Goal: Task Accomplishment & Management: Complete application form

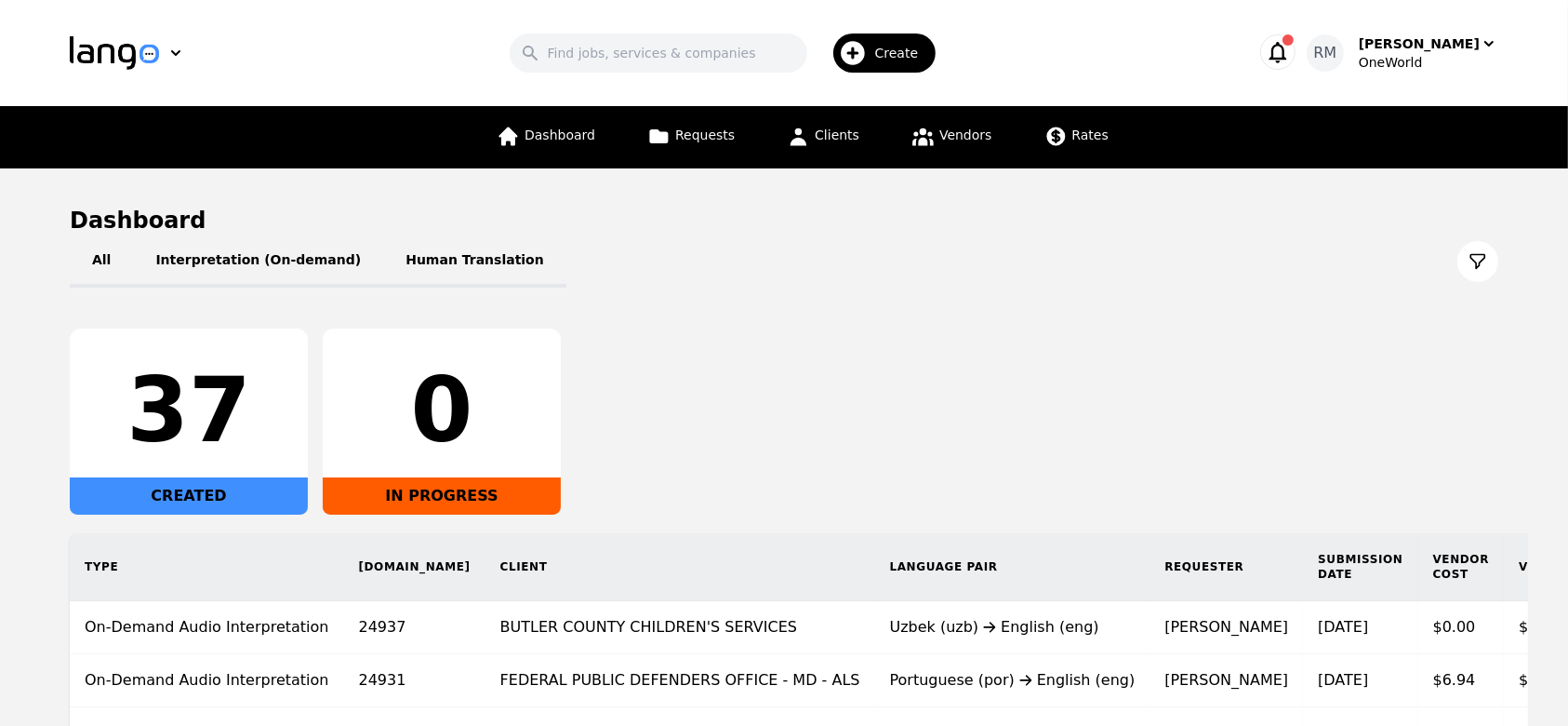
click at [883, 40] on div "Create" at bounding box center [884, 53] width 103 height 39
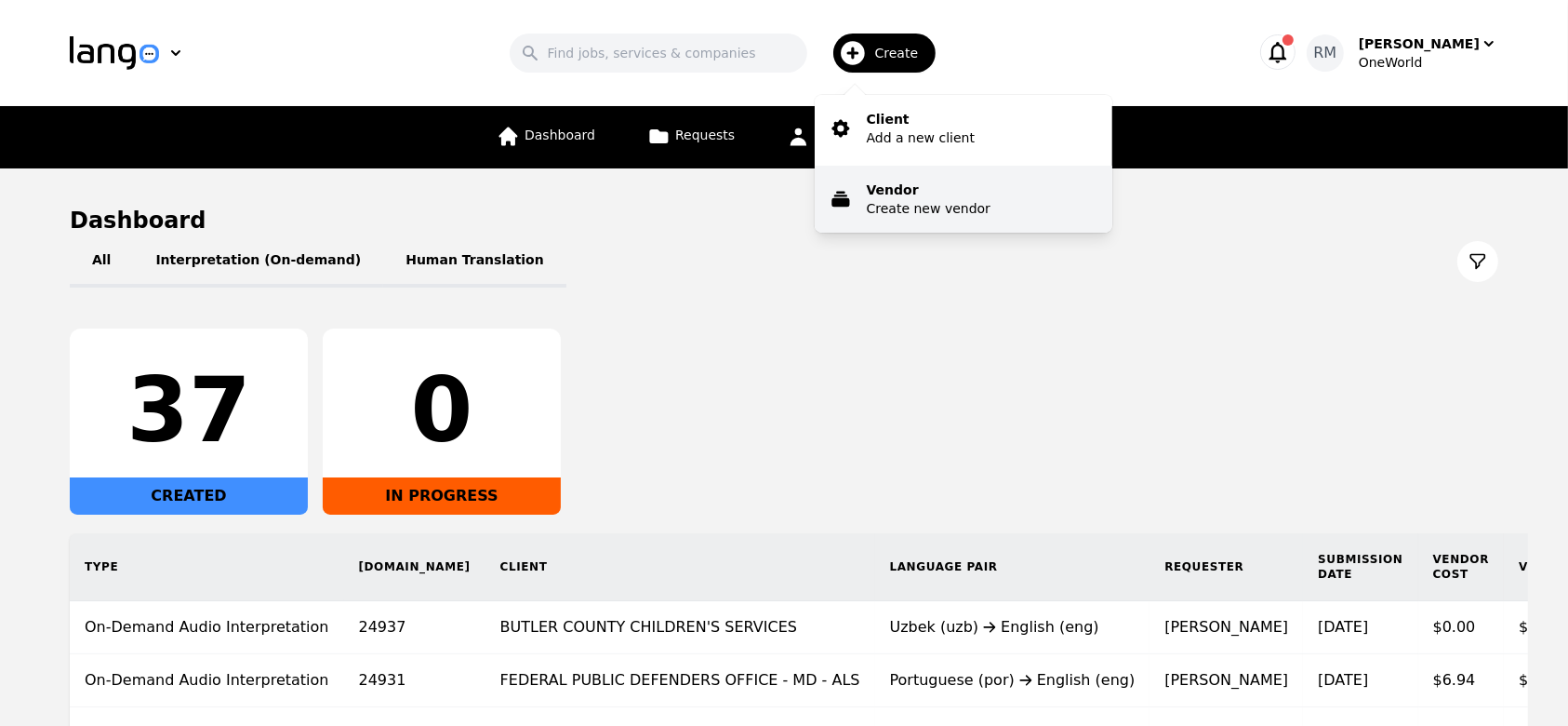
click at [919, 207] on p "Create new vendor" at bounding box center [929, 208] width 124 height 19
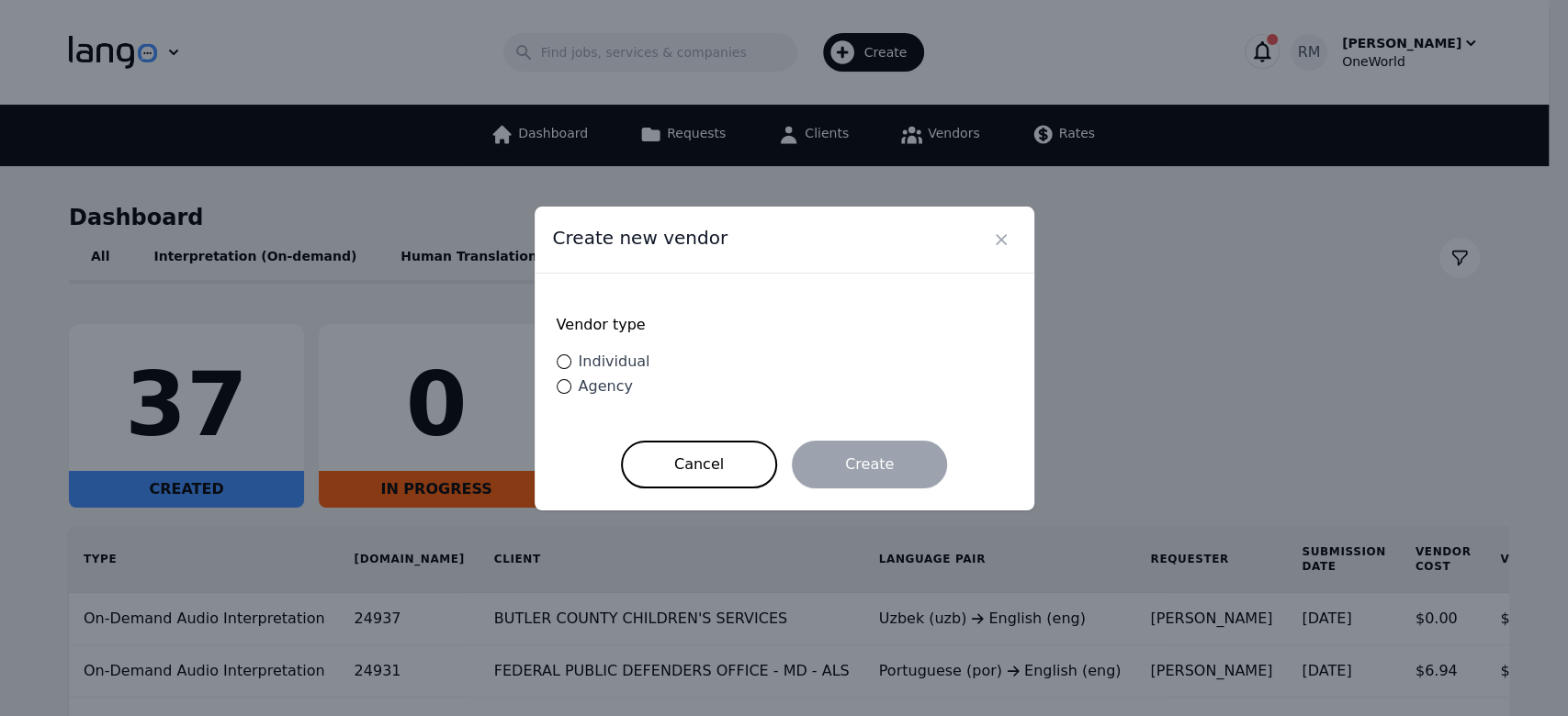
click at [617, 361] on span "Individual" at bounding box center [614, 361] width 72 height 18
click at [572, 361] on input "Individual" at bounding box center [564, 361] width 15 height 15
radio input "true"
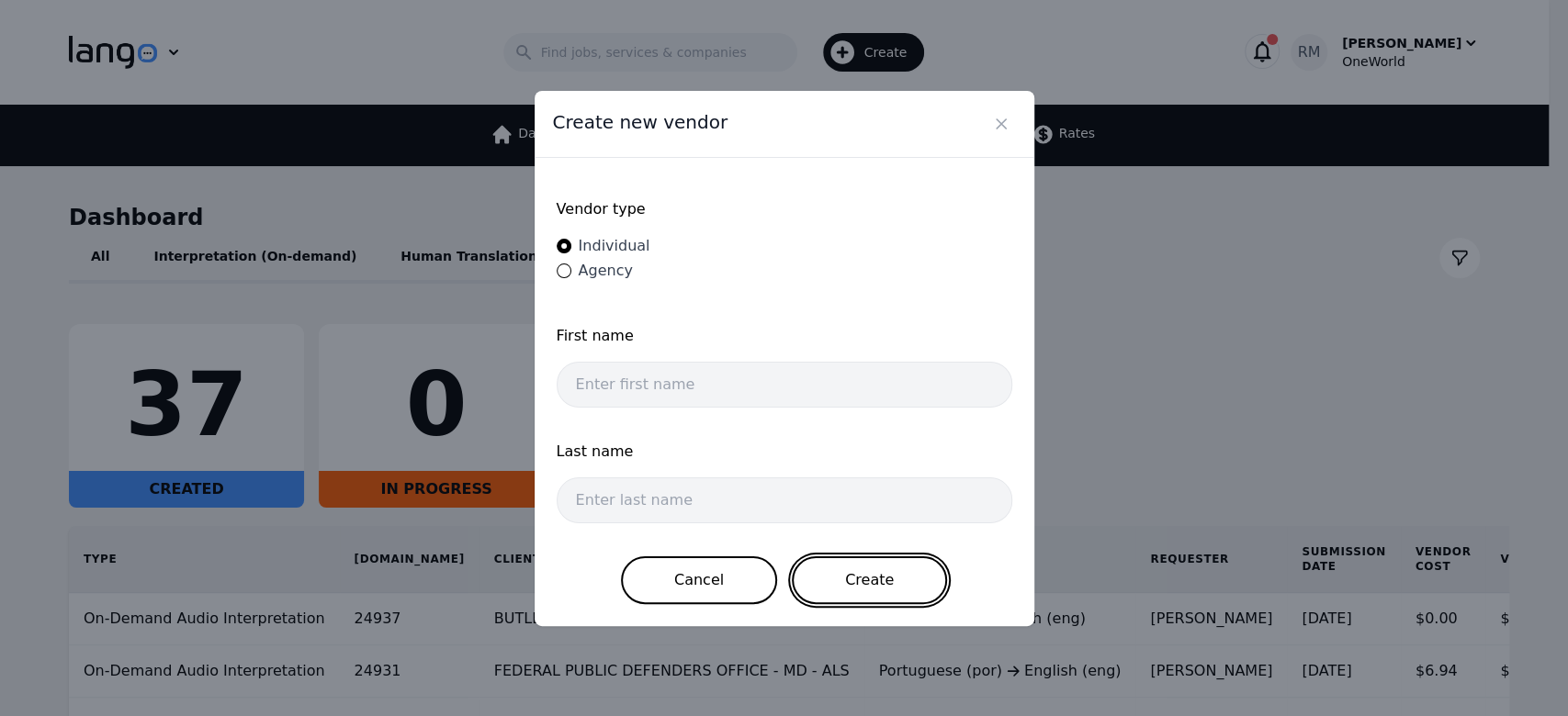
click at [889, 567] on button "Create" at bounding box center [869, 580] width 156 height 47
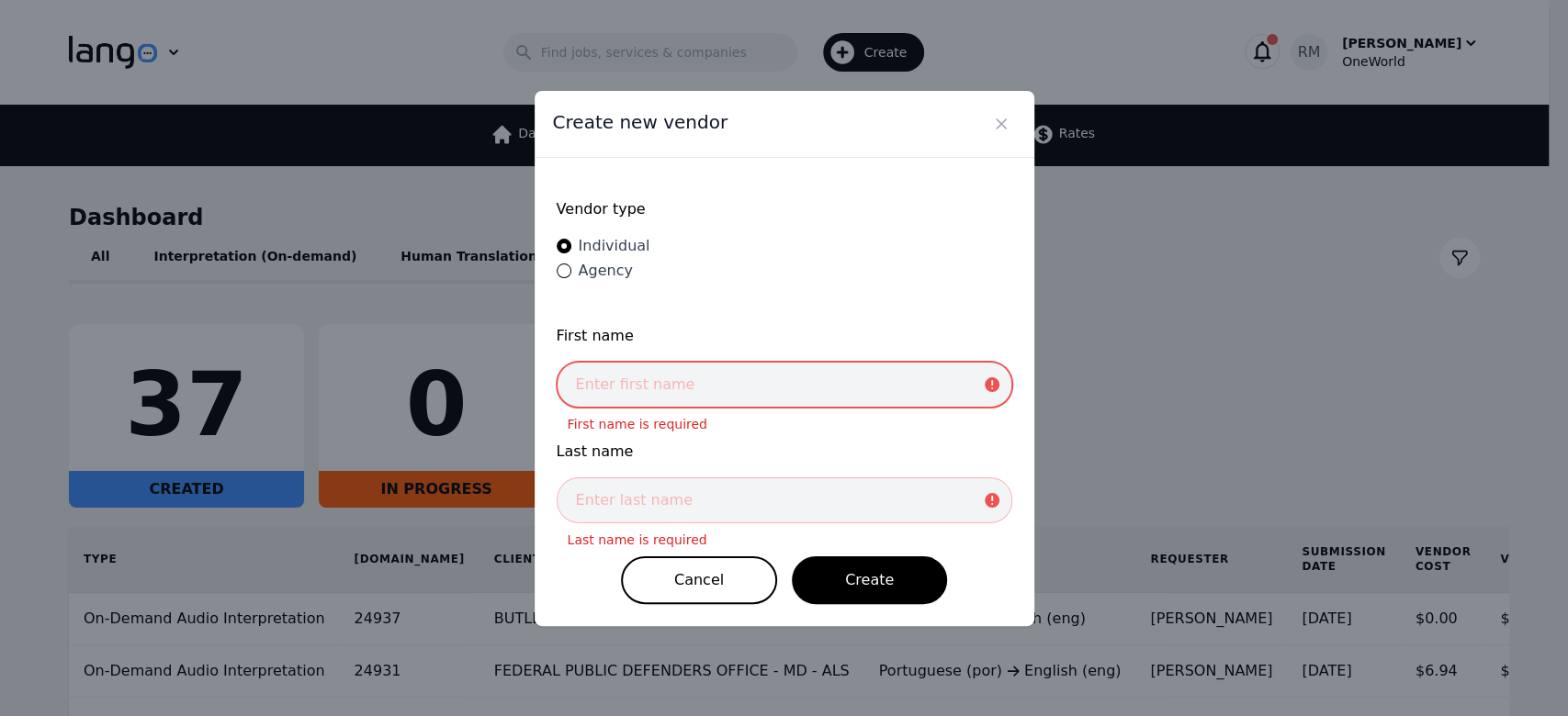
click at [683, 393] on input "text" at bounding box center [784, 384] width 455 height 46
paste input "[PERSON_NAME]"
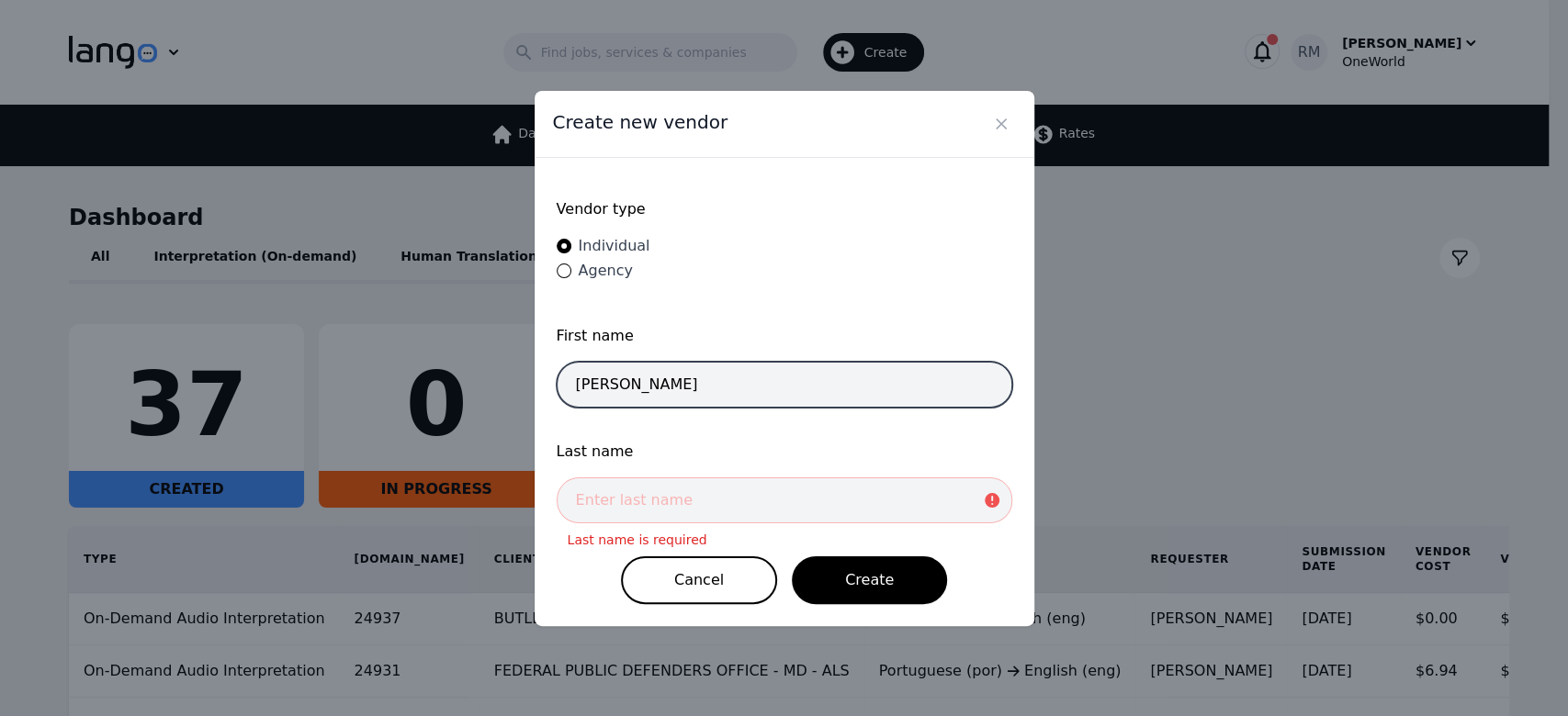
click at [671, 387] on input "[PERSON_NAME]" at bounding box center [784, 384] width 455 height 46
type input "Ebad Ur"
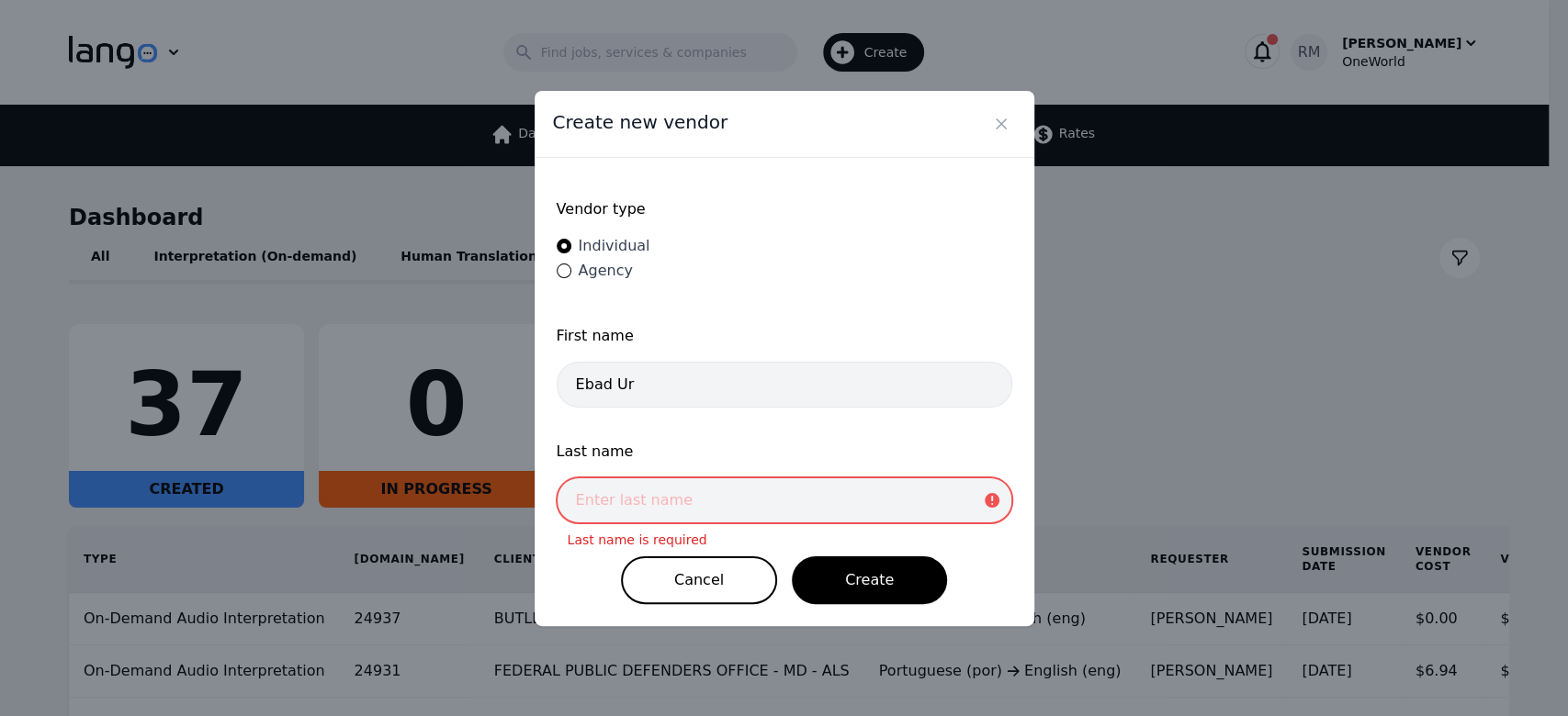
drag, startPoint x: 719, startPoint y: 510, endPoint x: 742, endPoint y: 528, distance: 29.2
click at [719, 510] on input "text" at bounding box center [784, 500] width 455 height 46
paste input "[PERSON_NAME]"
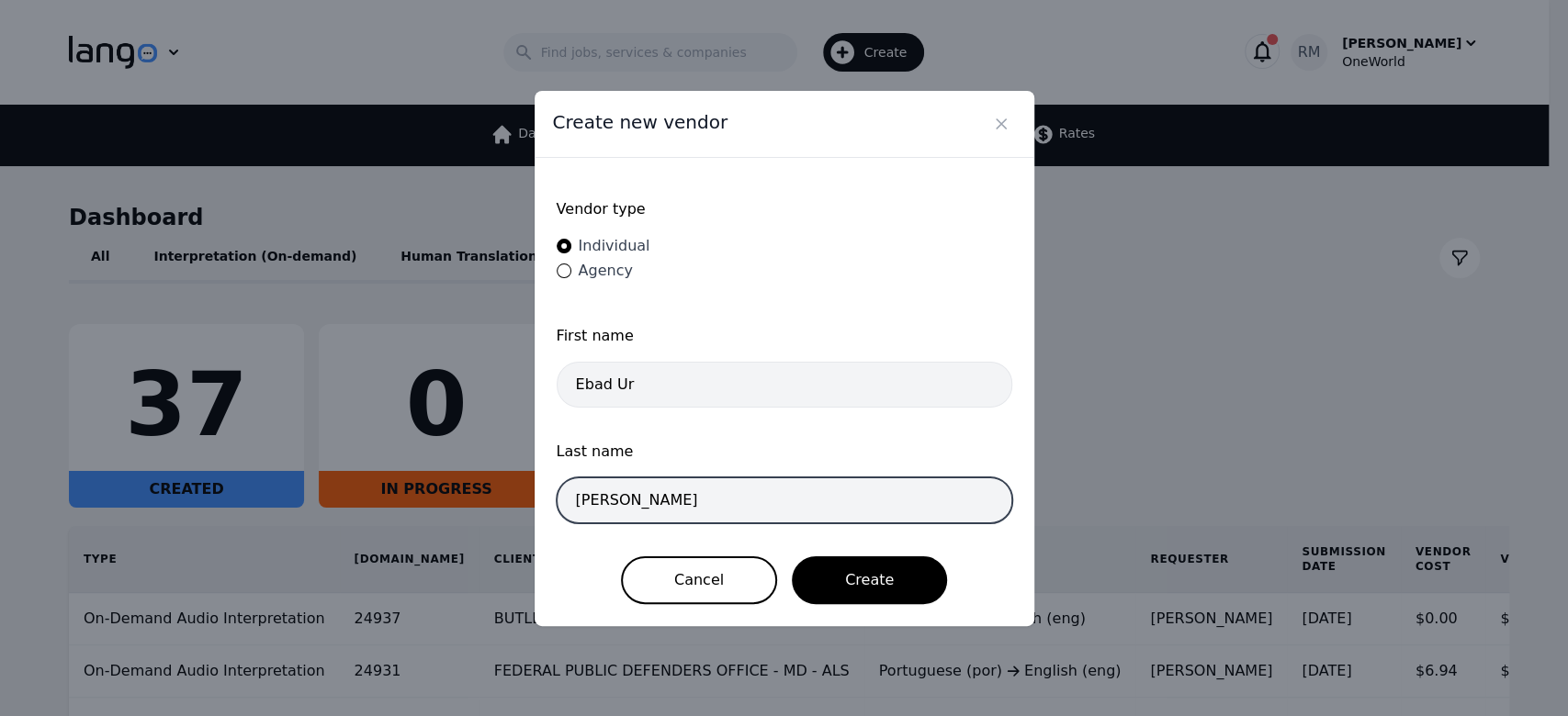
type input "[PERSON_NAME]"
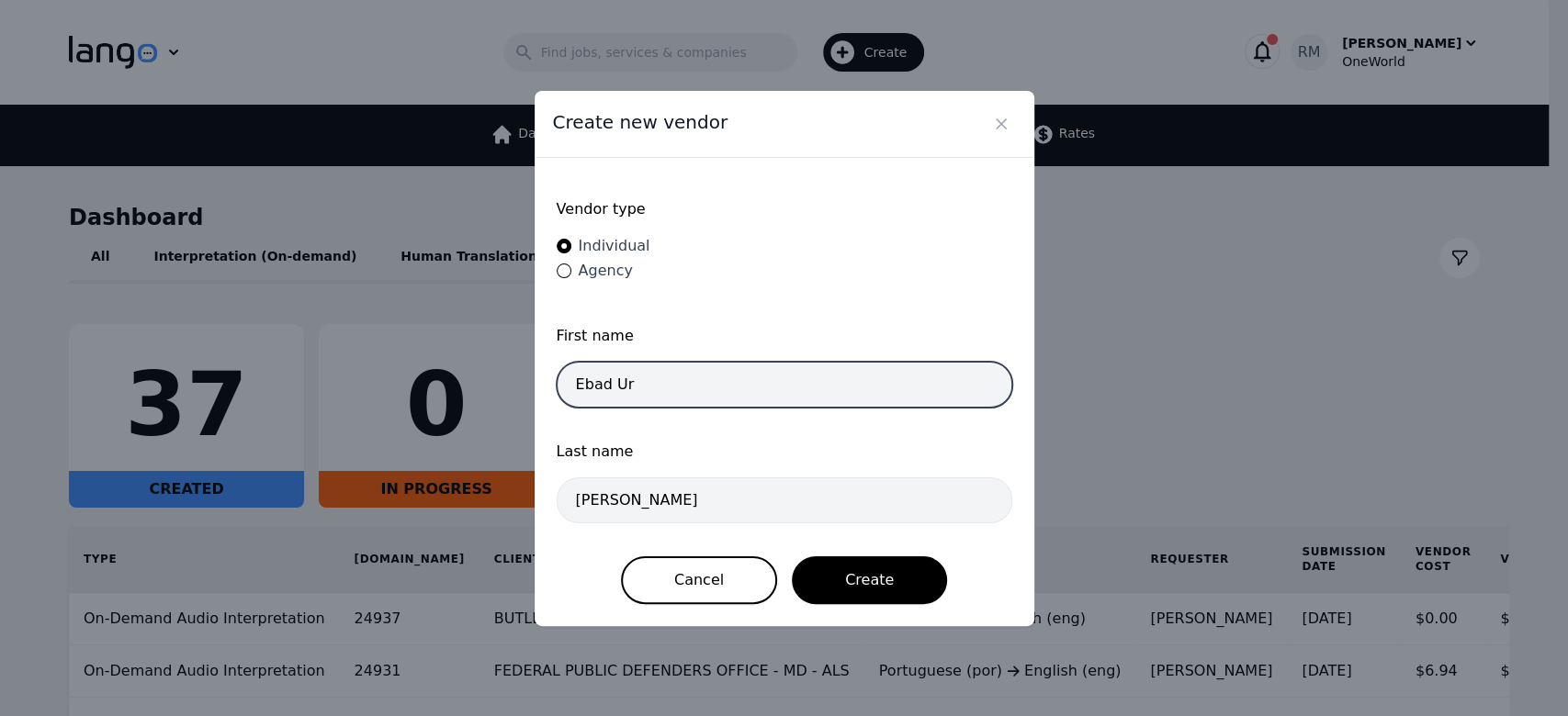
click at [783, 379] on input "Ebad Ur" at bounding box center [784, 384] width 455 height 46
type input "Ebad Ur"
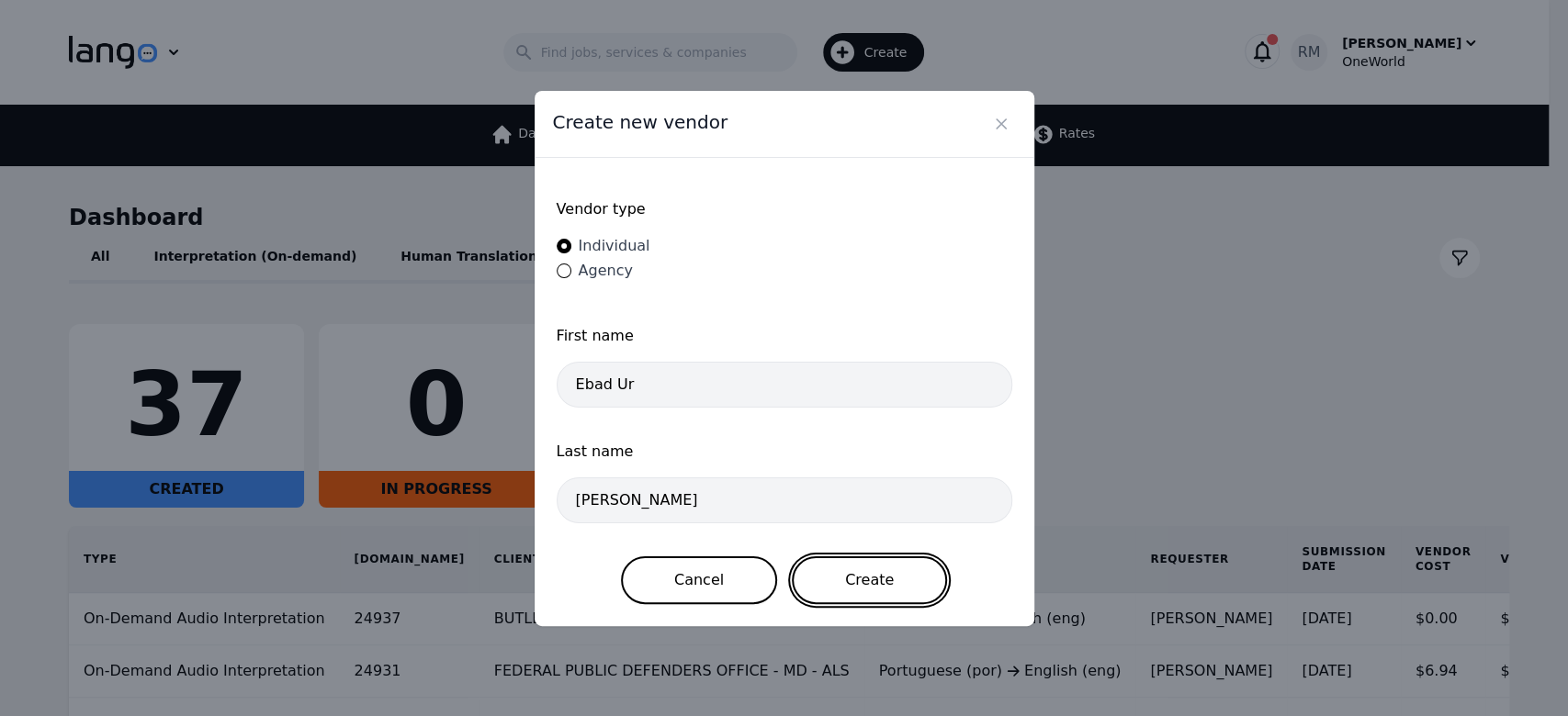
click at [912, 571] on button "Create" at bounding box center [869, 580] width 156 height 47
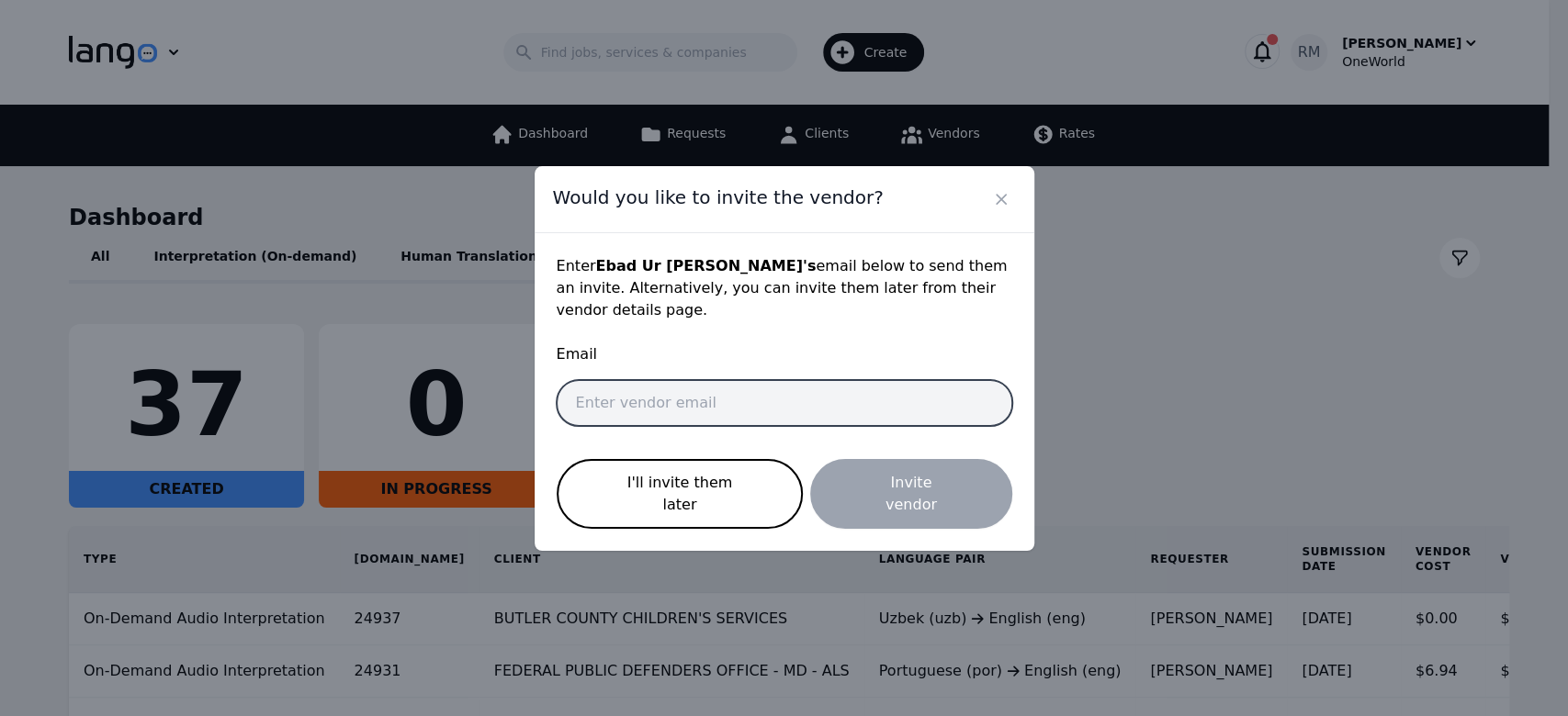
click at [778, 418] on input "email" at bounding box center [784, 403] width 455 height 46
paste input "[EMAIL_ADDRESS][DOMAIN_NAME]"
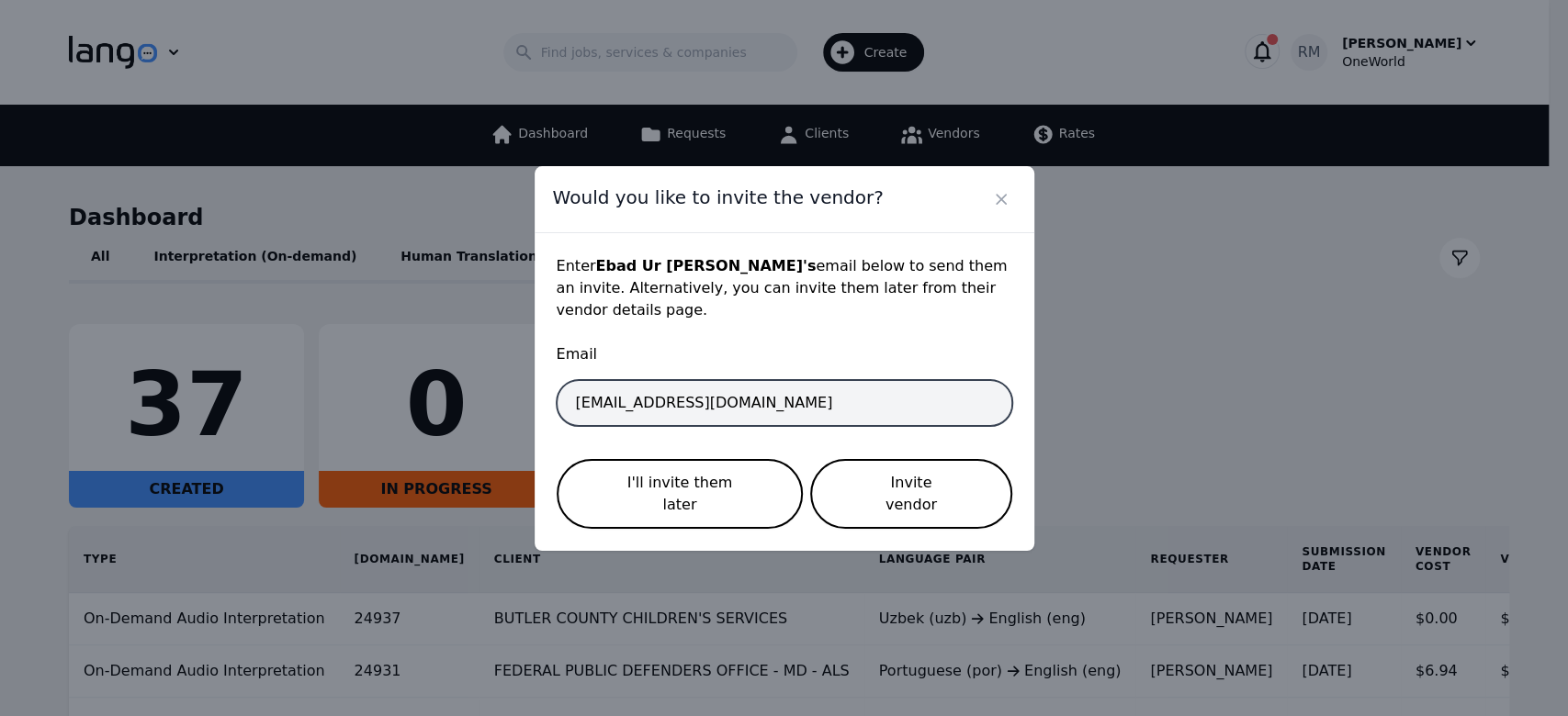
type input "[EMAIL_ADDRESS][DOMAIN_NAME]"
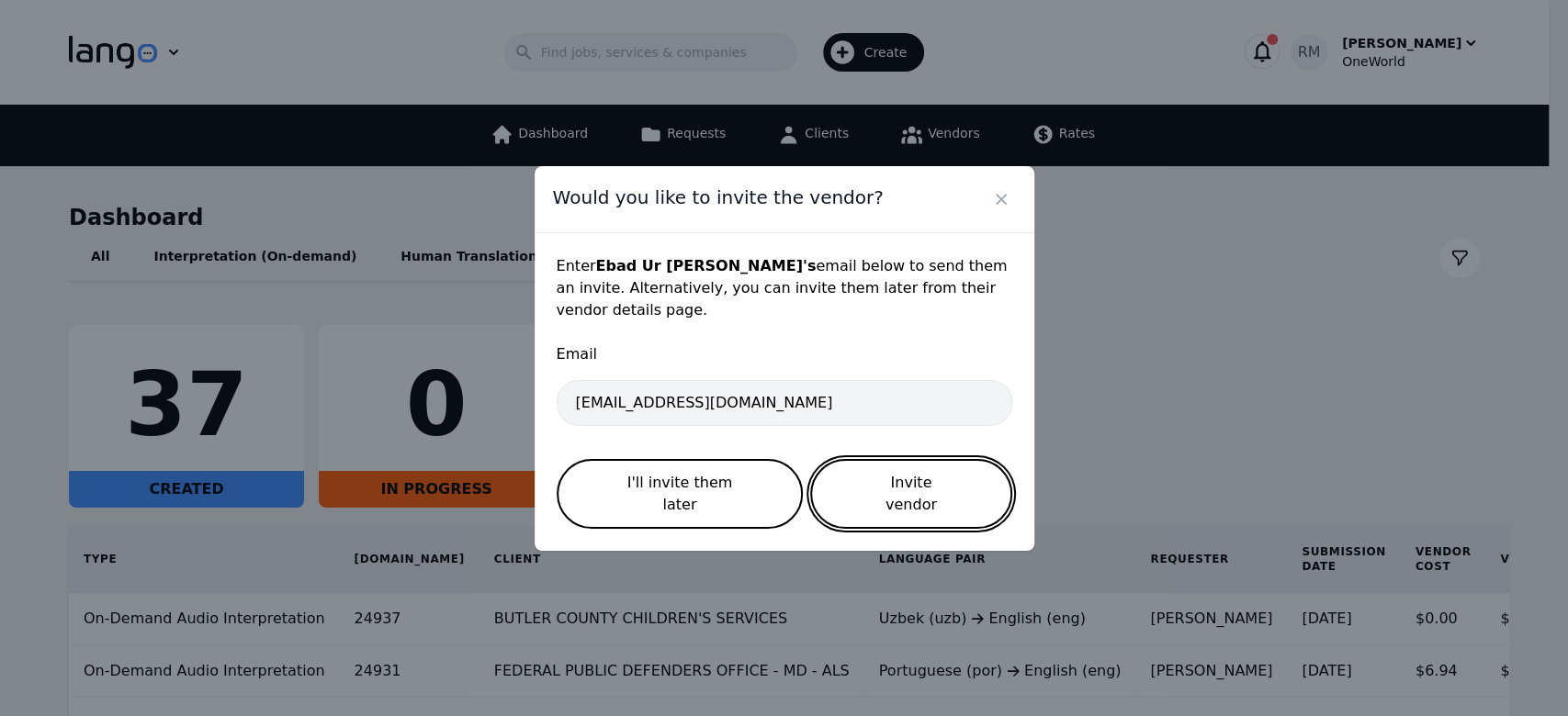
click at [954, 473] on button "Invite vendor" at bounding box center [911, 493] width 201 height 70
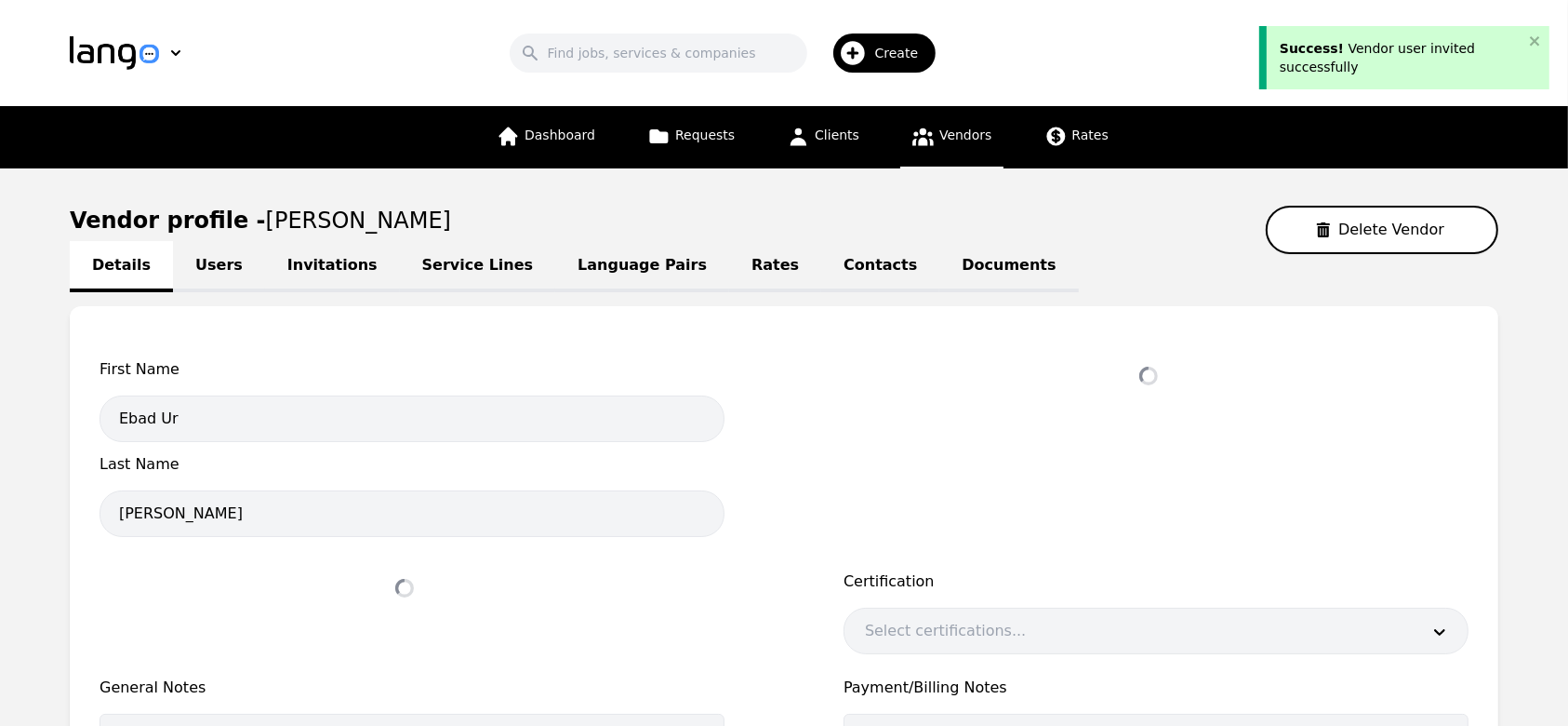
select select "active"
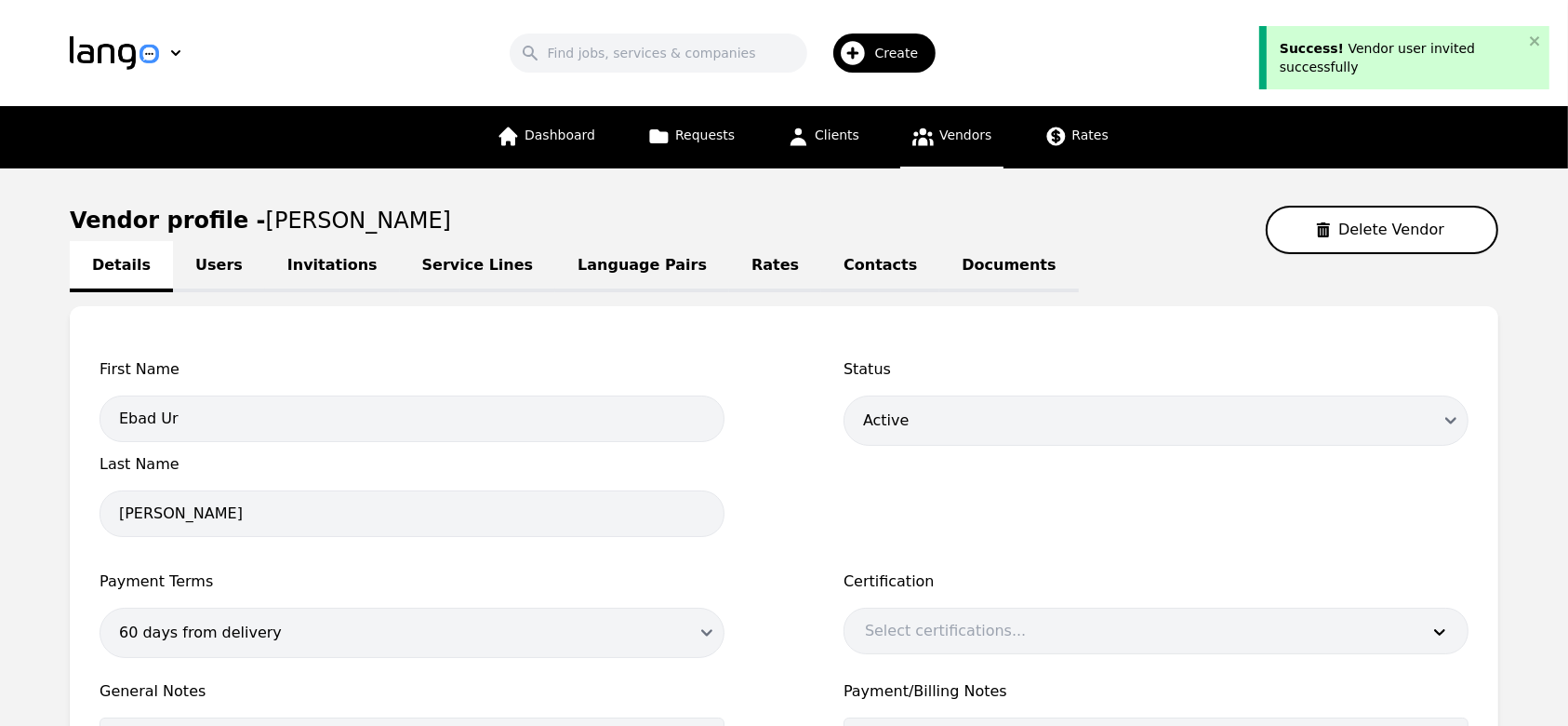
click at [593, 281] on link "Language Pairs" at bounding box center [642, 266] width 174 height 51
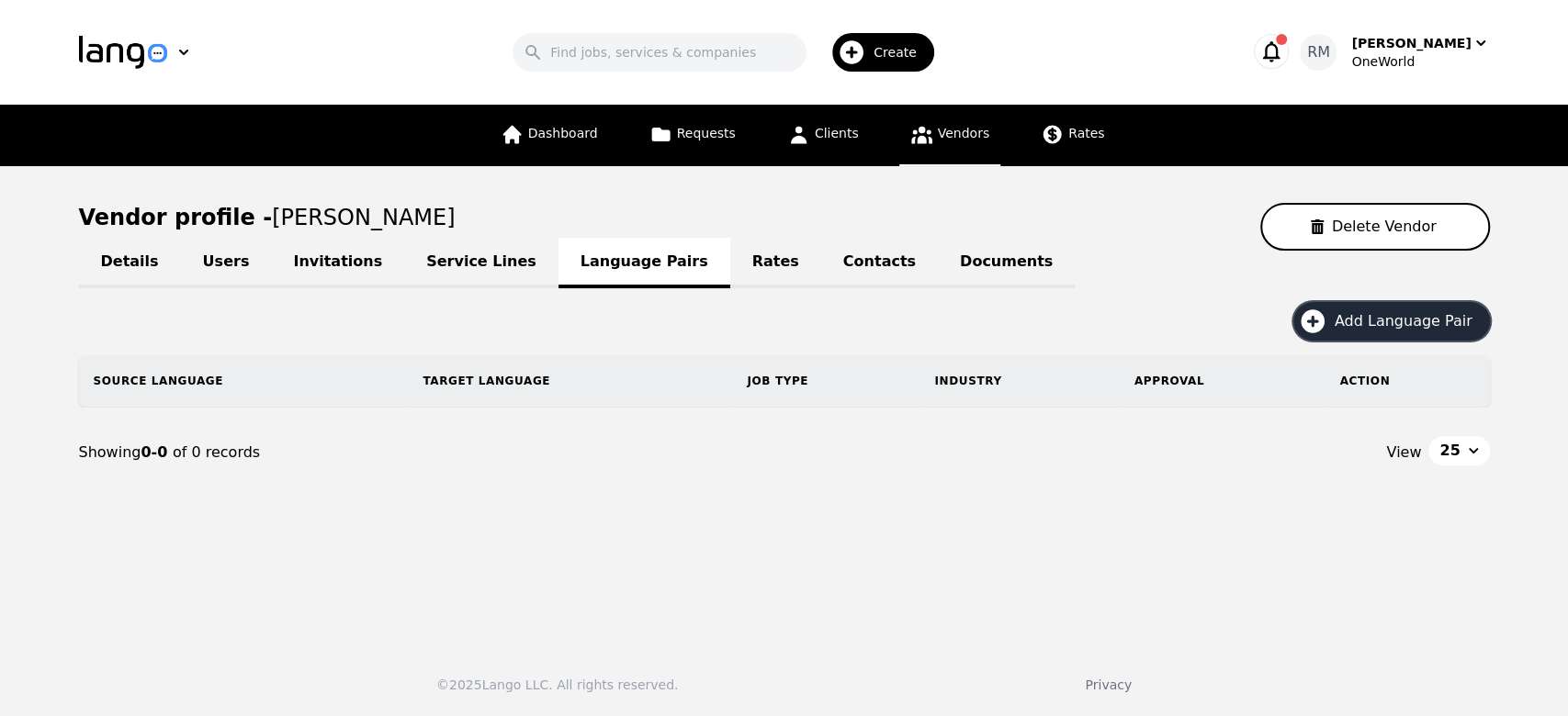
click at [1390, 312] on span "Add Language Pair" at bounding box center [1409, 321] width 151 height 22
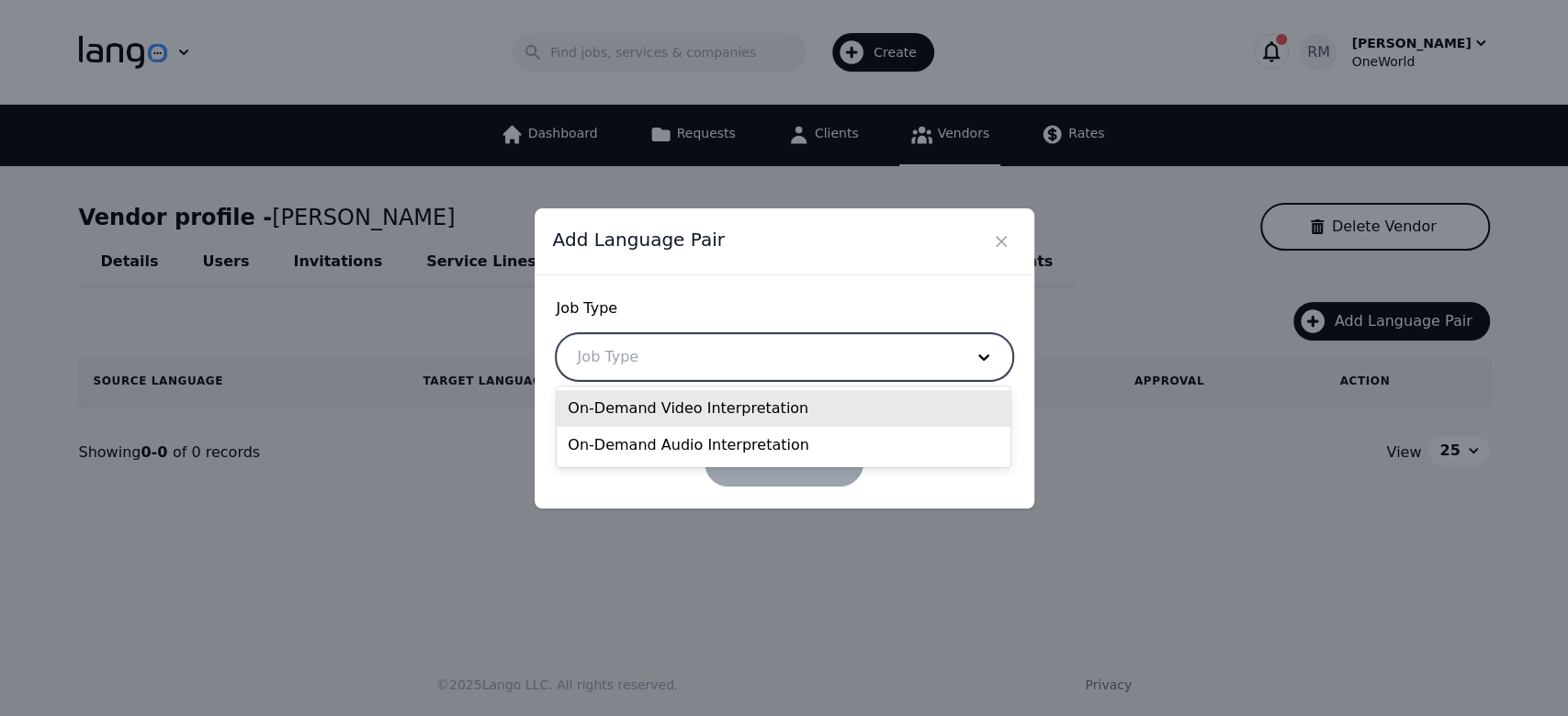
click at [926, 343] on div at bounding box center [757, 357] width 398 height 44
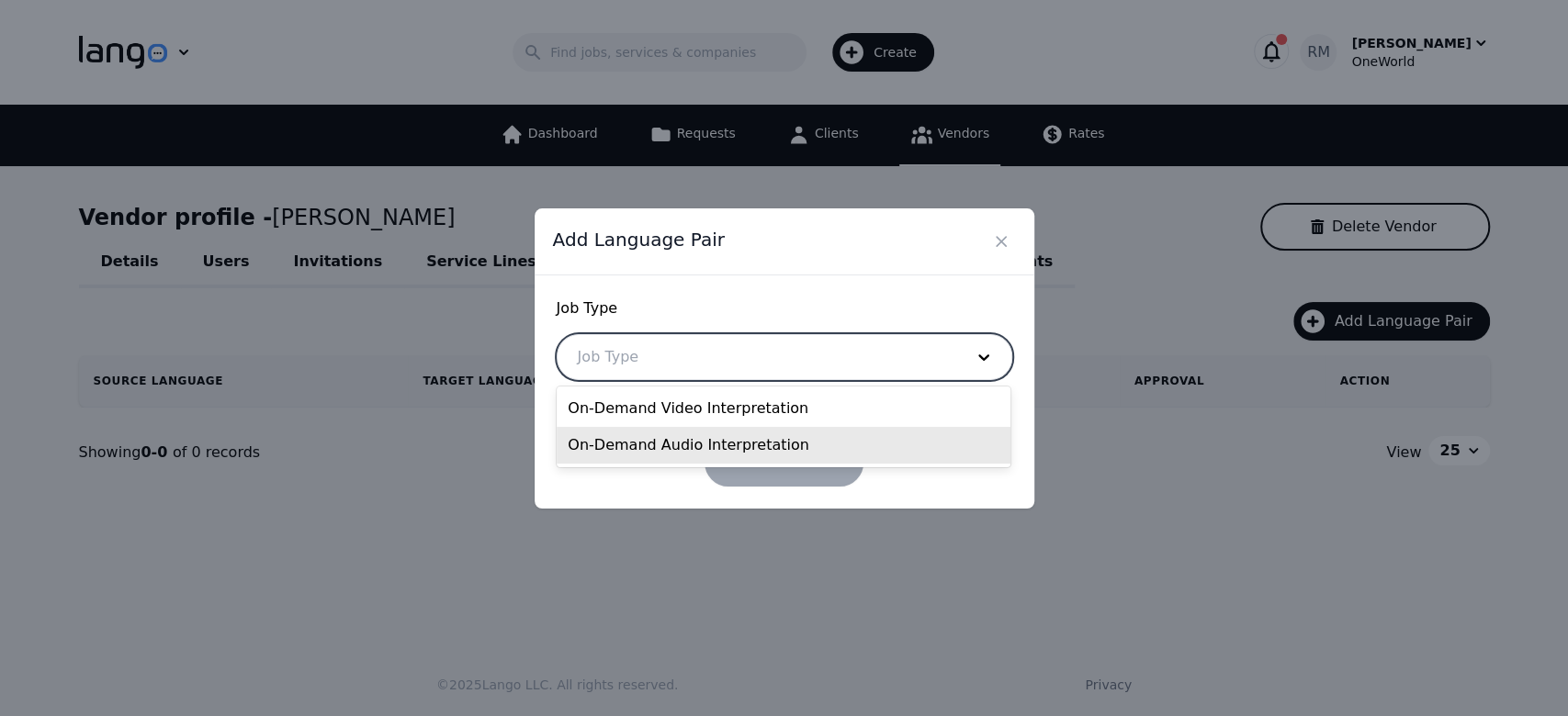
click at [795, 439] on div "On-Demand Audio Interpretation" at bounding box center [784, 444] width 453 height 36
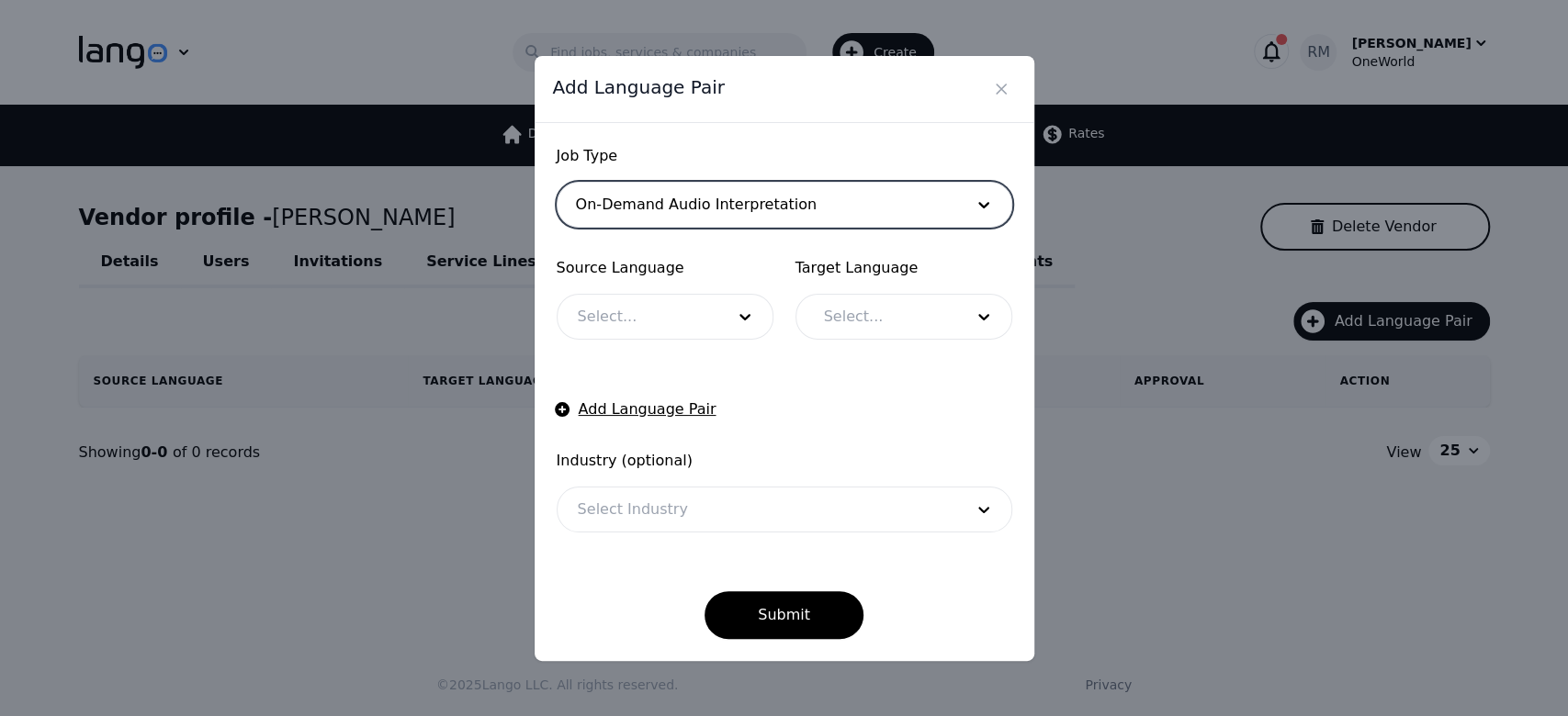
click at [691, 319] on div at bounding box center [638, 316] width 160 height 44
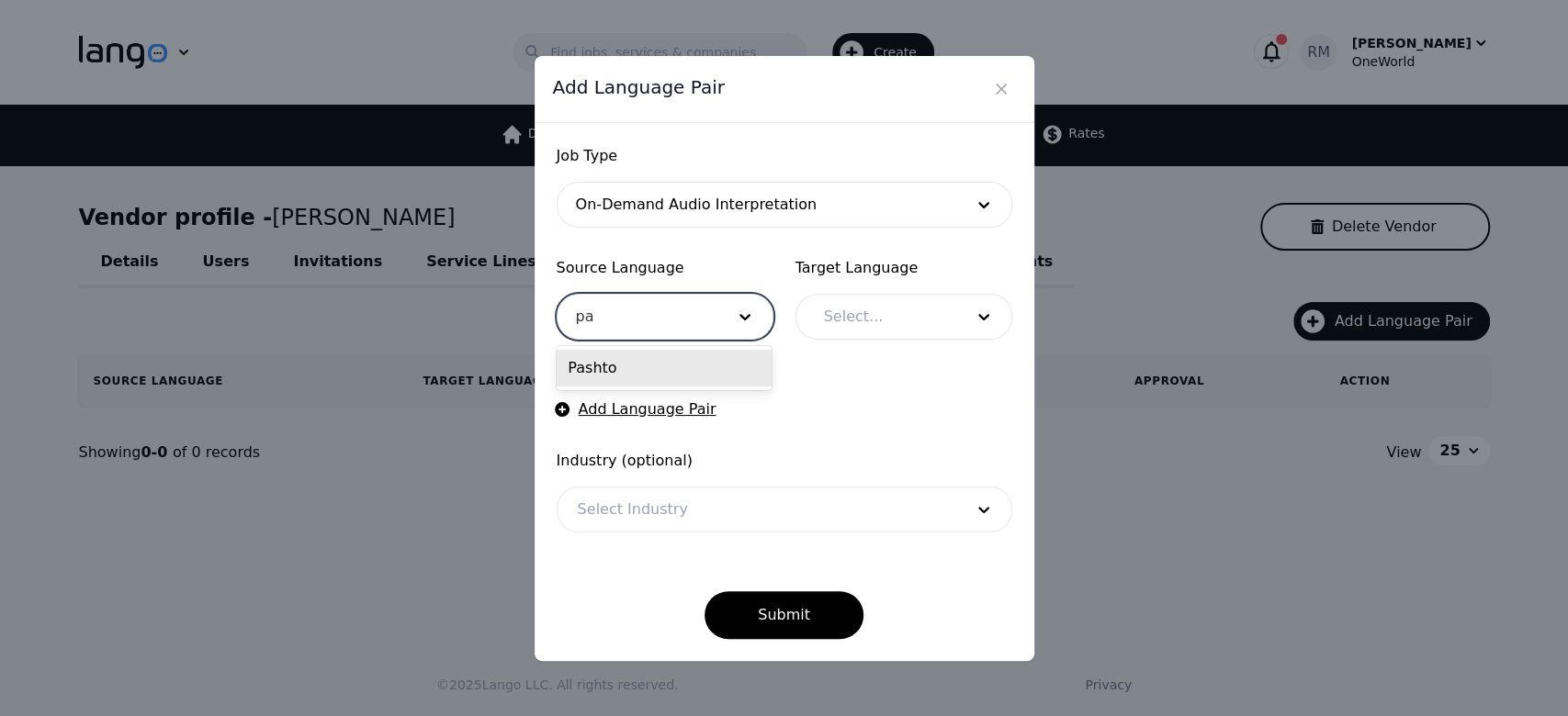
type input "pas"
click at [666, 369] on div "Pashto" at bounding box center [664, 367] width 215 height 36
click at [940, 322] on div at bounding box center [879, 316] width 153 height 44
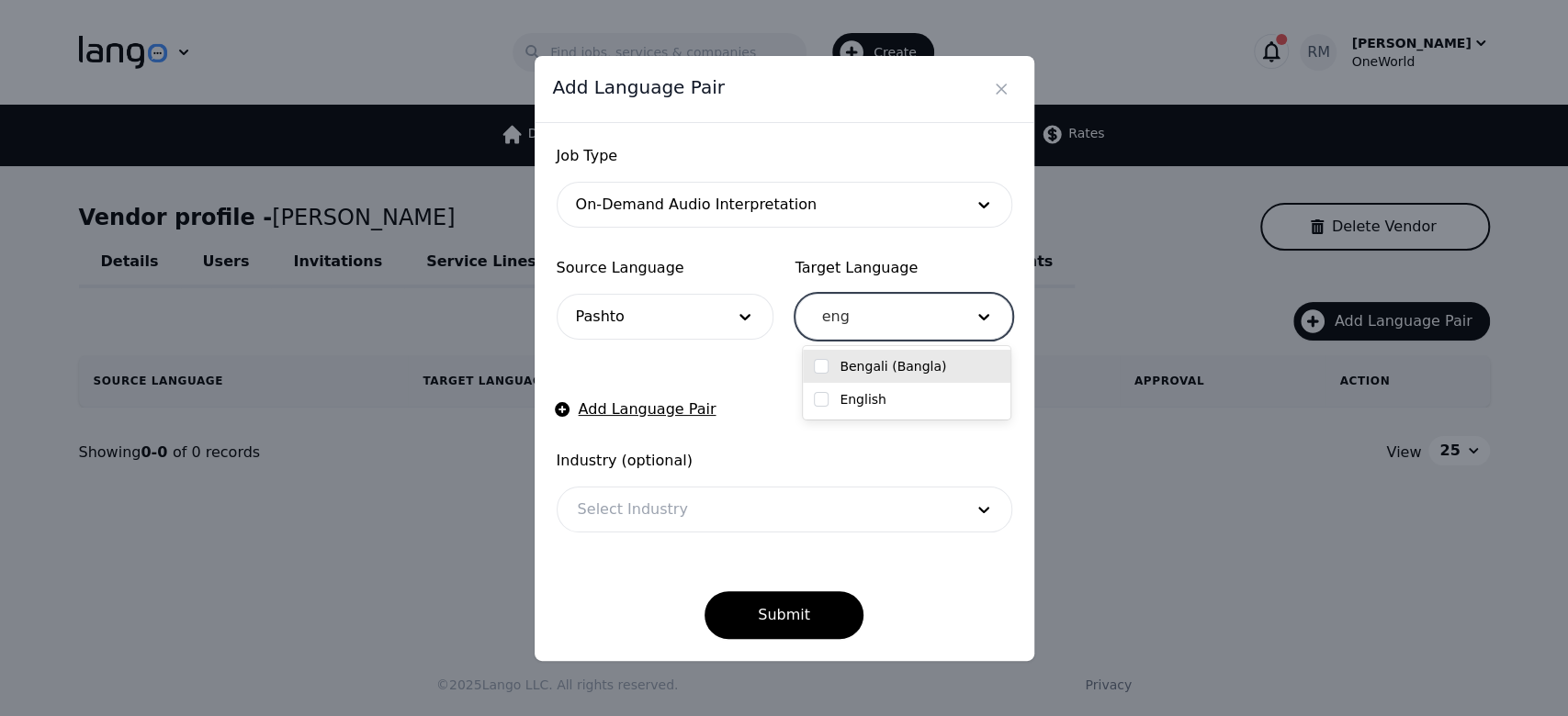
type input "engl"
click at [943, 356] on div "English" at bounding box center [907, 366] width 208 height 33
checkbox input "true"
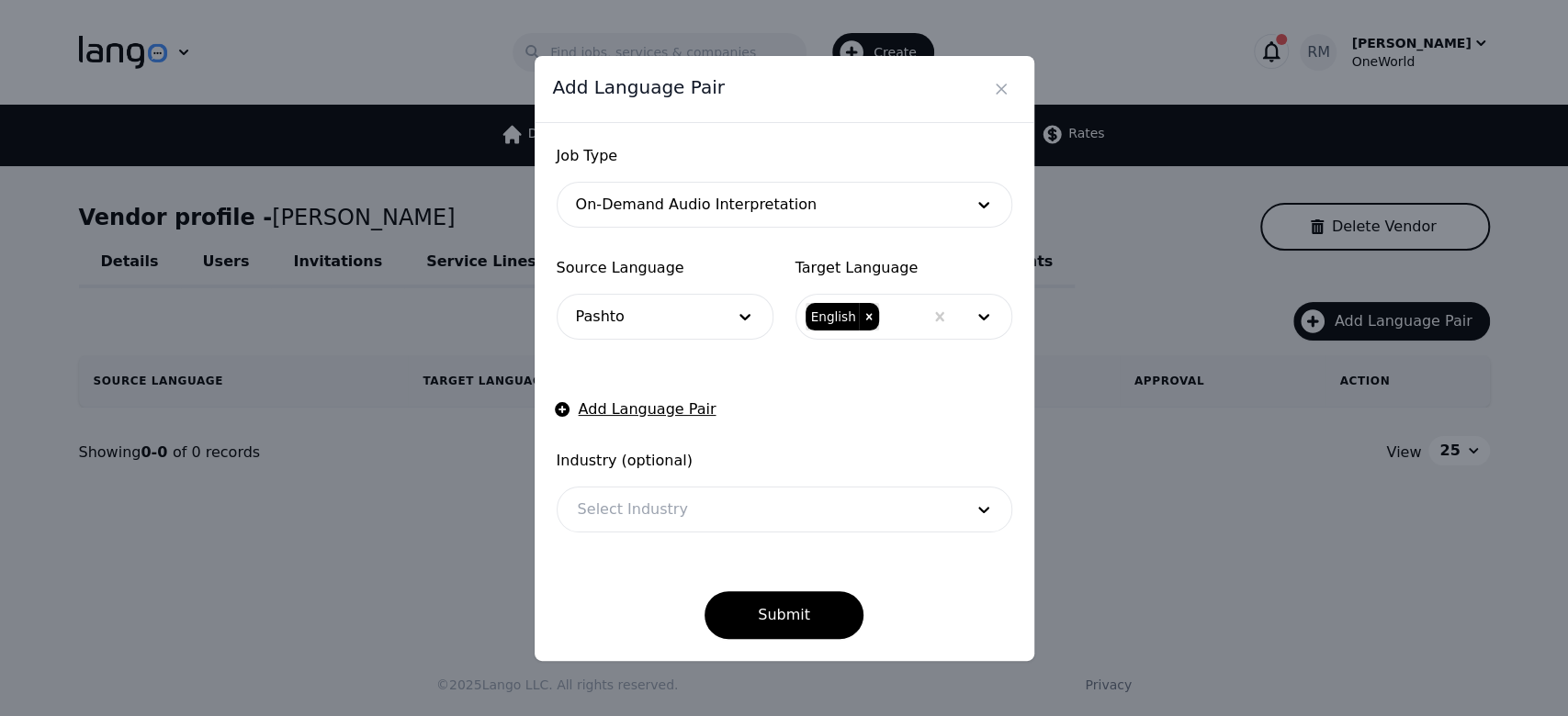
click at [735, 387] on form "Job Type On-Demand Audio Interpretation Source Language Pashto Target Language …" at bounding box center [784, 391] width 455 height 493
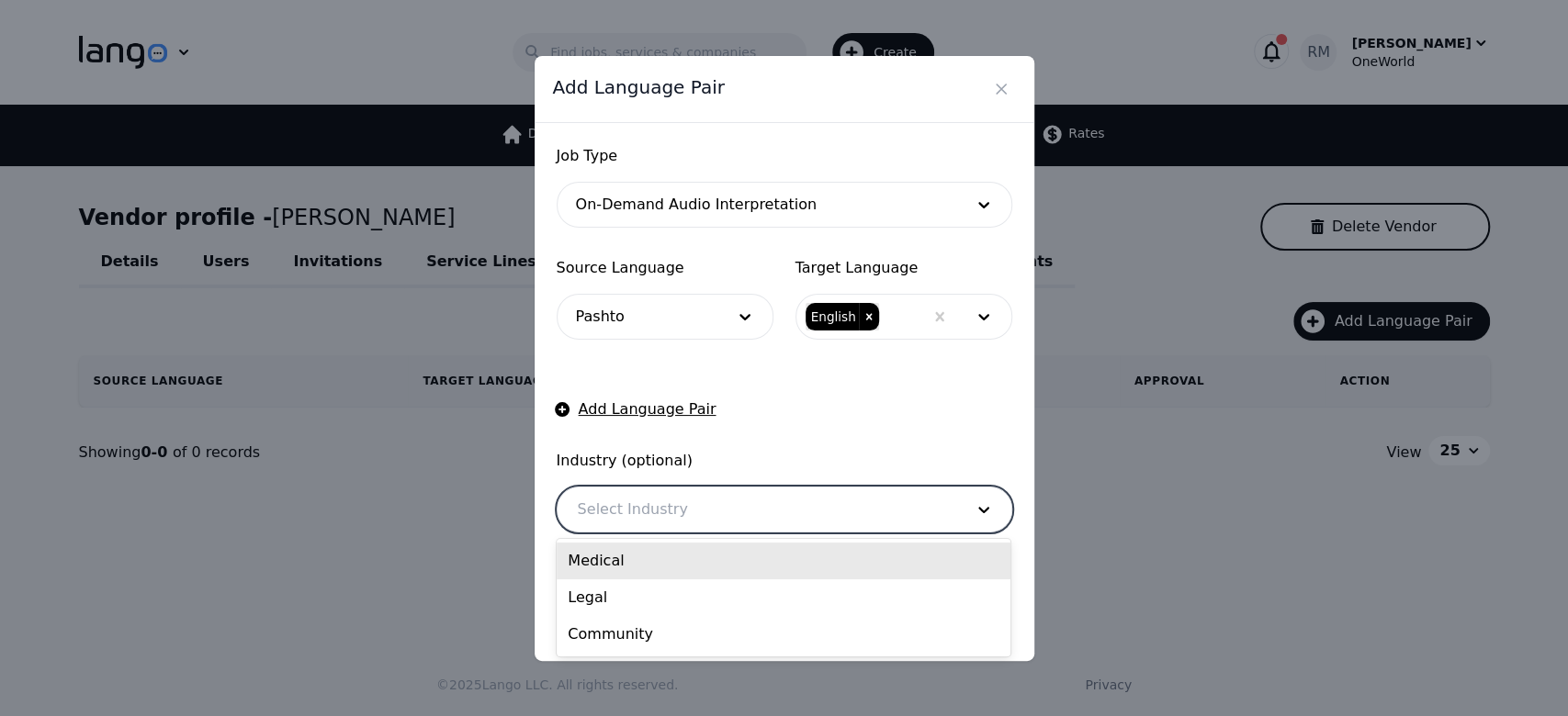
click at [720, 516] on div at bounding box center [757, 509] width 398 height 44
click at [673, 571] on div "Medical" at bounding box center [784, 560] width 453 height 36
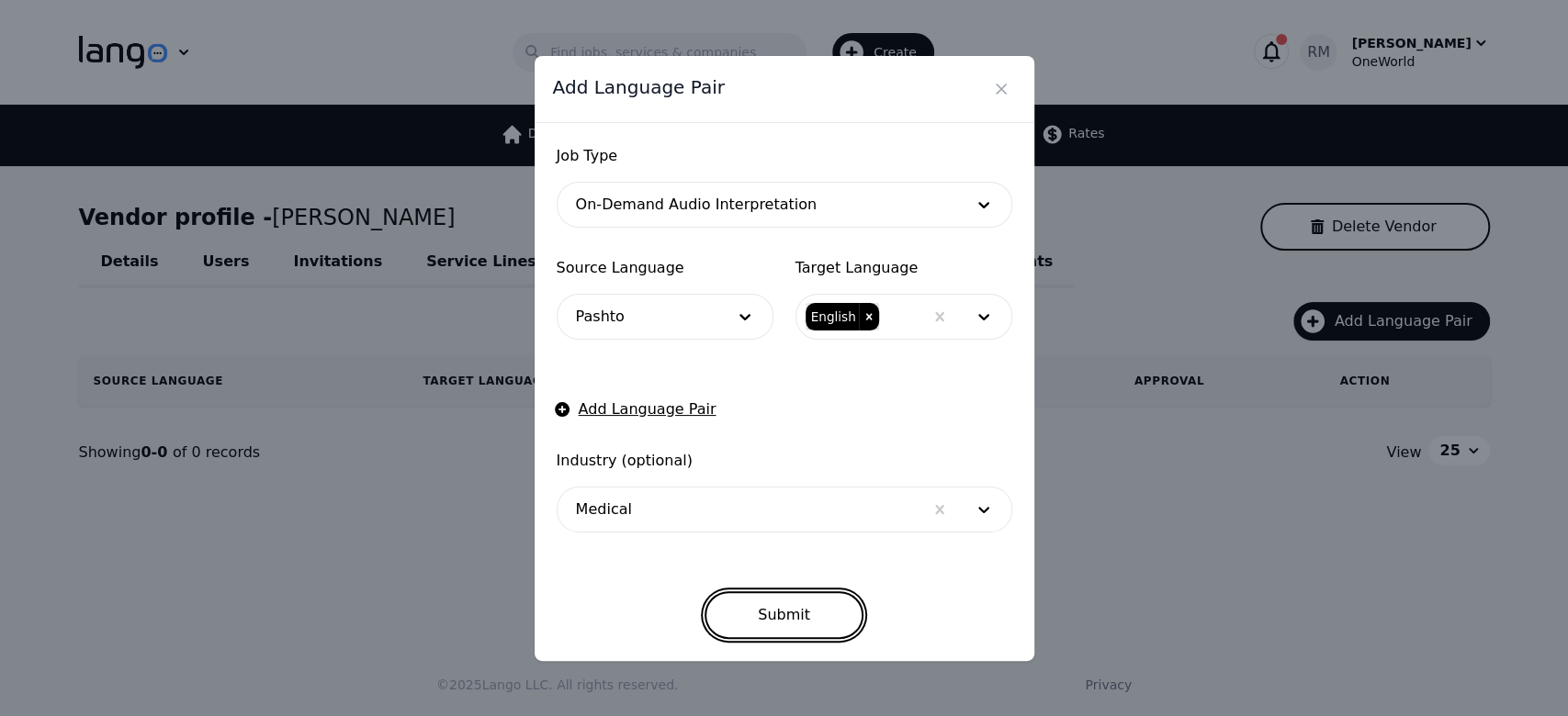
click at [771, 624] on button "Submit" at bounding box center [784, 615] width 159 height 47
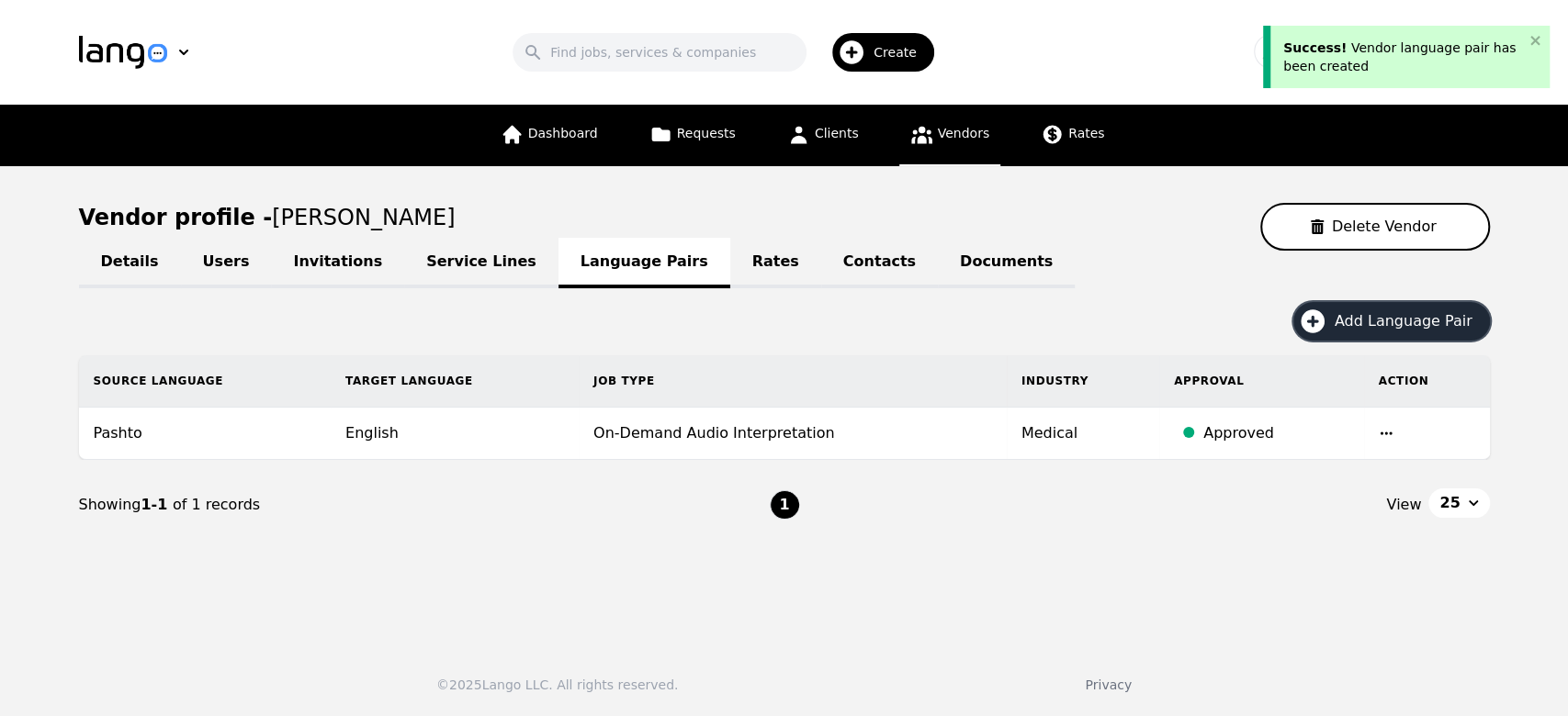
click at [1367, 315] on span "Add Language Pair" at bounding box center [1409, 321] width 151 height 22
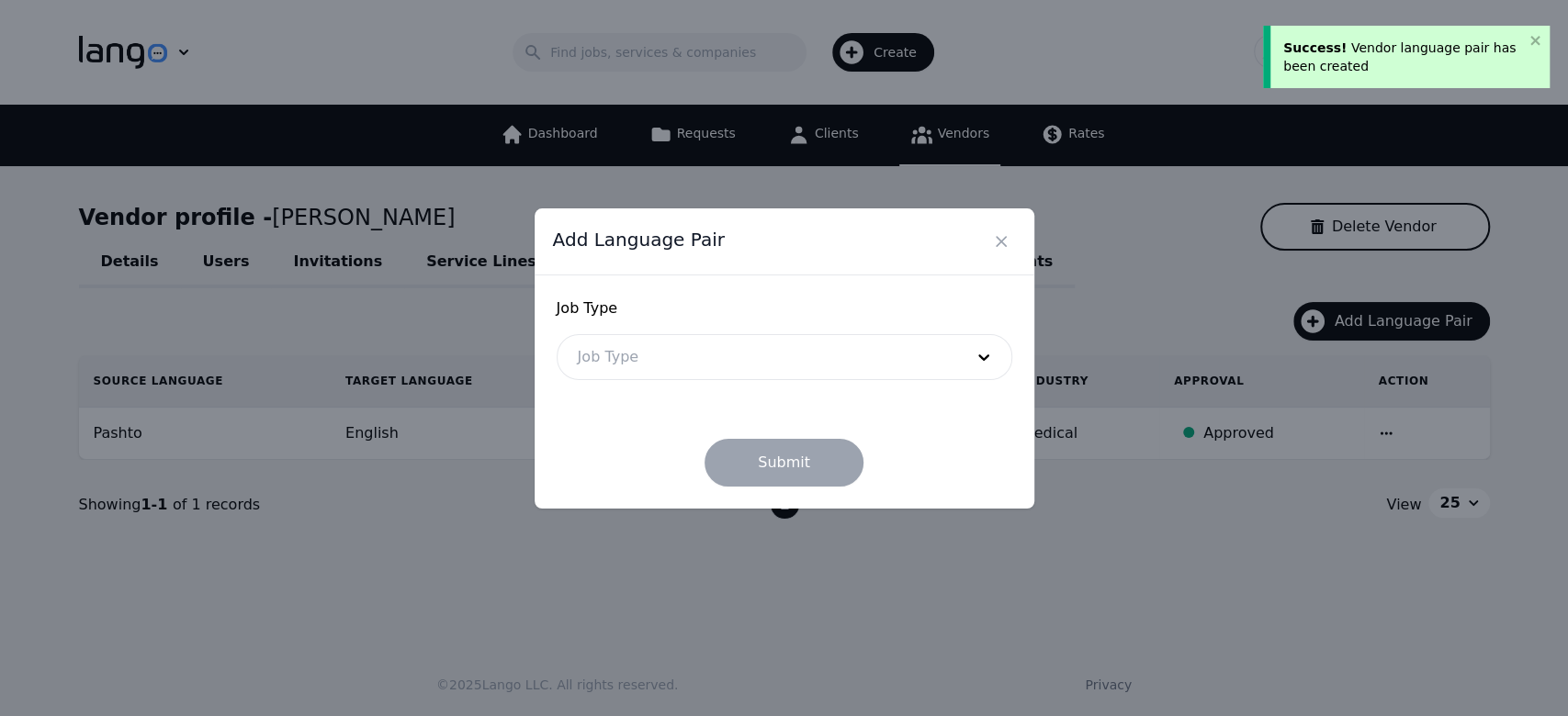
click at [727, 371] on div at bounding box center [757, 357] width 398 height 44
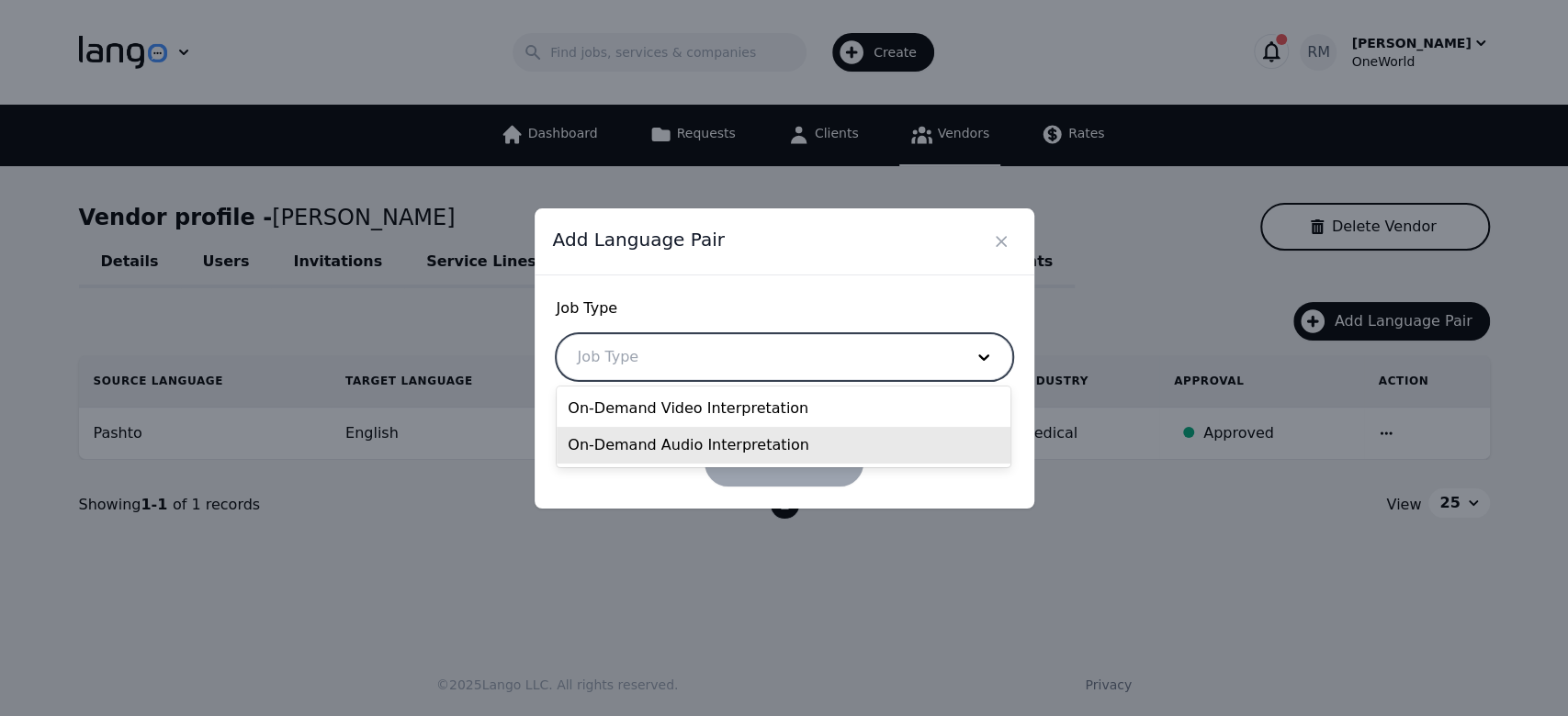
click at [695, 439] on div "On-Demand Audio Interpretation" at bounding box center [784, 444] width 453 height 36
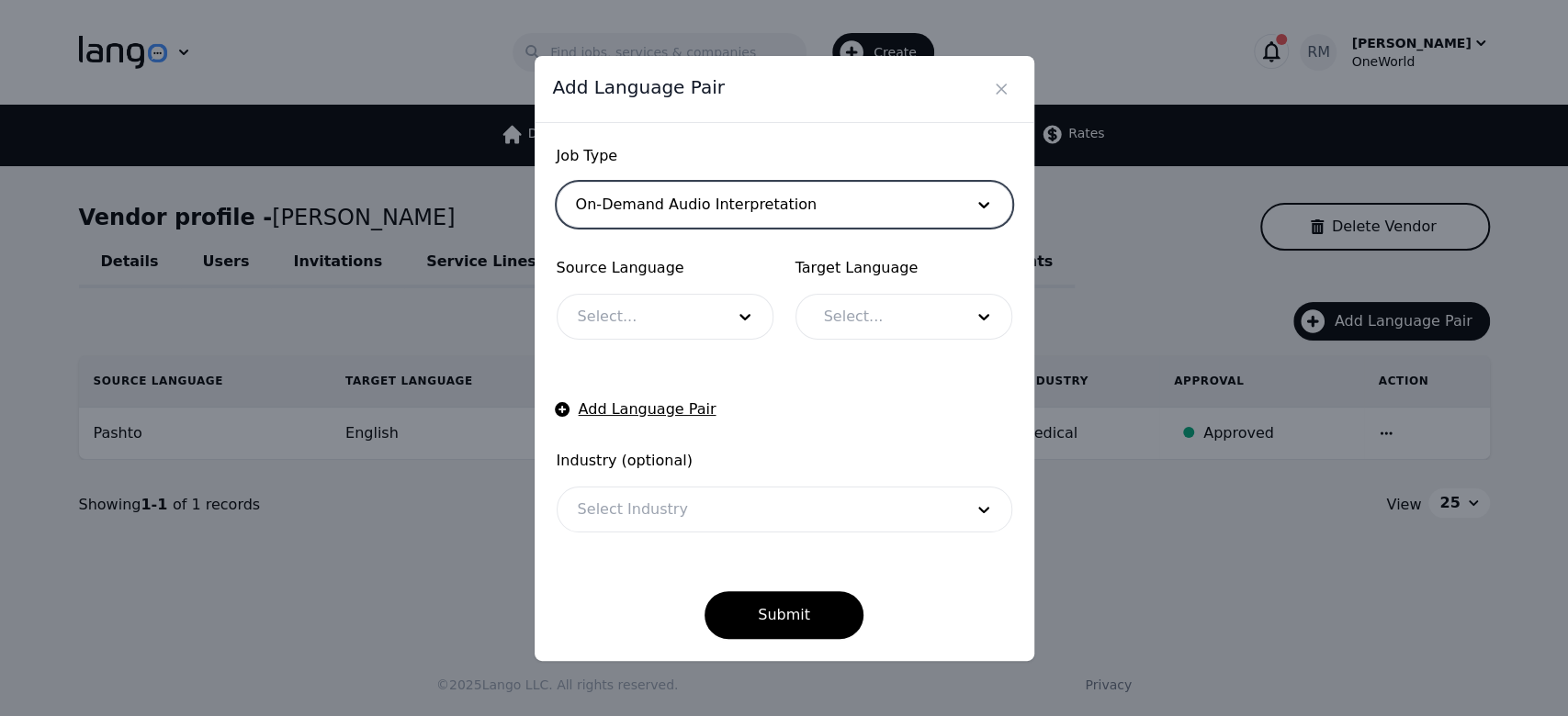
click at [664, 317] on div at bounding box center [638, 316] width 160 height 44
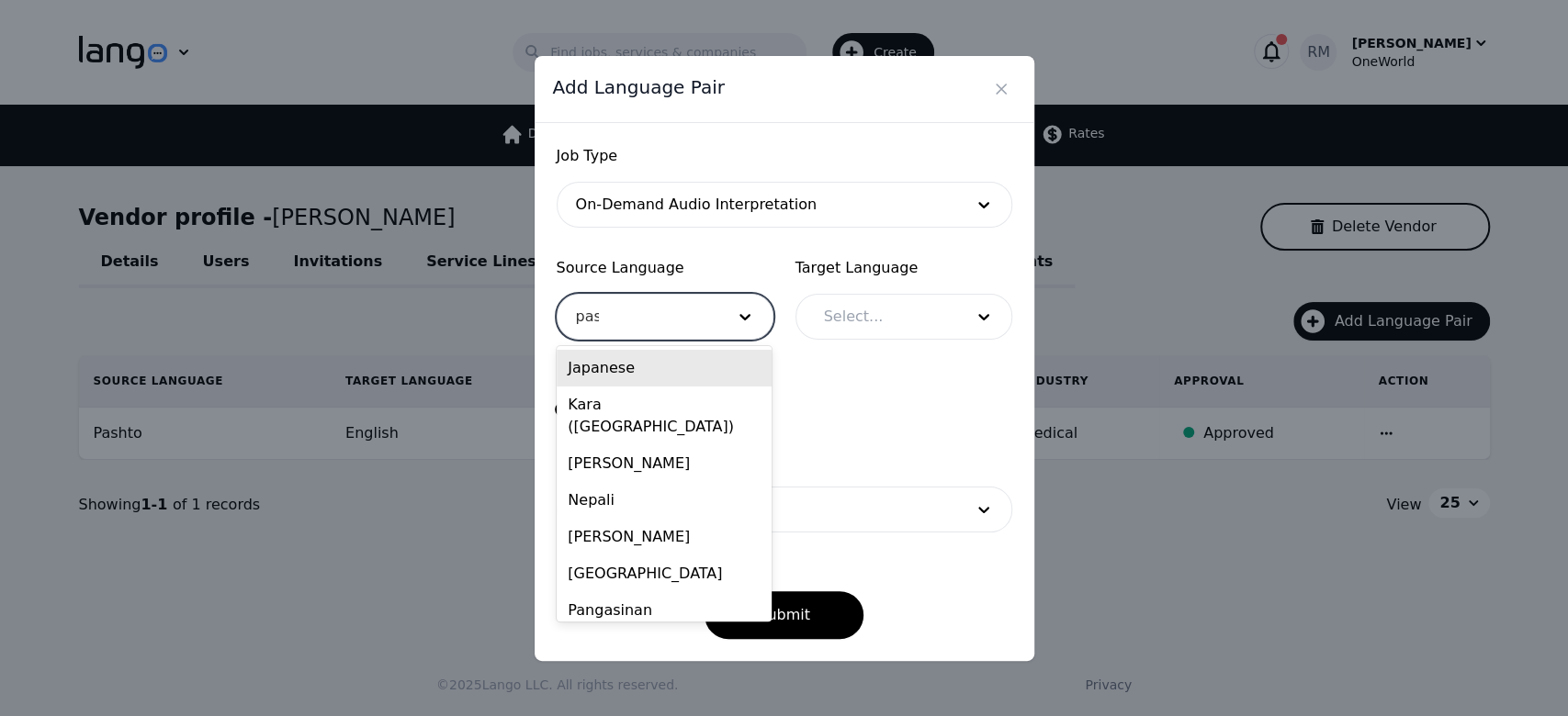
type input "pash"
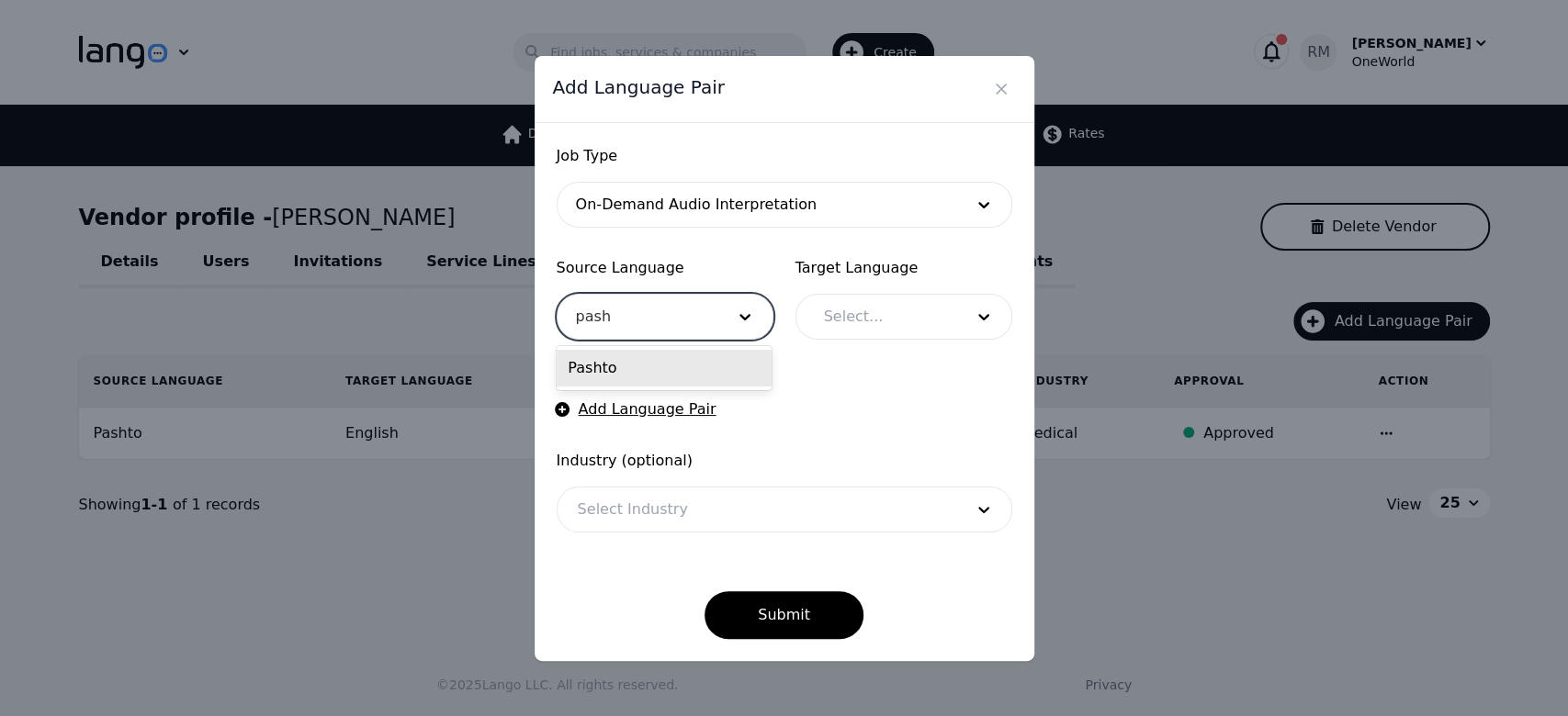
click at [652, 358] on div "Pashto" at bounding box center [664, 367] width 215 height 36
click at [943, 312] on div at bounding box center [879, 316] width 153 height 44
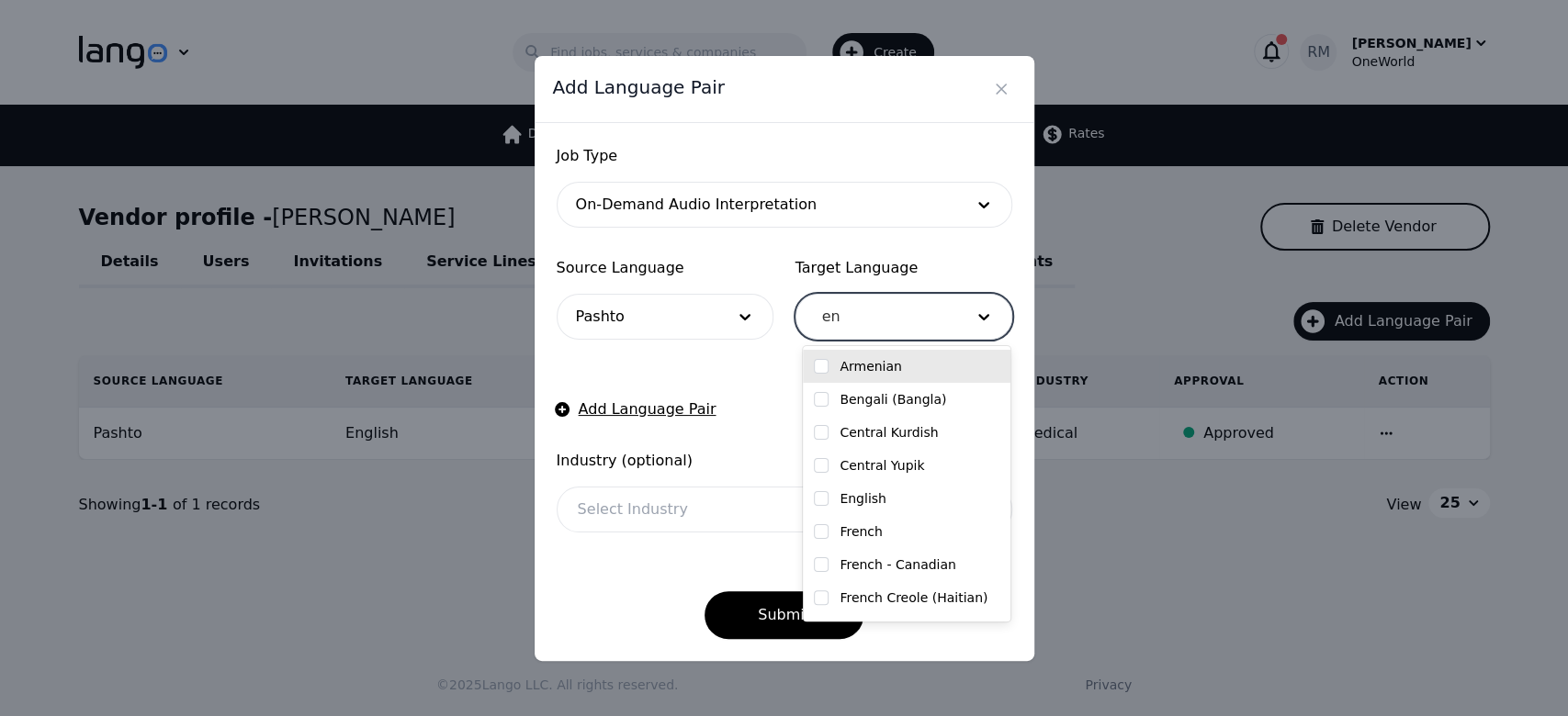
type input "eng"
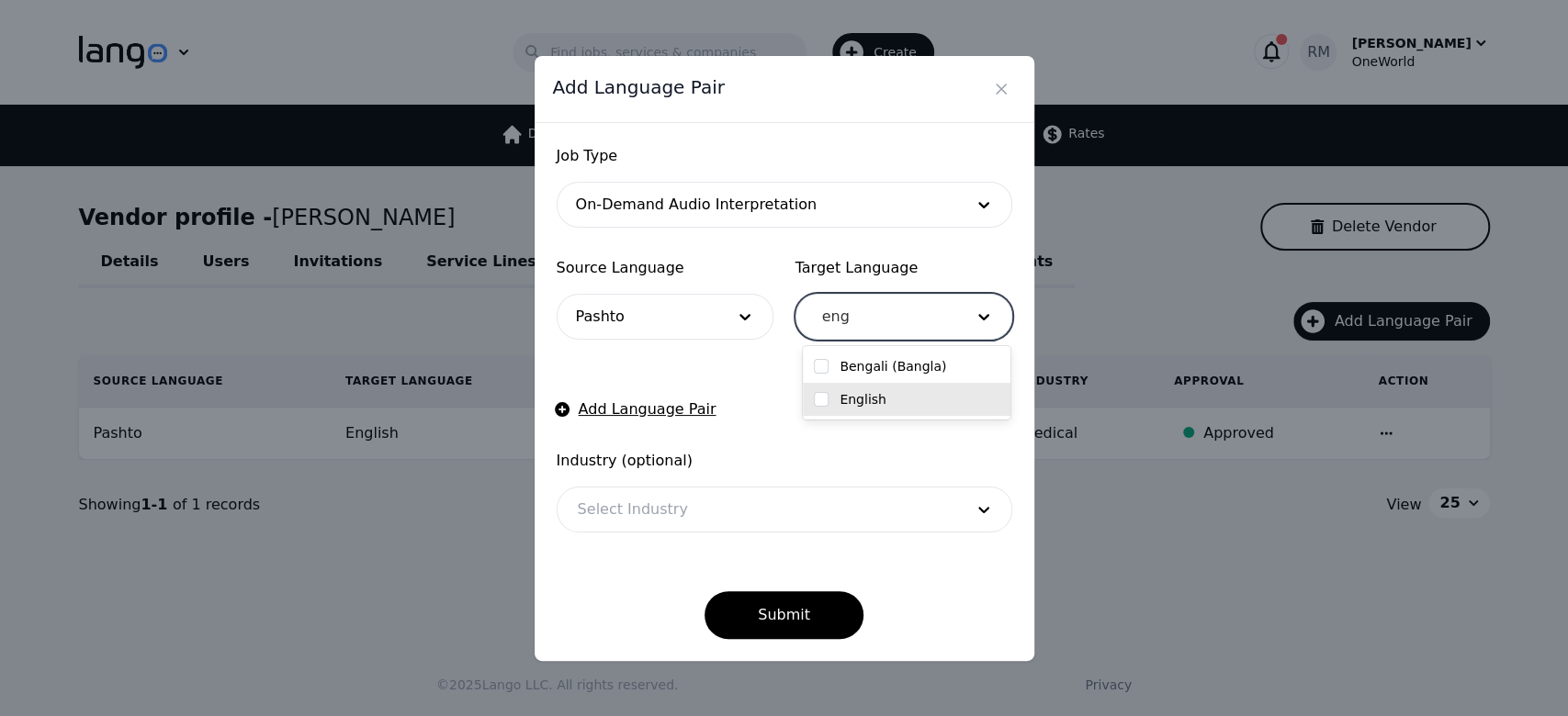
click at [899, 398] on div "English" at bounding box center [907, 399] width 185 height 19
checkbox input "true"
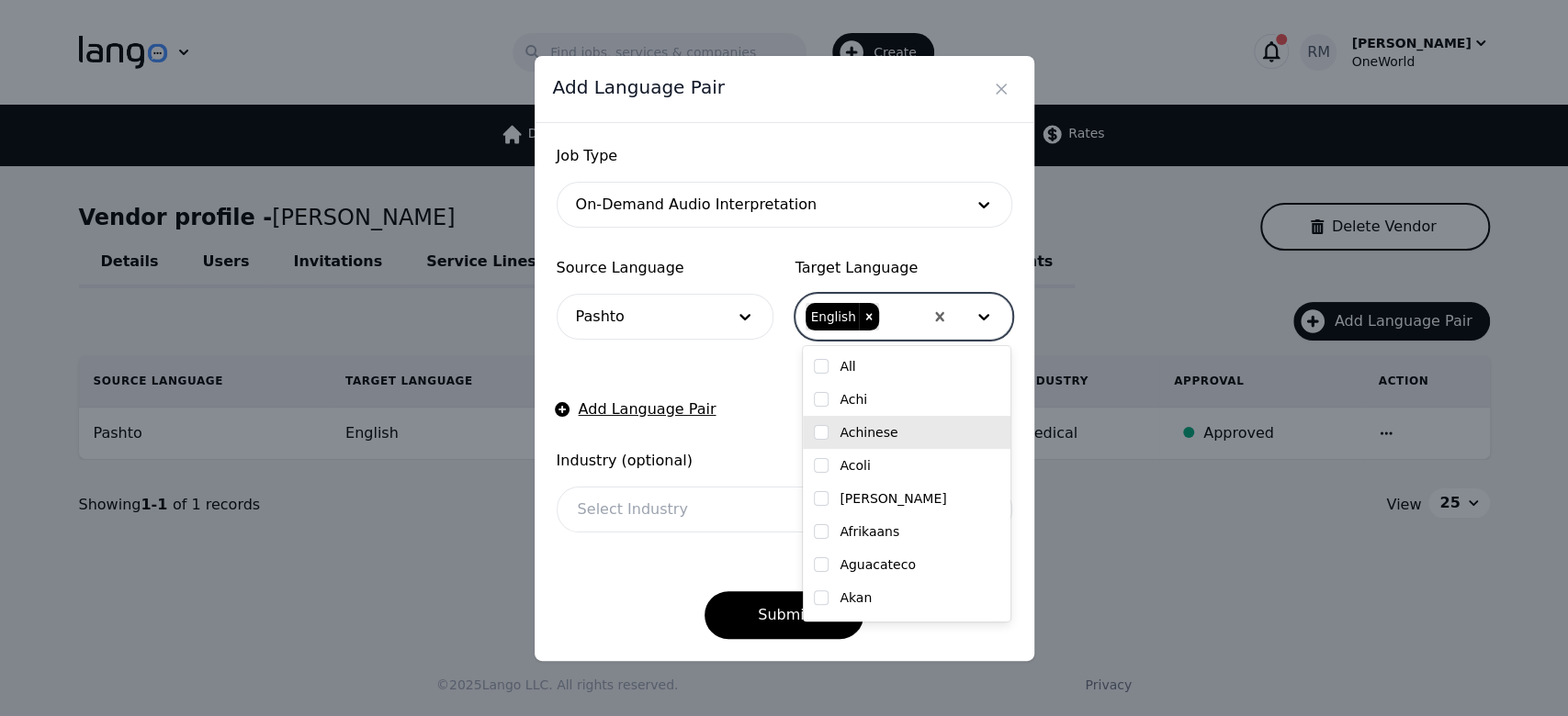
click at [688, 513] on div at bounding box center [757, 509] width 398 height 44
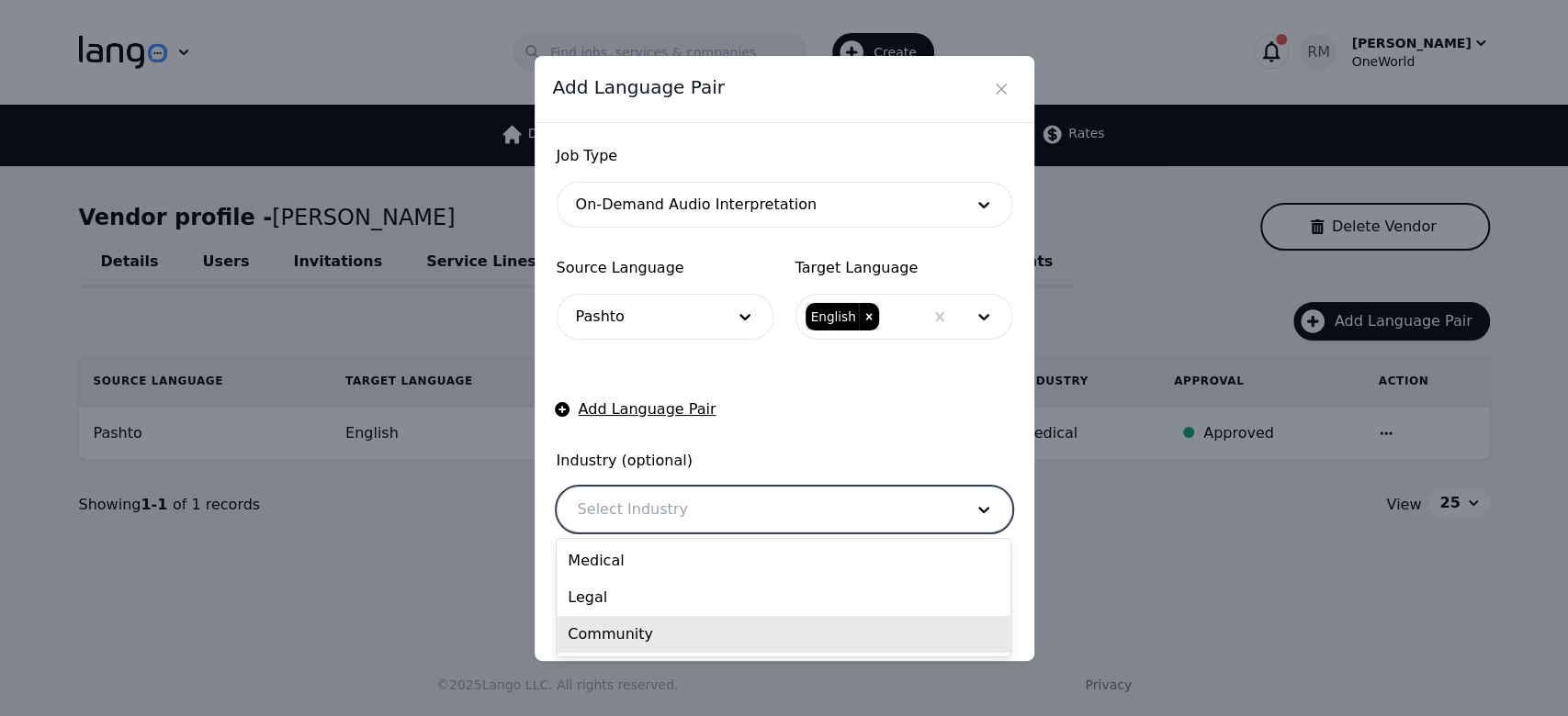
click at [660, 634] on div "Community" at bounding box center [784, 633] width 453 height 36
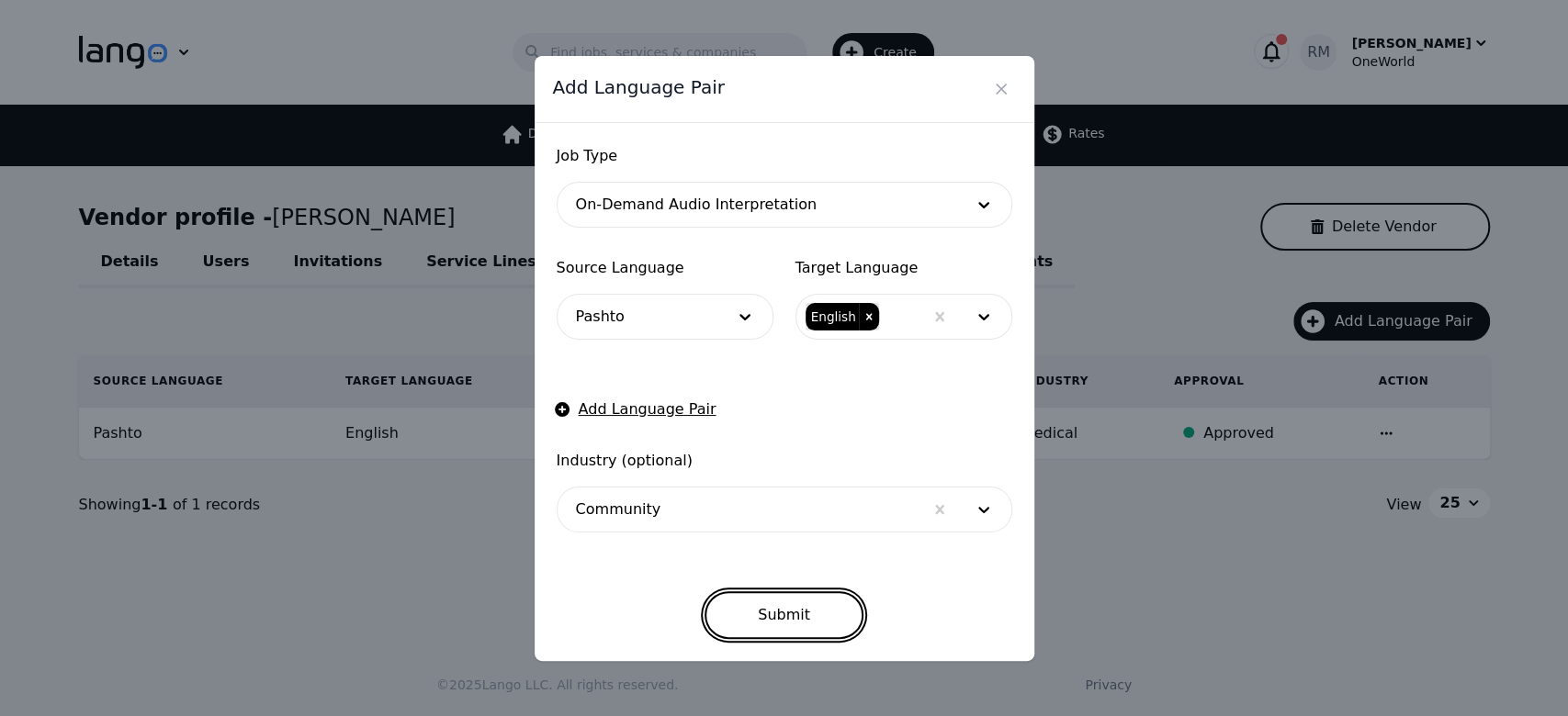
click at [808, 619] on button "Submit" at bounding box center [784, 615] width 159 height 47
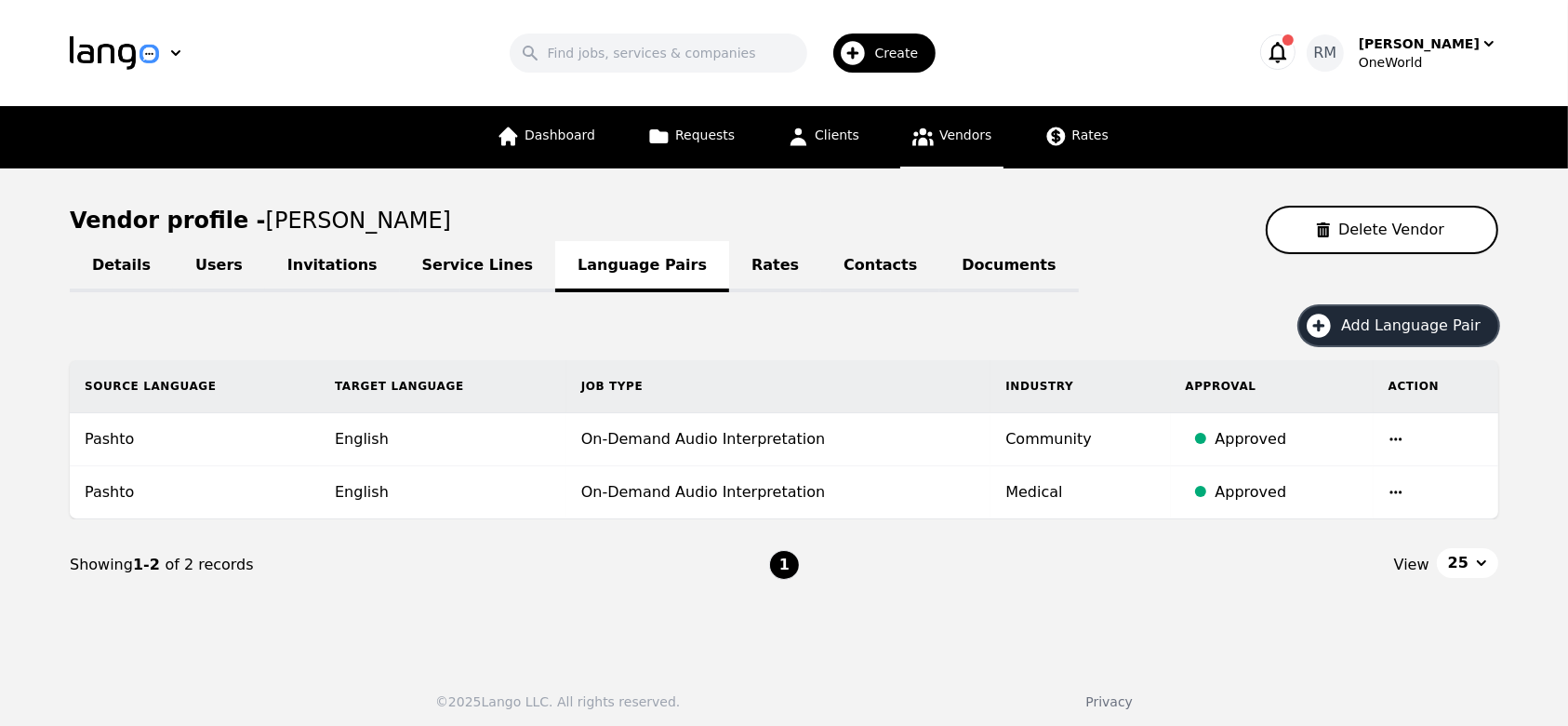
click at [1443, 328] on span "Add Language Pair" at bounding box center [1417, 326] width 153 height 22
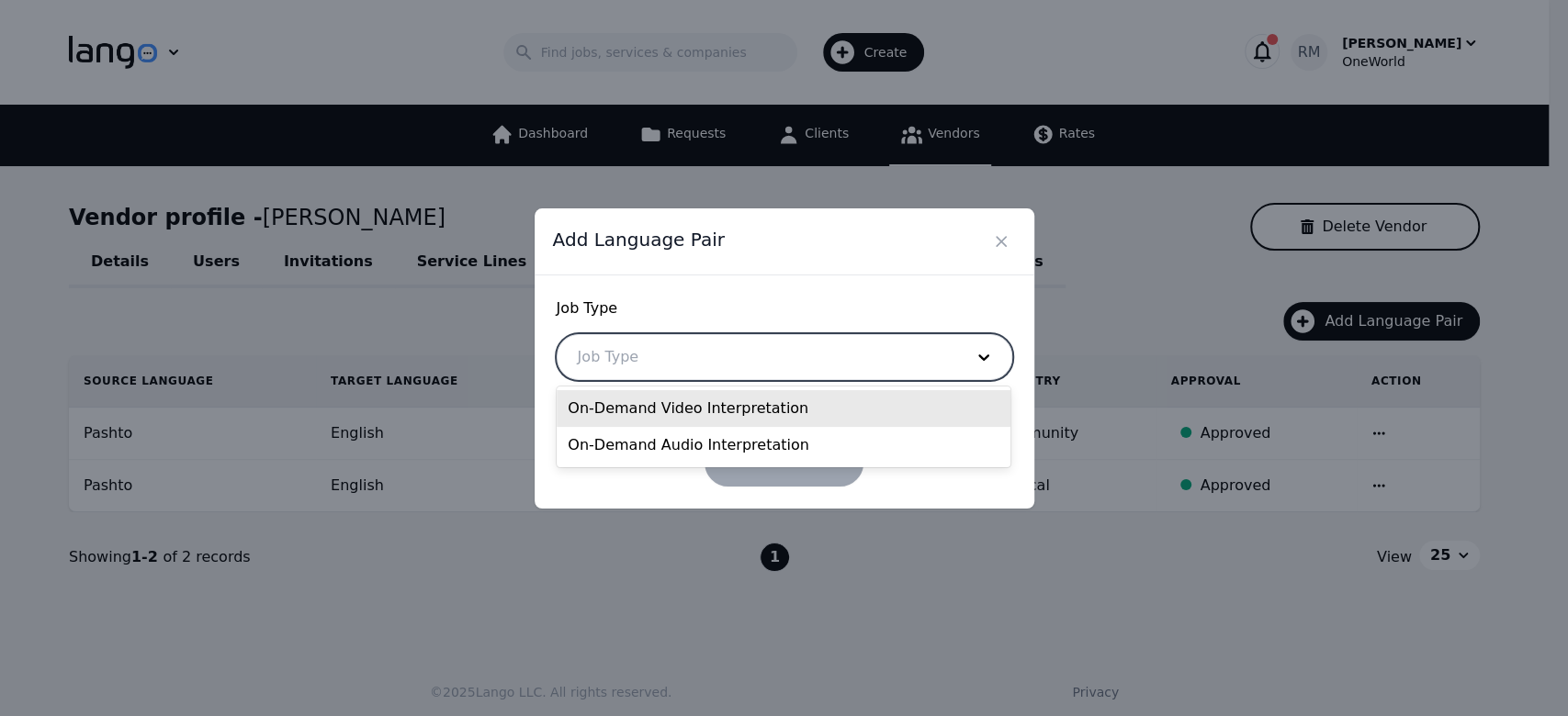
click at [865, 352] on div at bounding box center [757, 357] width 398 height 44
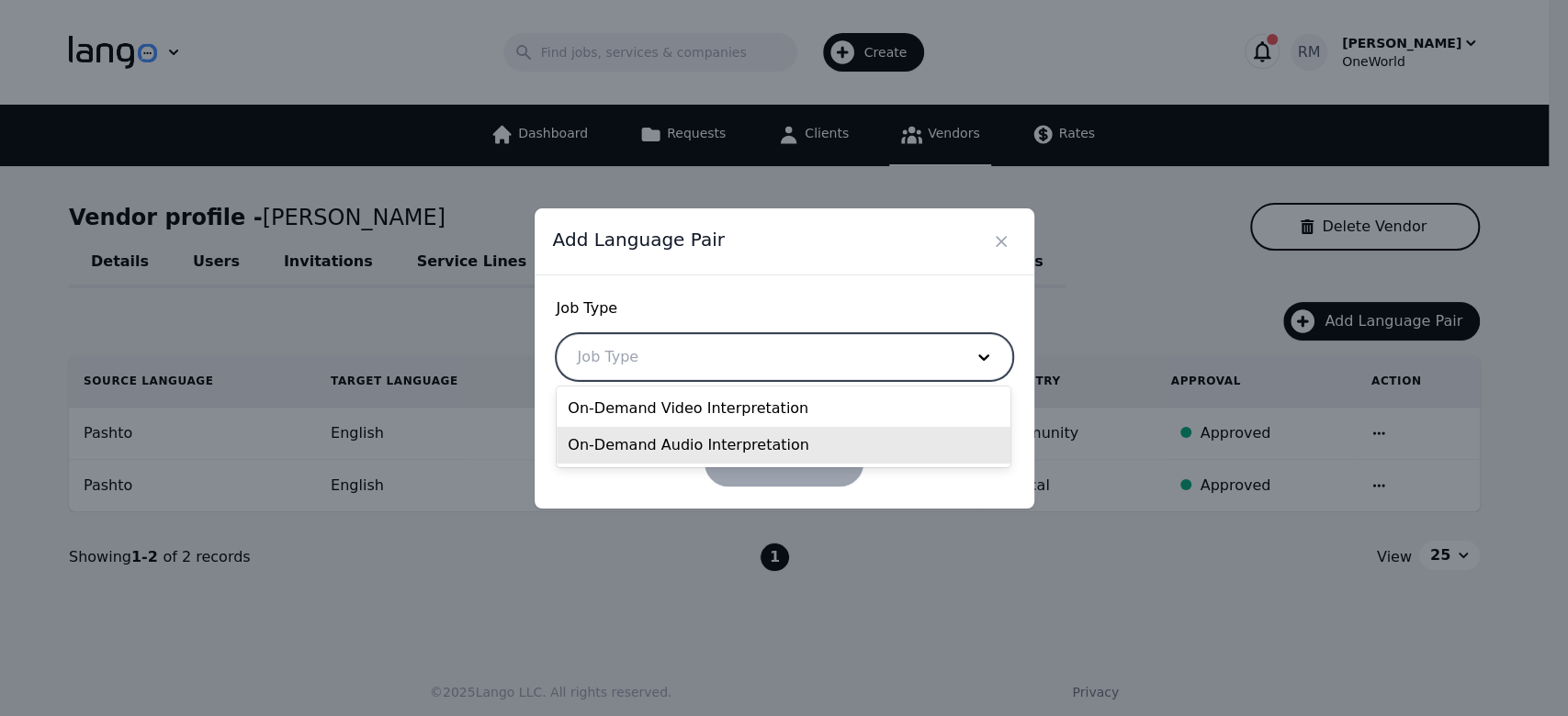
click at [773, 444] on div "On-Demand Audio Interpretation" at bounding box center [784, 444] width 453 height 36
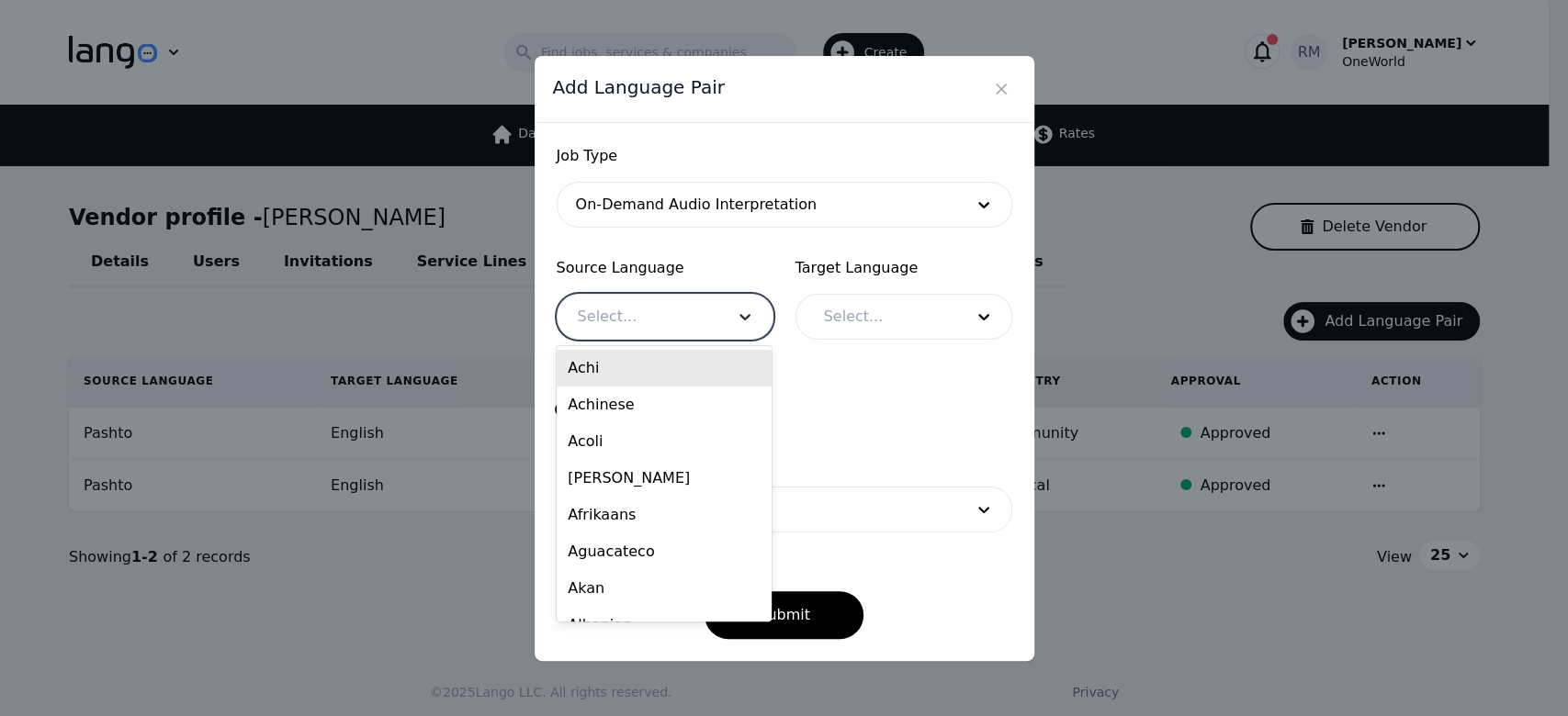
click at [722, 326] on div at bounding box center [745, 316] width 55 height 44
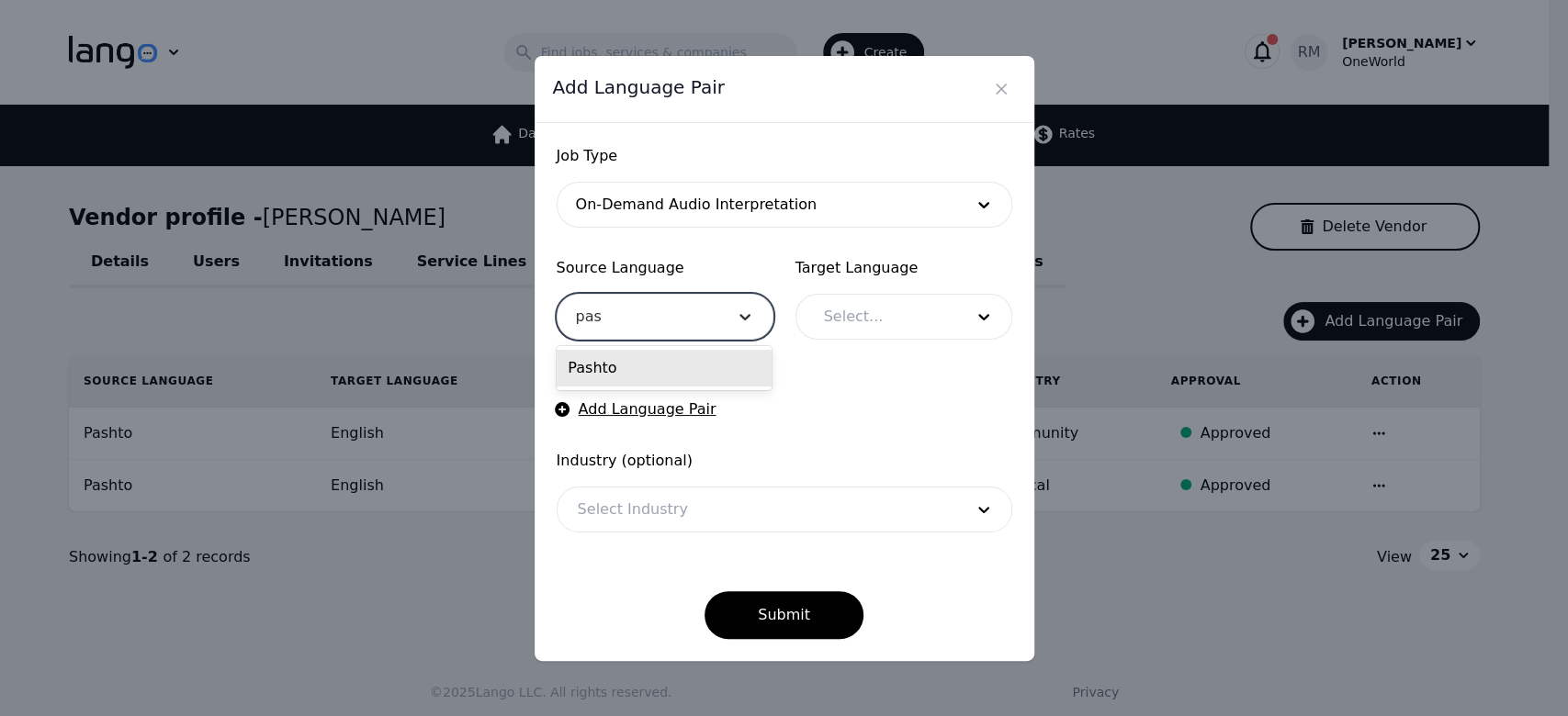
type input "pash"
click at [681, 358] on div "Pashto" at bounding box center [664, 367] width 215 height 36
click at [909, 317] on div at bounding box center [879, 316] width 153 height 44
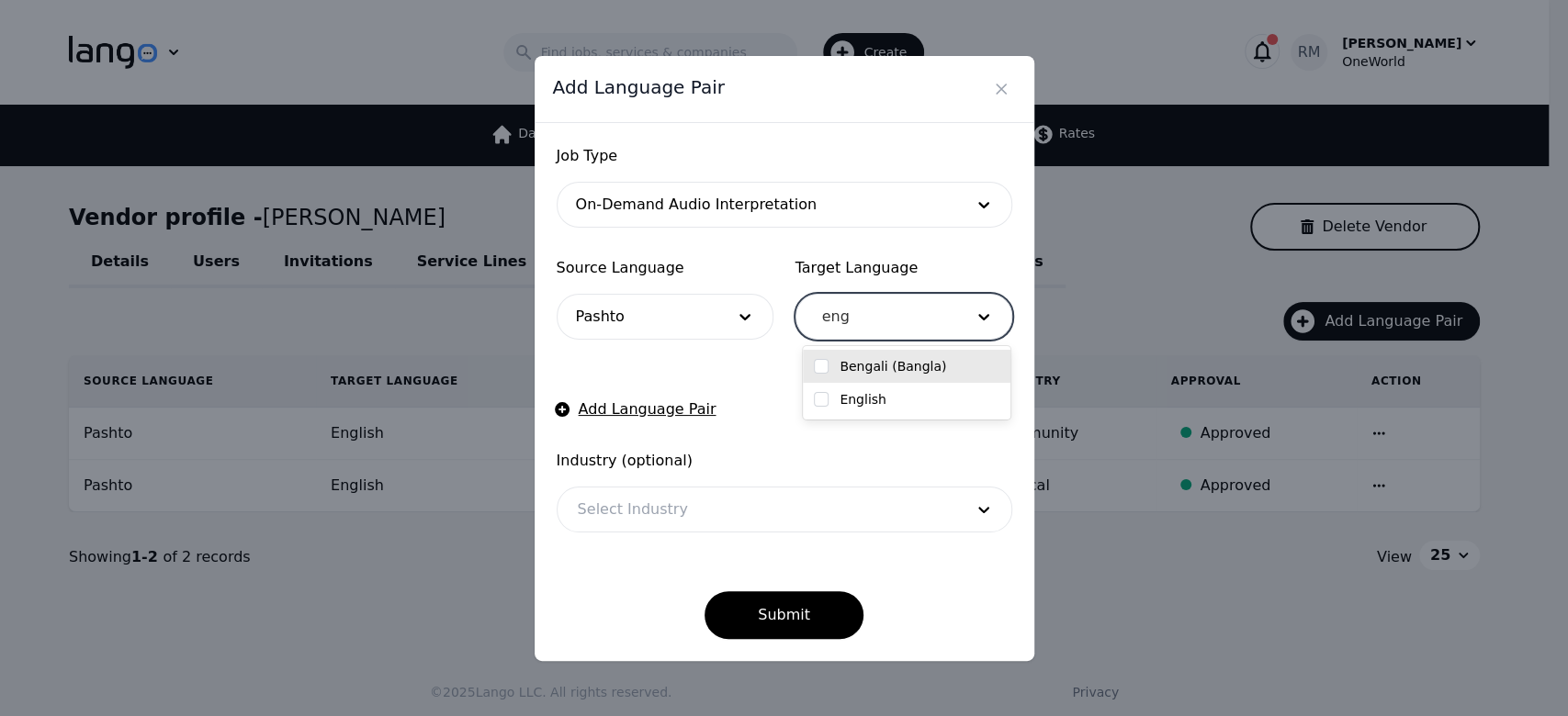
type input "engl"
click at [893, 377] on div "English" at bounding box center [907, 366] width 208 height 33
checkbox input "true"
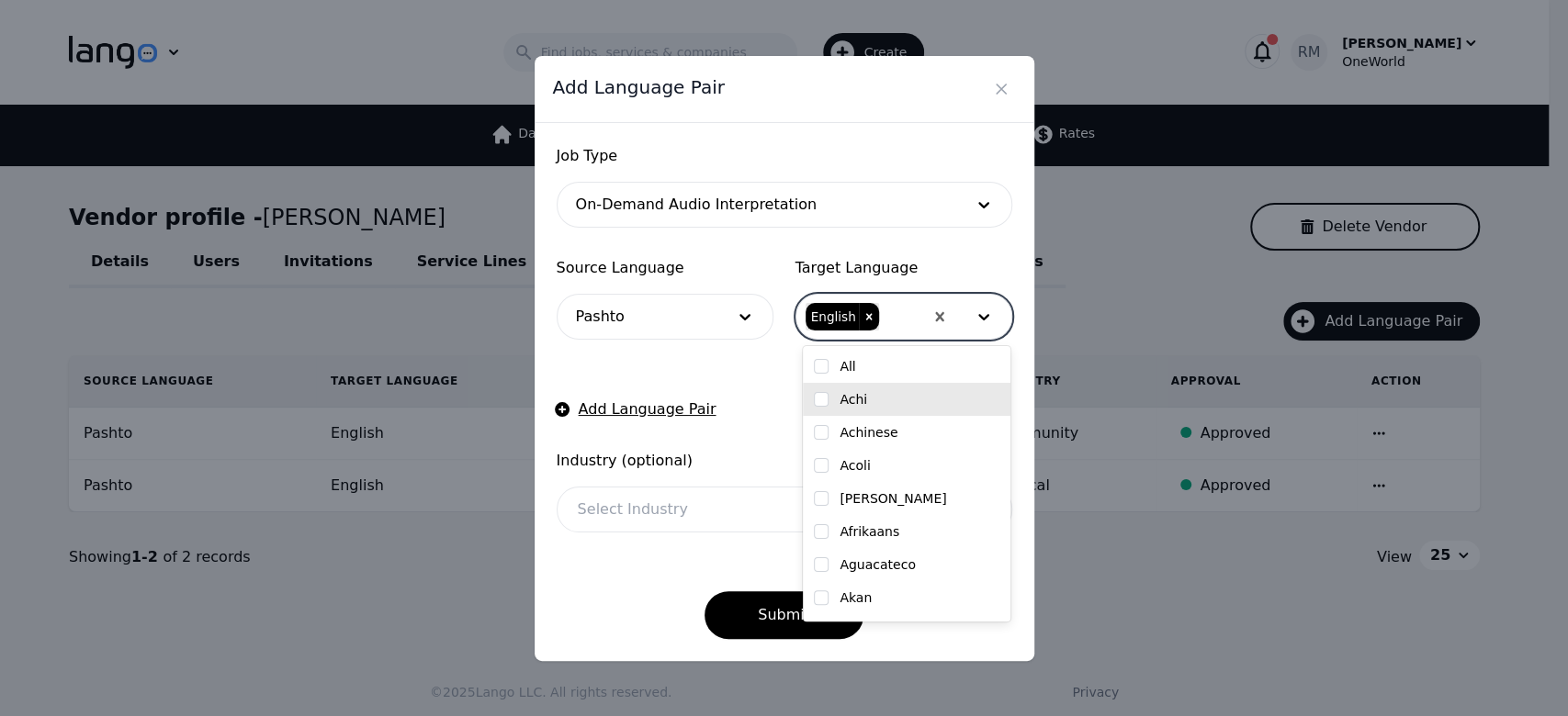
click at [749, 386] on form "Job Type On-Demand Audio Interpretation Source Language Pashto Target Language …" at bounding box center [784, 391] width 455 height 493
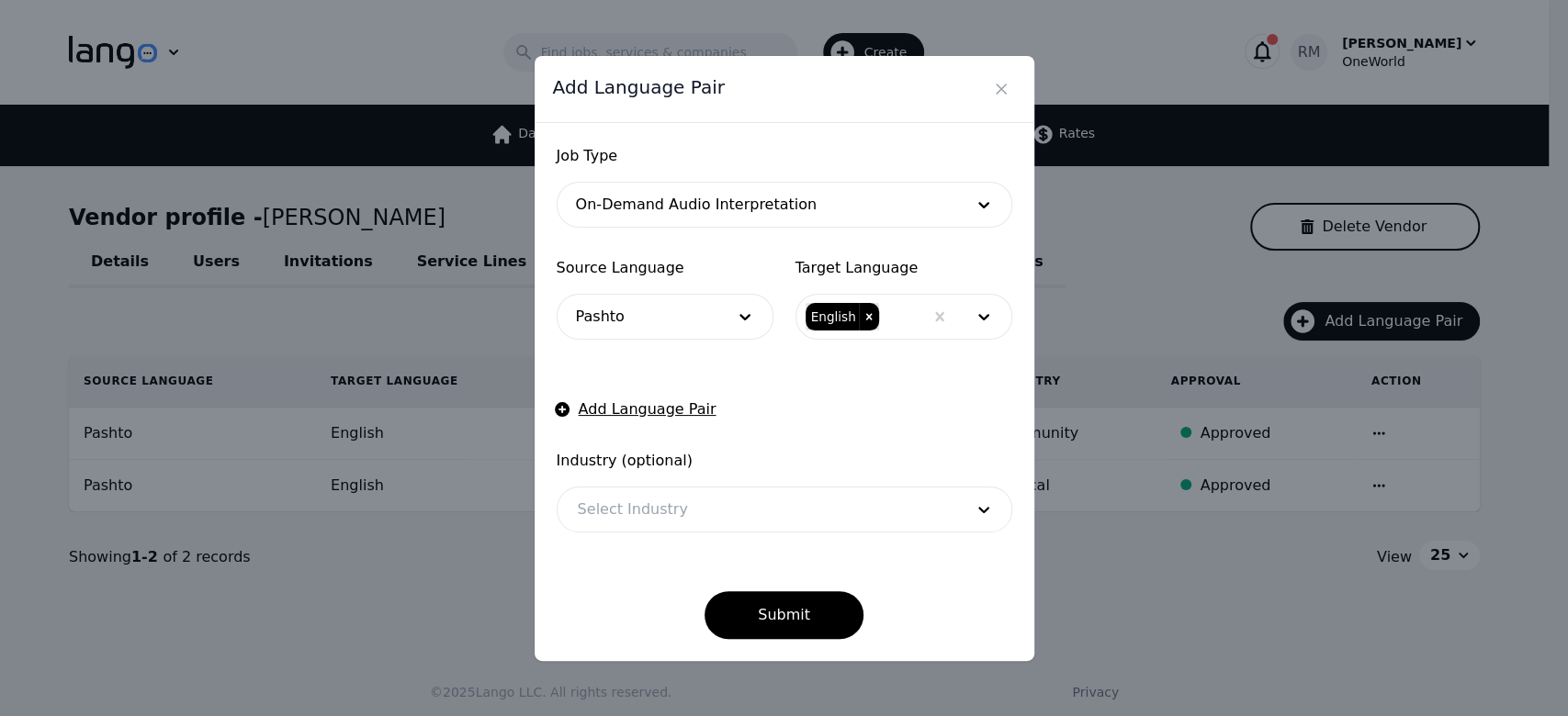
click at [757, 498] on div at bounding box center [757, 509] width 398 height 44
click at [800, 425] on form "Job Type On-Demand Audio Interpretation Source Language Pashto Target Language …" at bounding box center [784, 391] width 455 height 493
click at [784, 619] on button "Submit" at bounding box center [784, 615] width 159 height 47
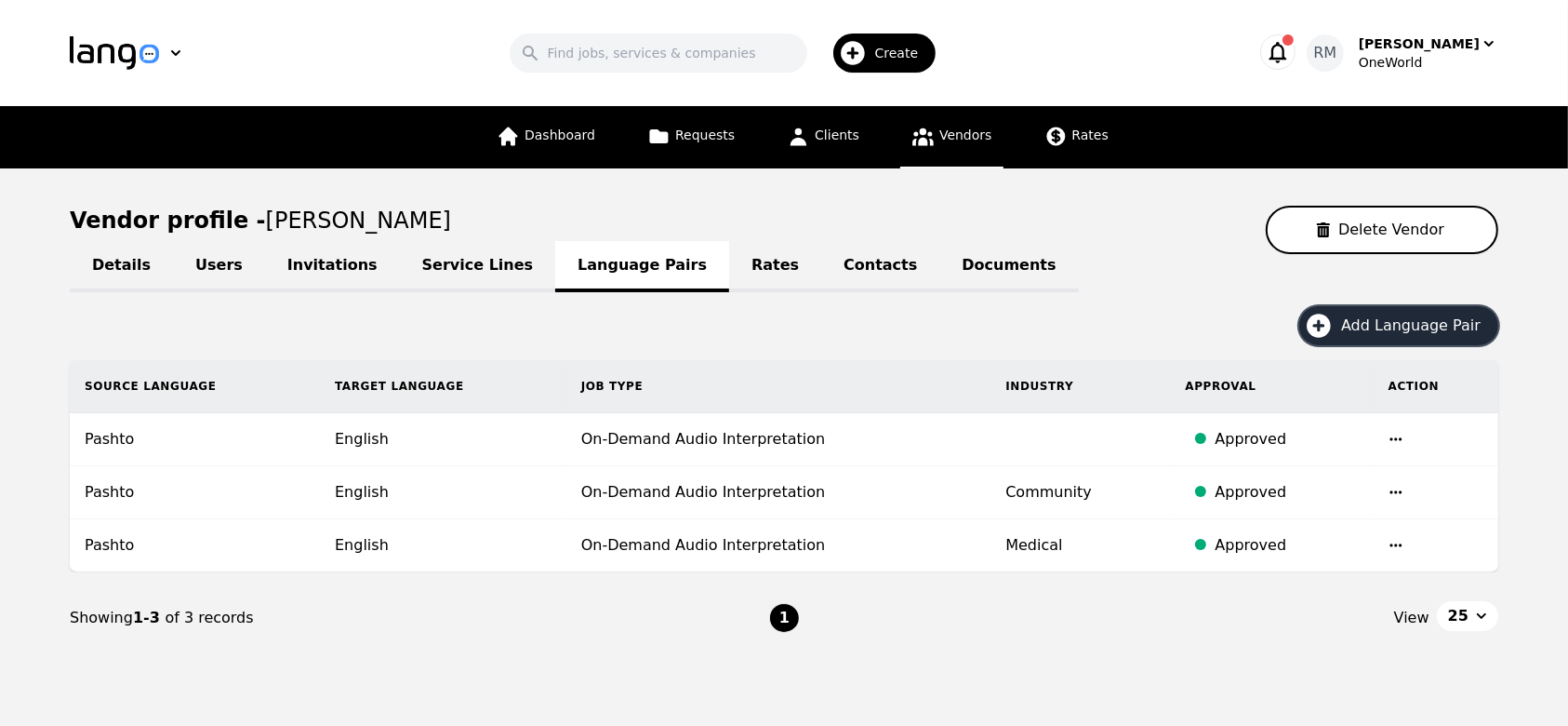
click at [1365, 317] on span "Add Language Pair" at bounding box center [1417, 326] width 153 height 22
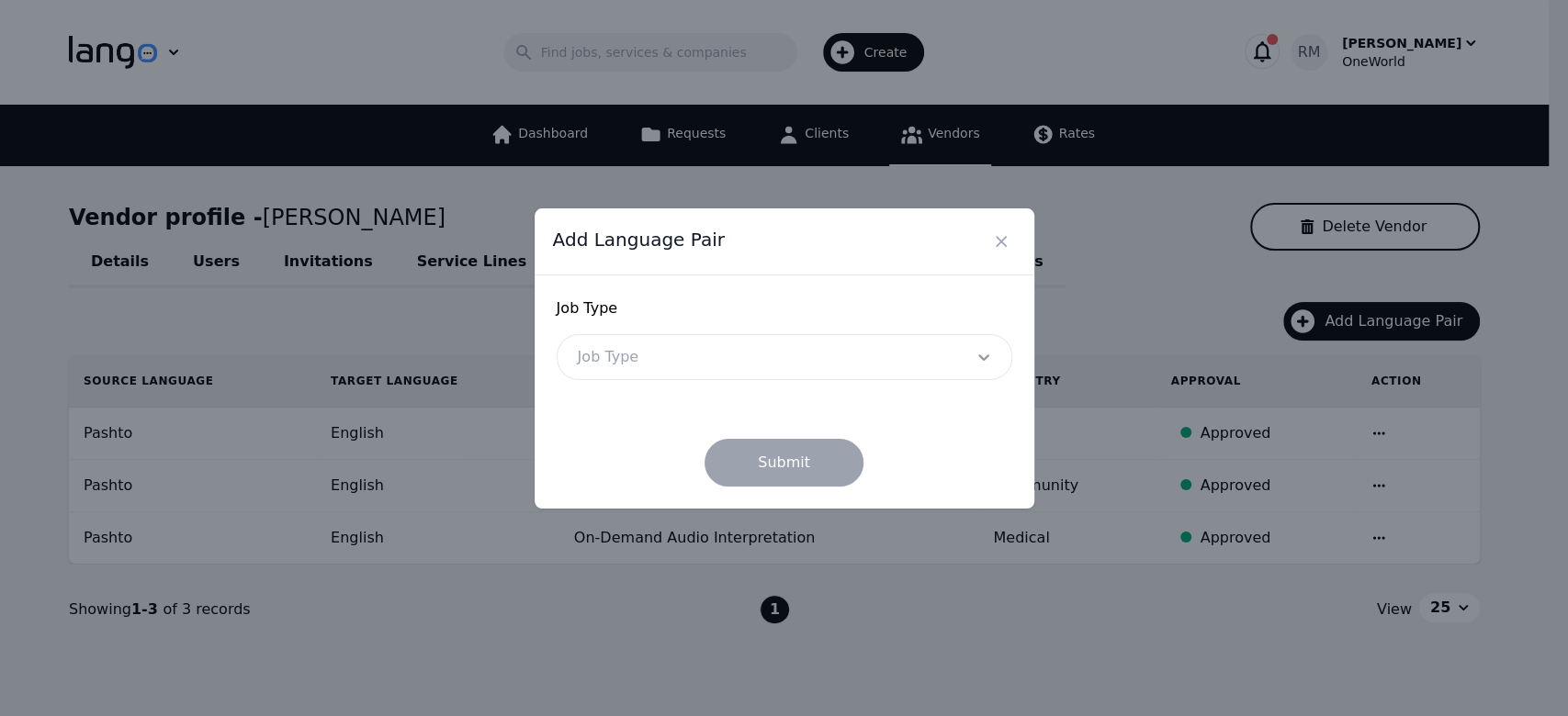
click at [959, 356] on div at bounding box center [984, 357] width 55 height 44
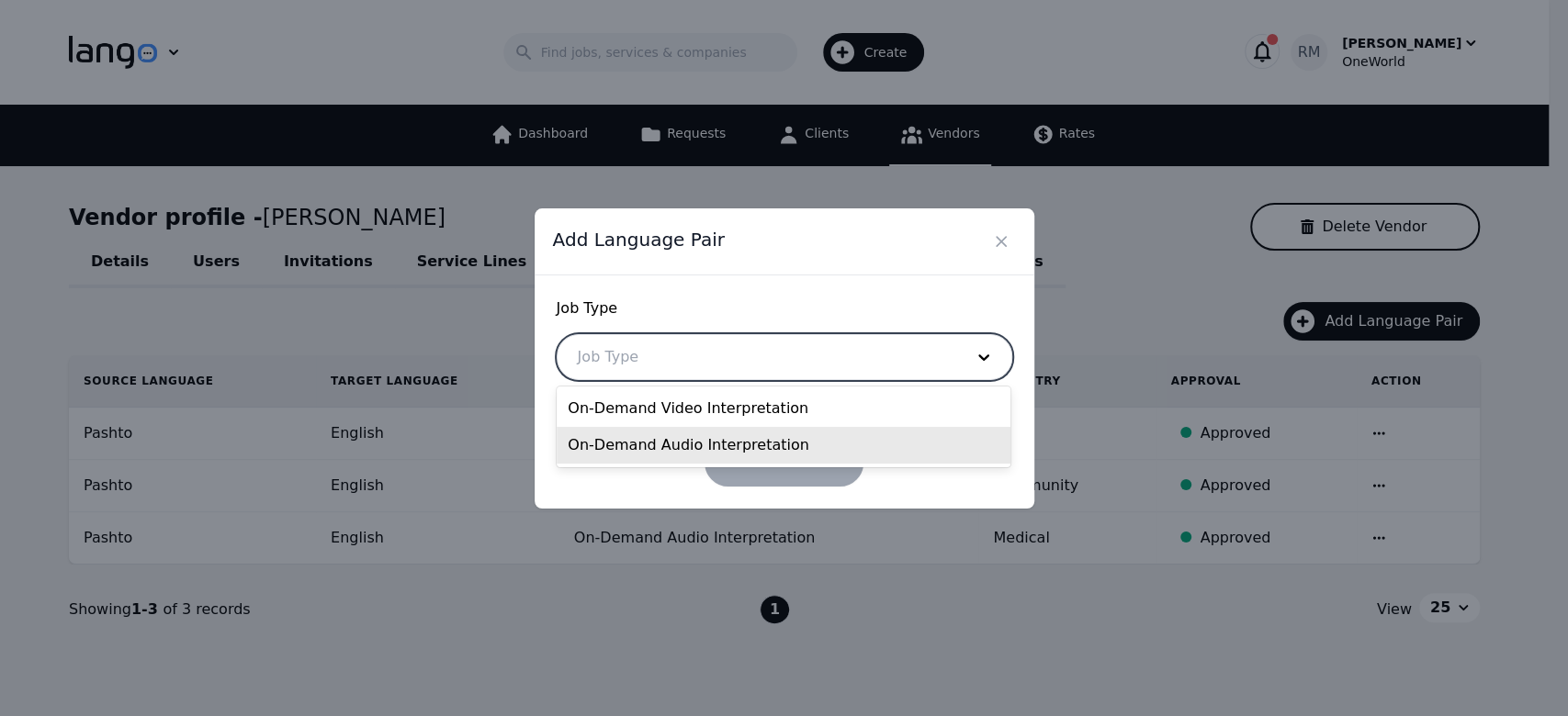
click at [792, 435] on div "On-Demand Audio Interpretation" at bounding box center [784, 444] width 453 height 36
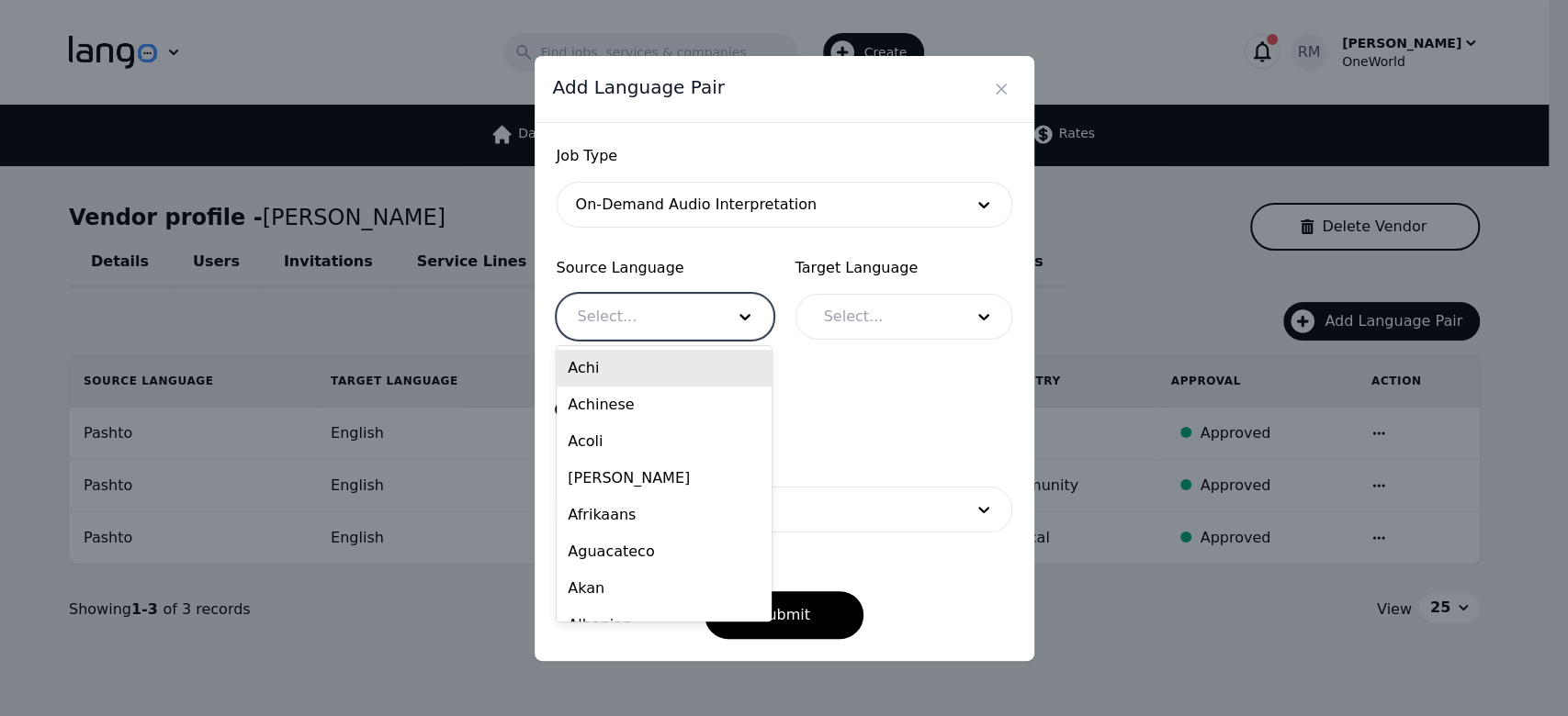
click at [705, 304] on div at bounding box center [638, 316] width 160 height 44
type input "af"
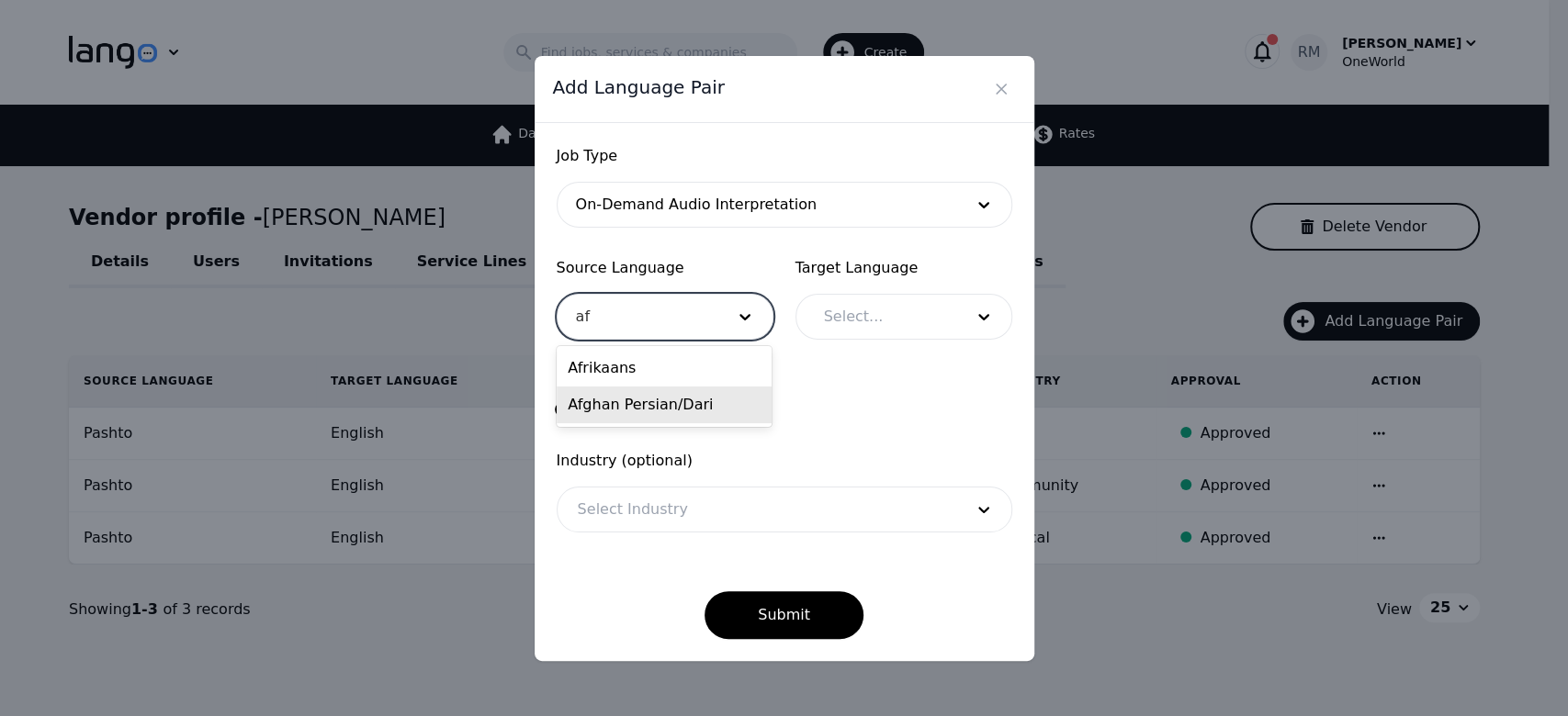
click at [678, 416] on div "Afghan Persian/Dari" at bounding box center [664, 404] width 215 height 36
click at [856, 295] on div at bounding box center [879, 316] width 153 height 44
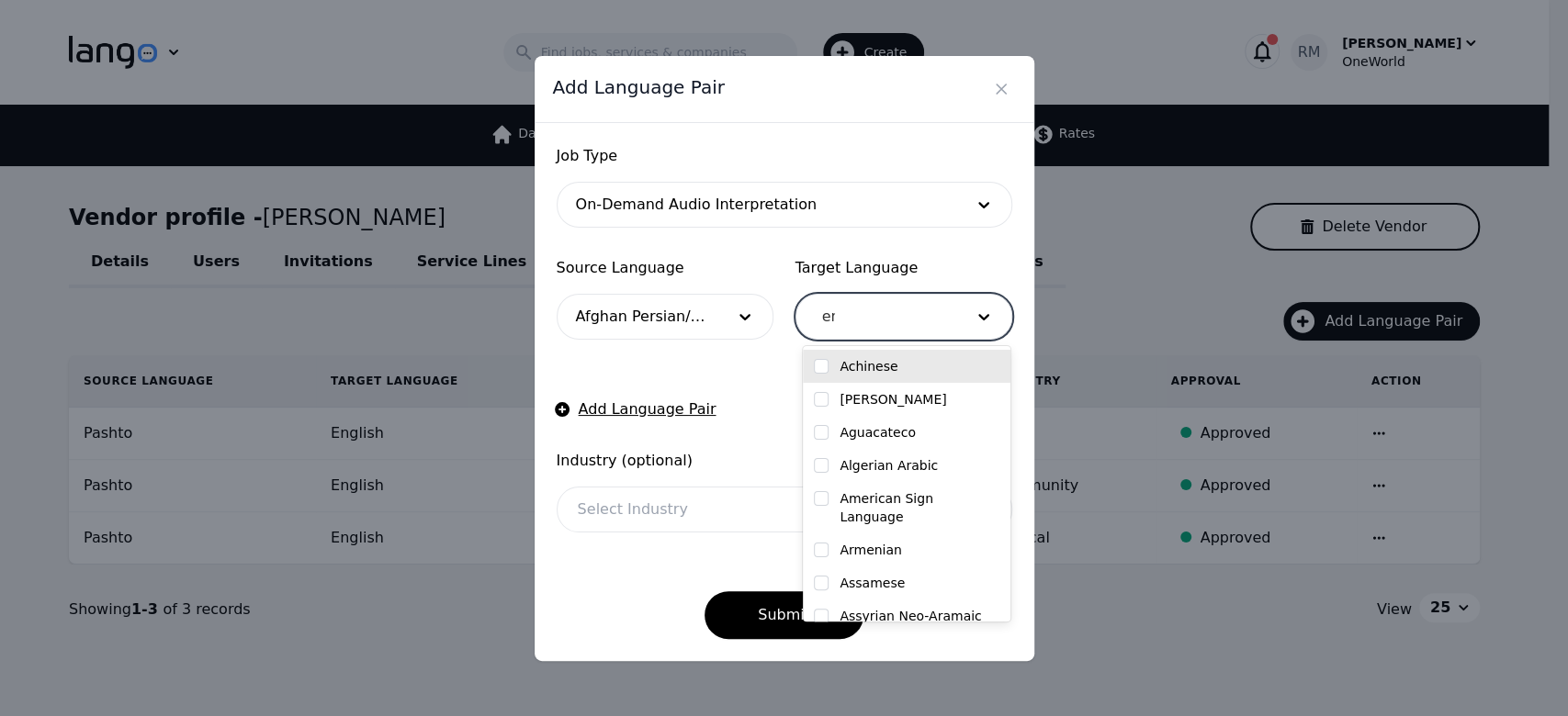
type input "eng"
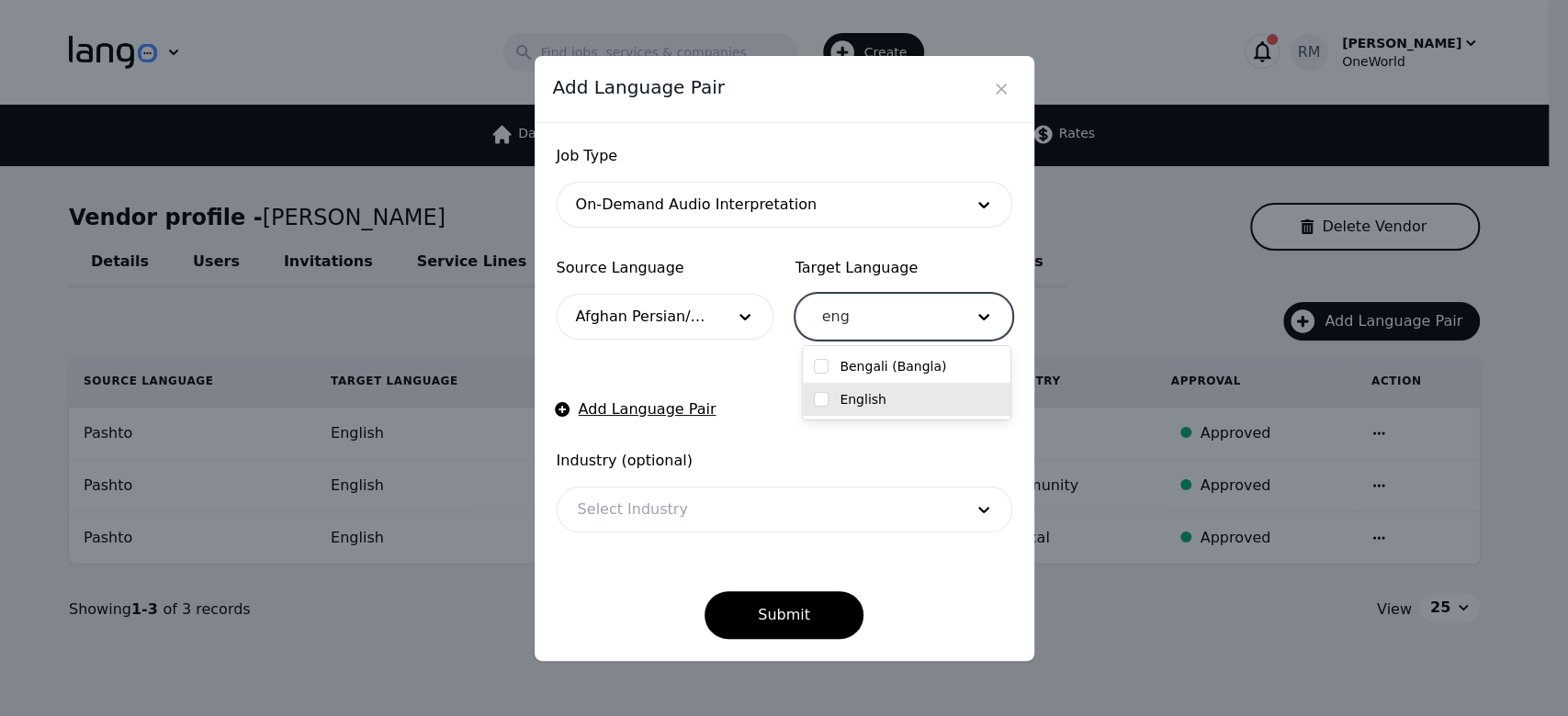
click at [862, 400] on label "English" at bounding box center [863, 399] width 47 height 19
checkbox input "true"
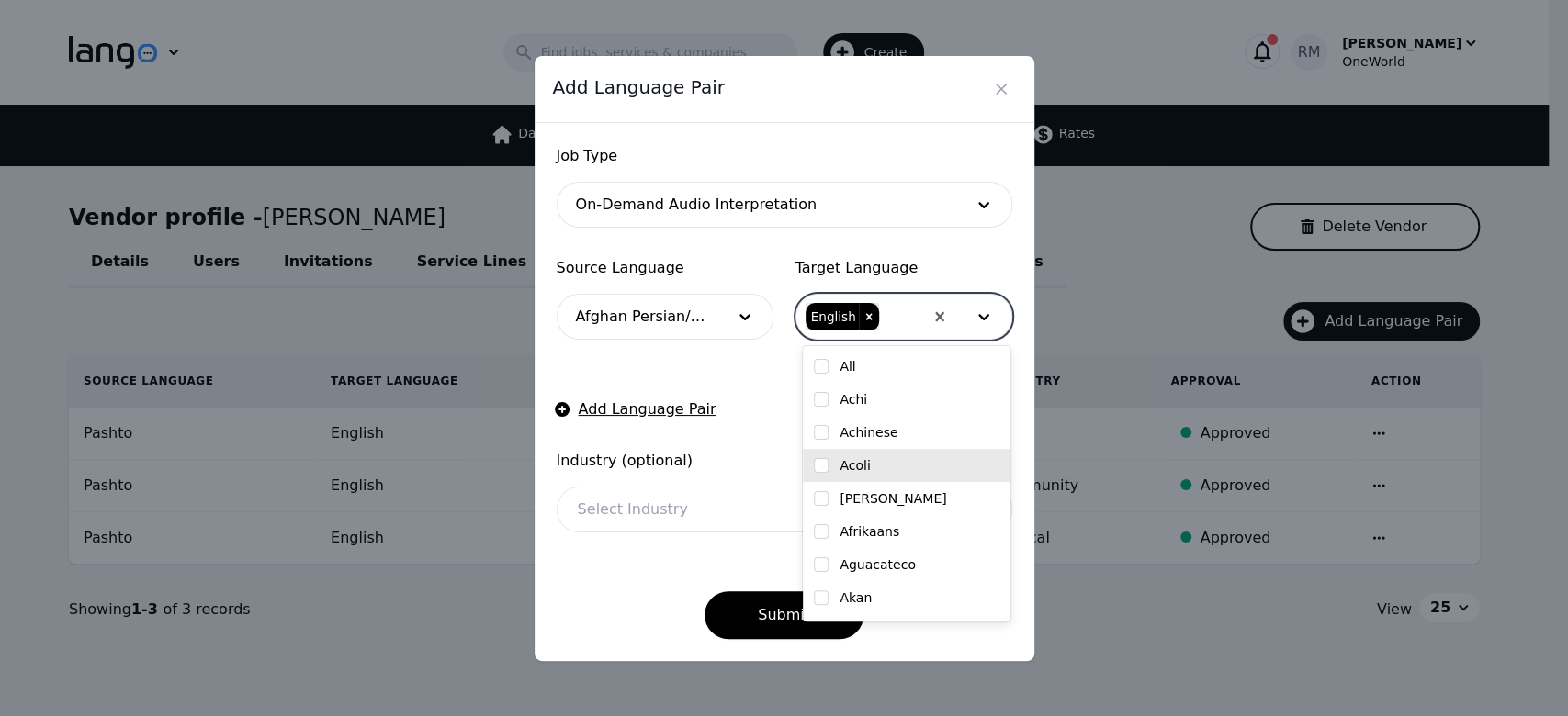
click at [691, 527] on div at bounding box center [757, 509] width 398 height 44
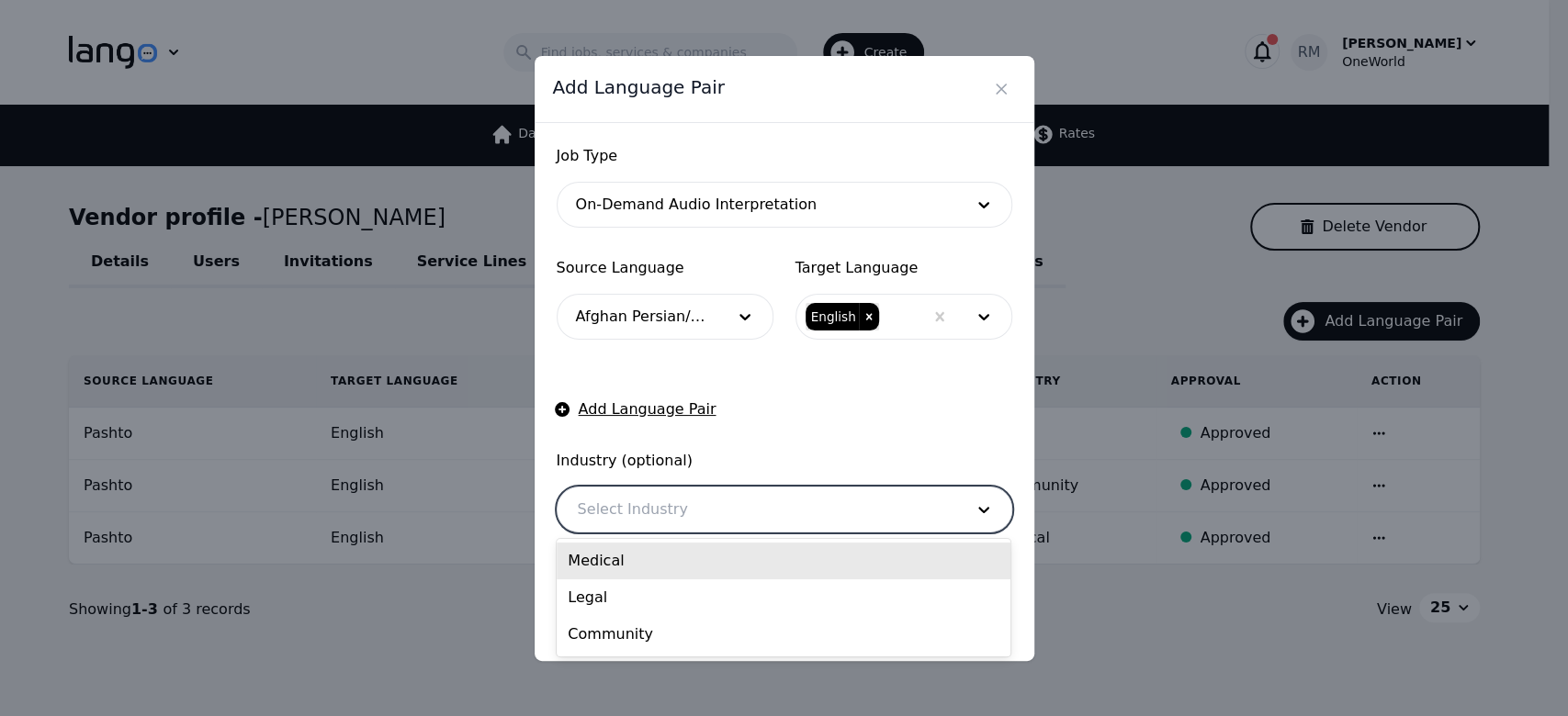
click at [667, 561] on div "Medical" at bounding box center [784, 560] width 453 height 36
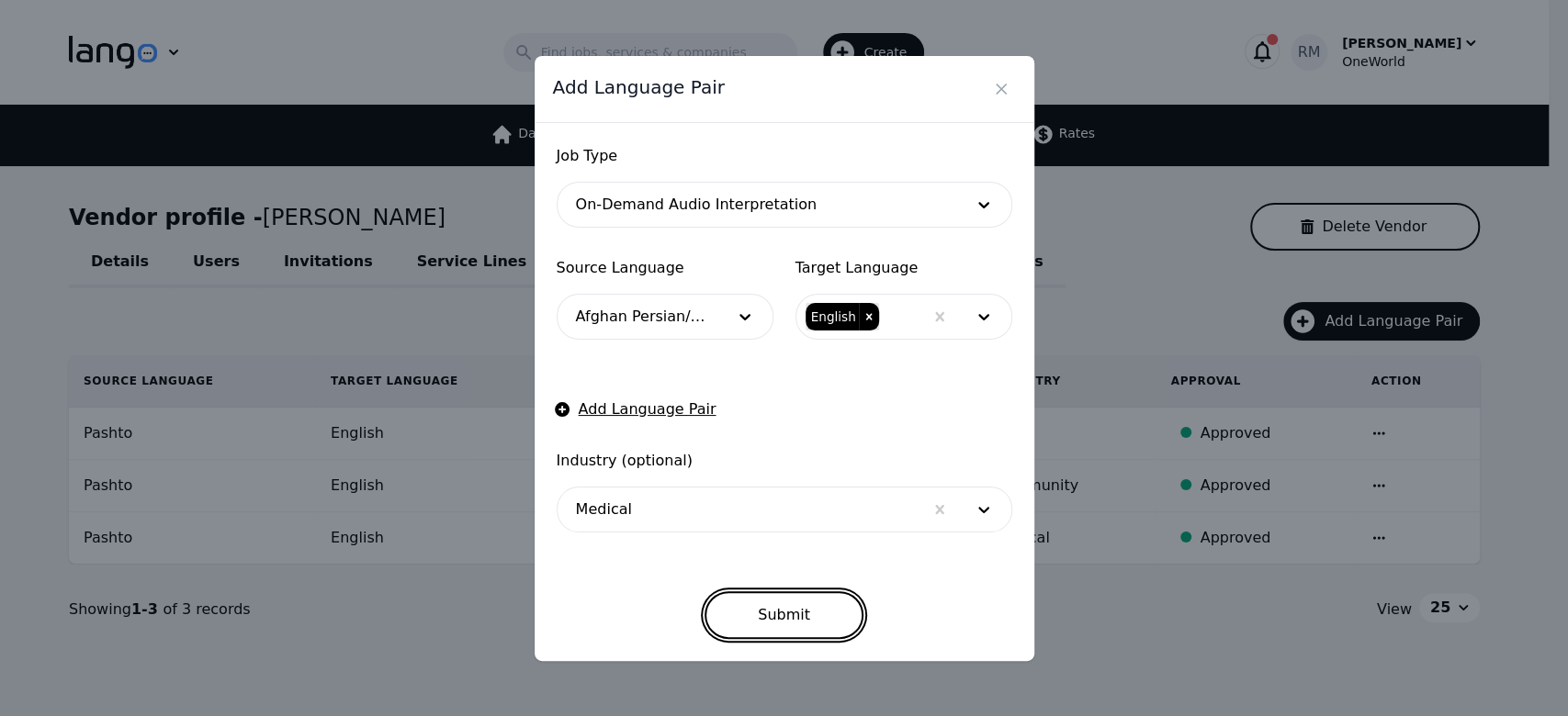
click at [761, 596] on button "Submit" at bounding box center [784, 615] width 159 height 47
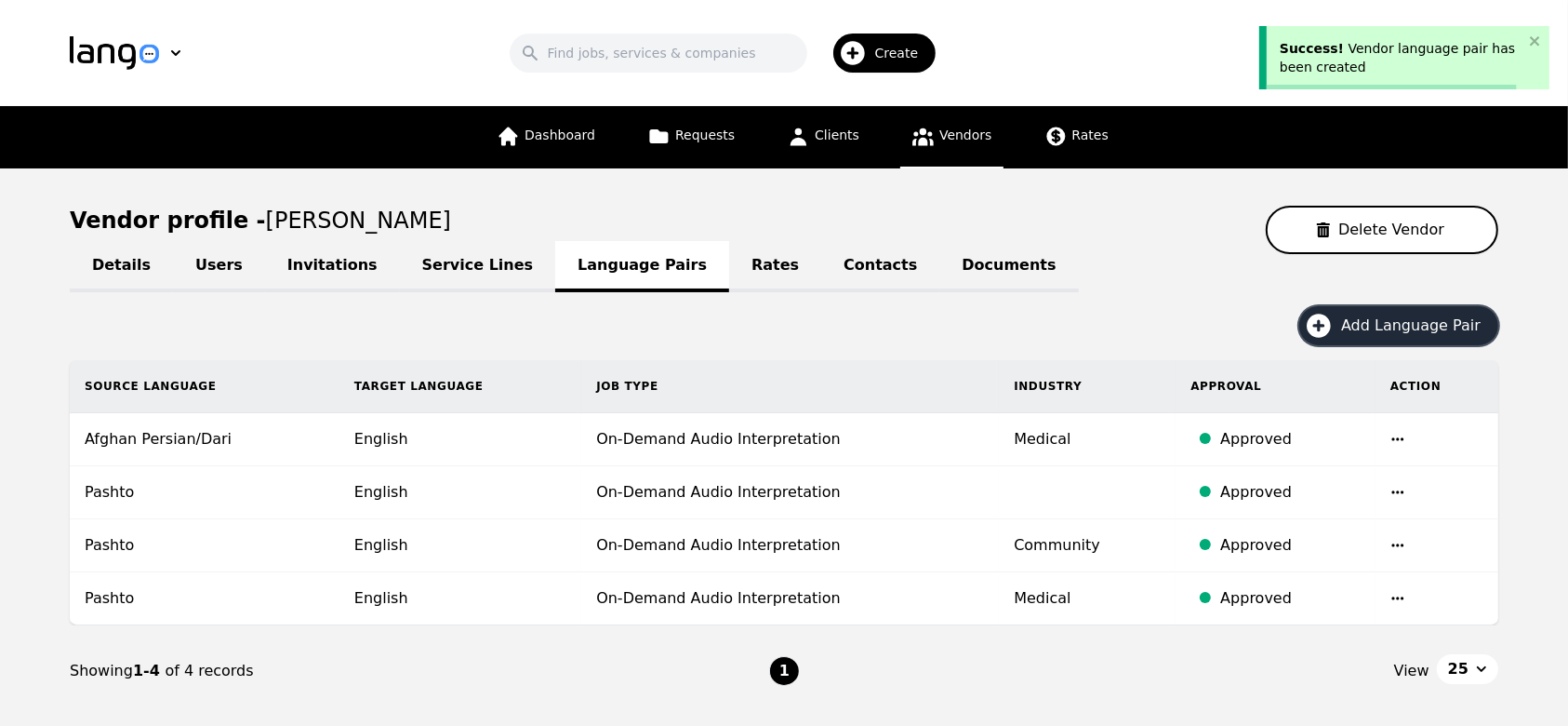
click at [1393, 315] on span "Add Language Pair" at bounding box center [1417, 326] width 153 height 22
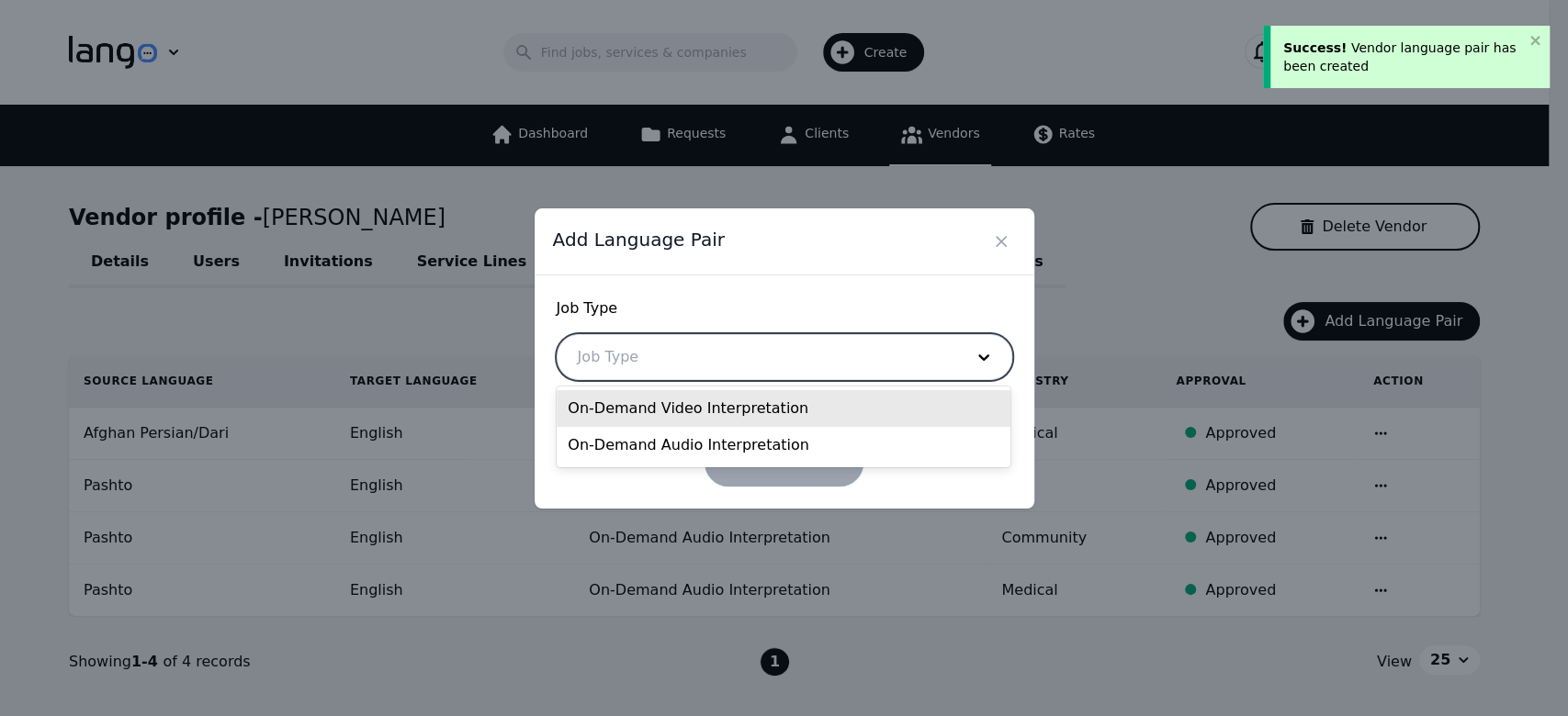
click at [931, 358] on div at bounding box center [757, 357] width 398 height 44
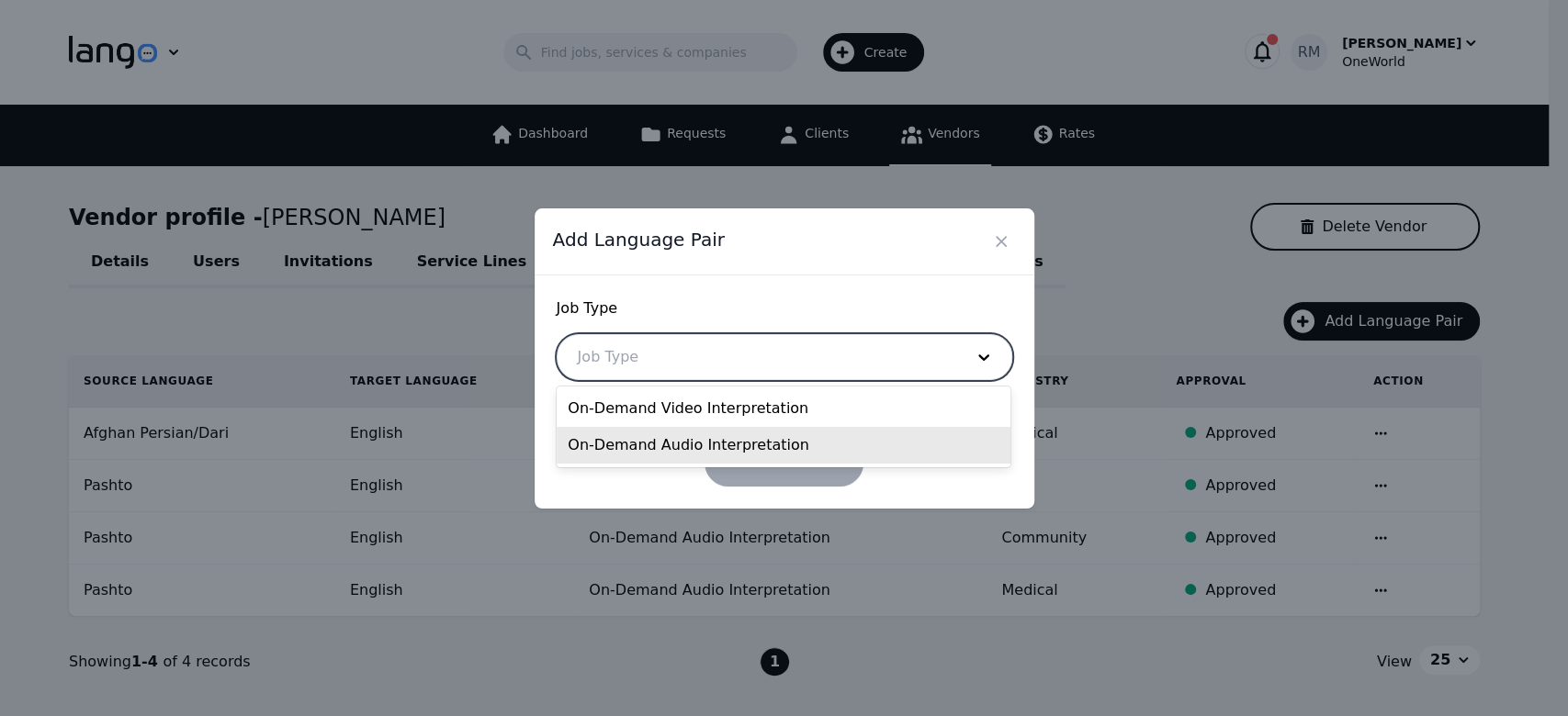
click at [819, 447] on div "On-Demand Audio Interpretation" at bounding box center [784, 444] width 453 height 36
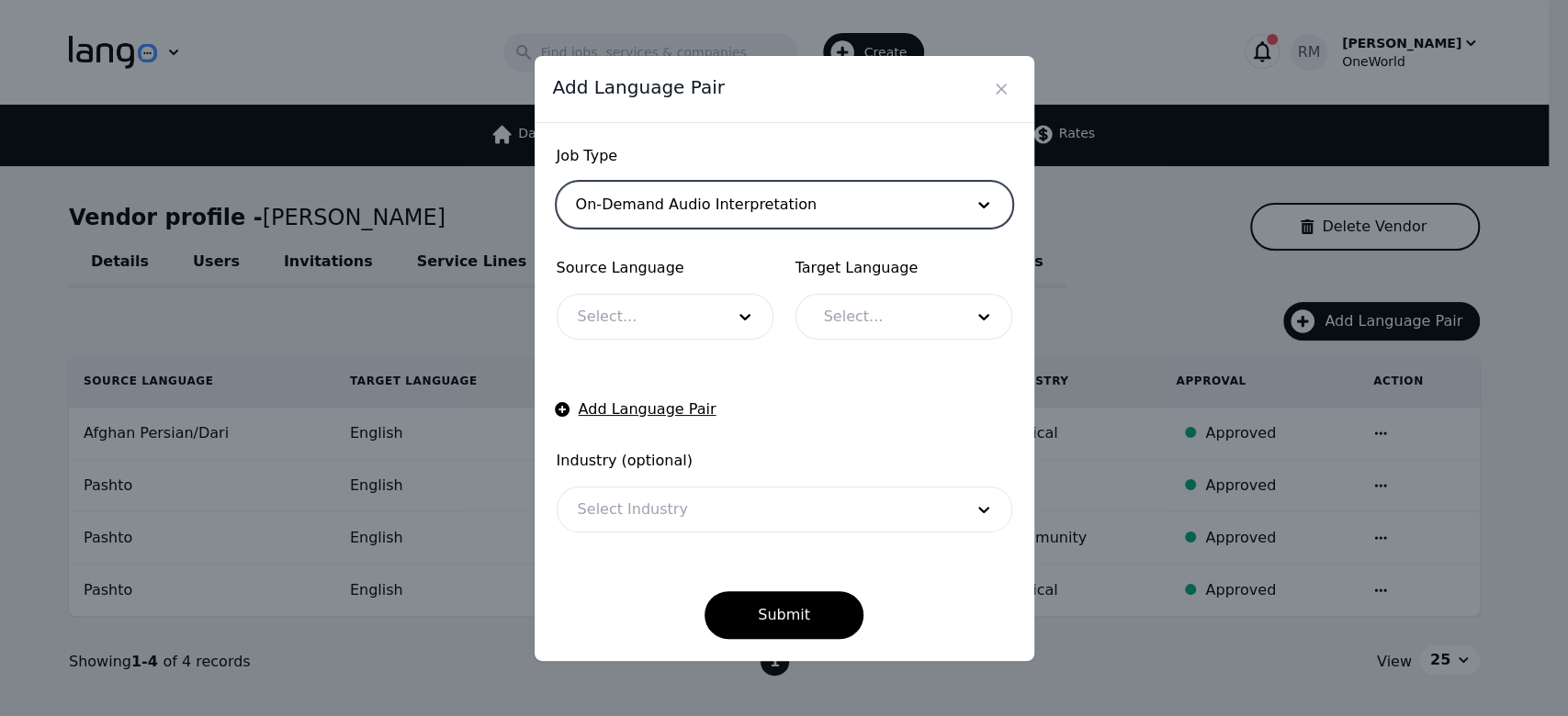
click at [682, 302] on div at bounding box center [638, 316] width 160 height 44
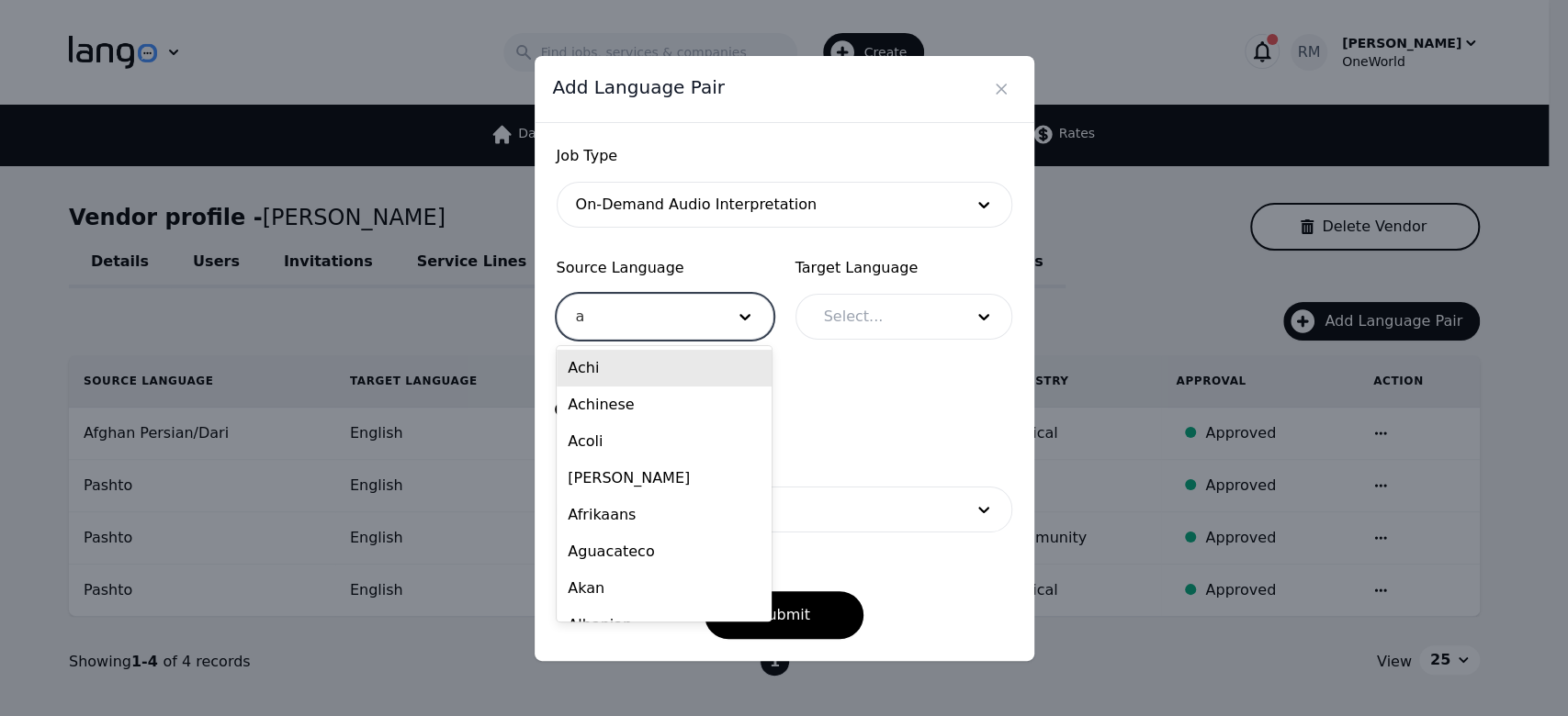
type input "af"
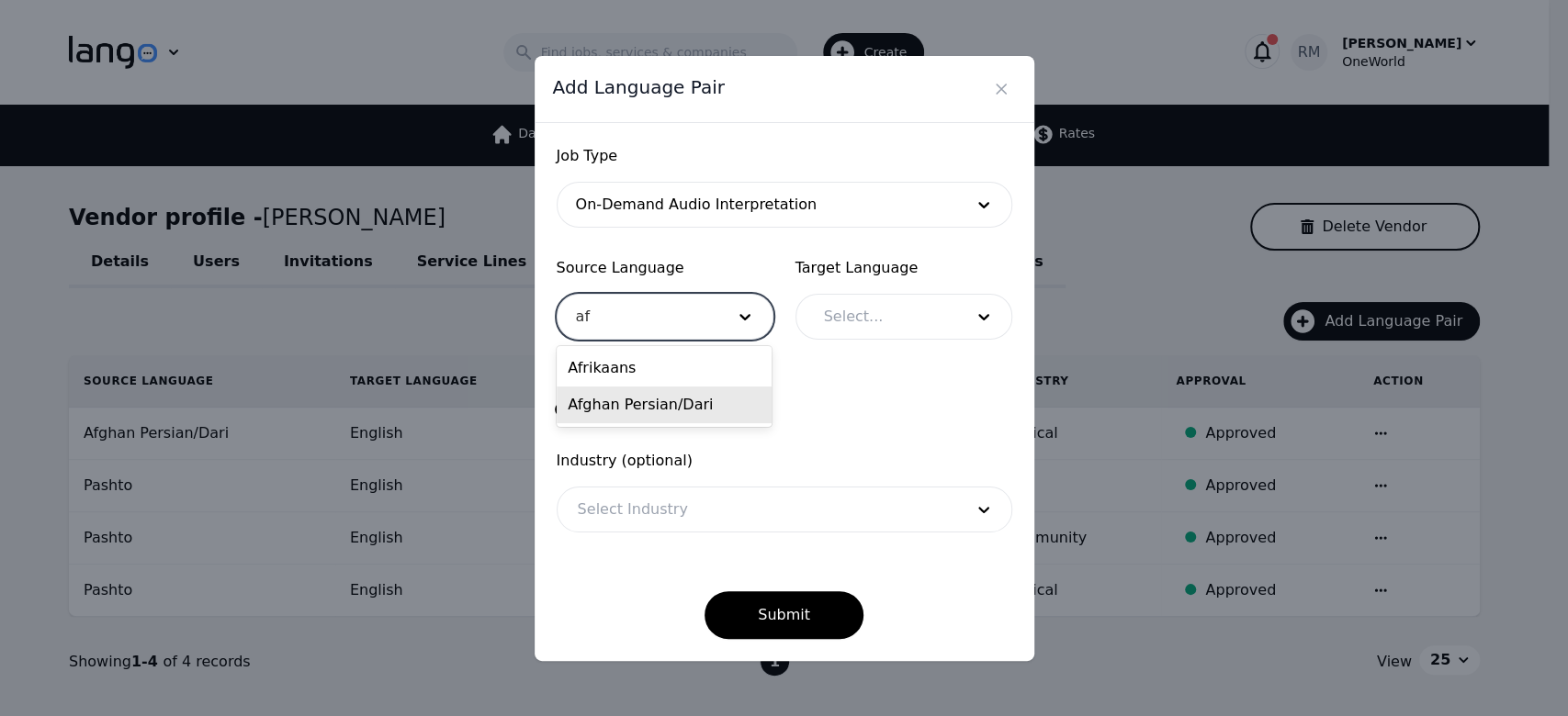
click at [626, 388] on div "Afghan Persian/Dari" at bounding box center [664, 404] width 215 height 36
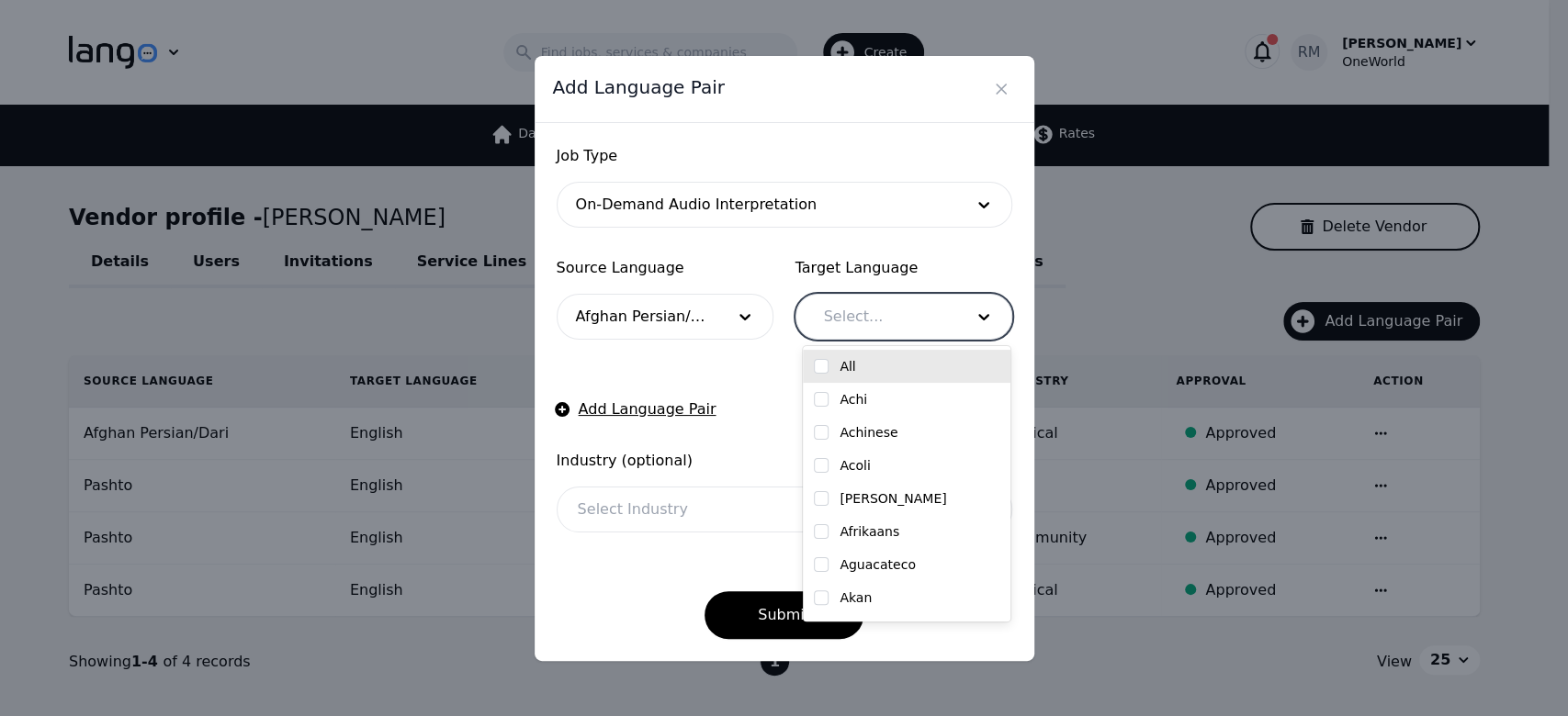
click at [884, 318] on div at bounding box center [879, 316] width 153 height 44
type input "eng"
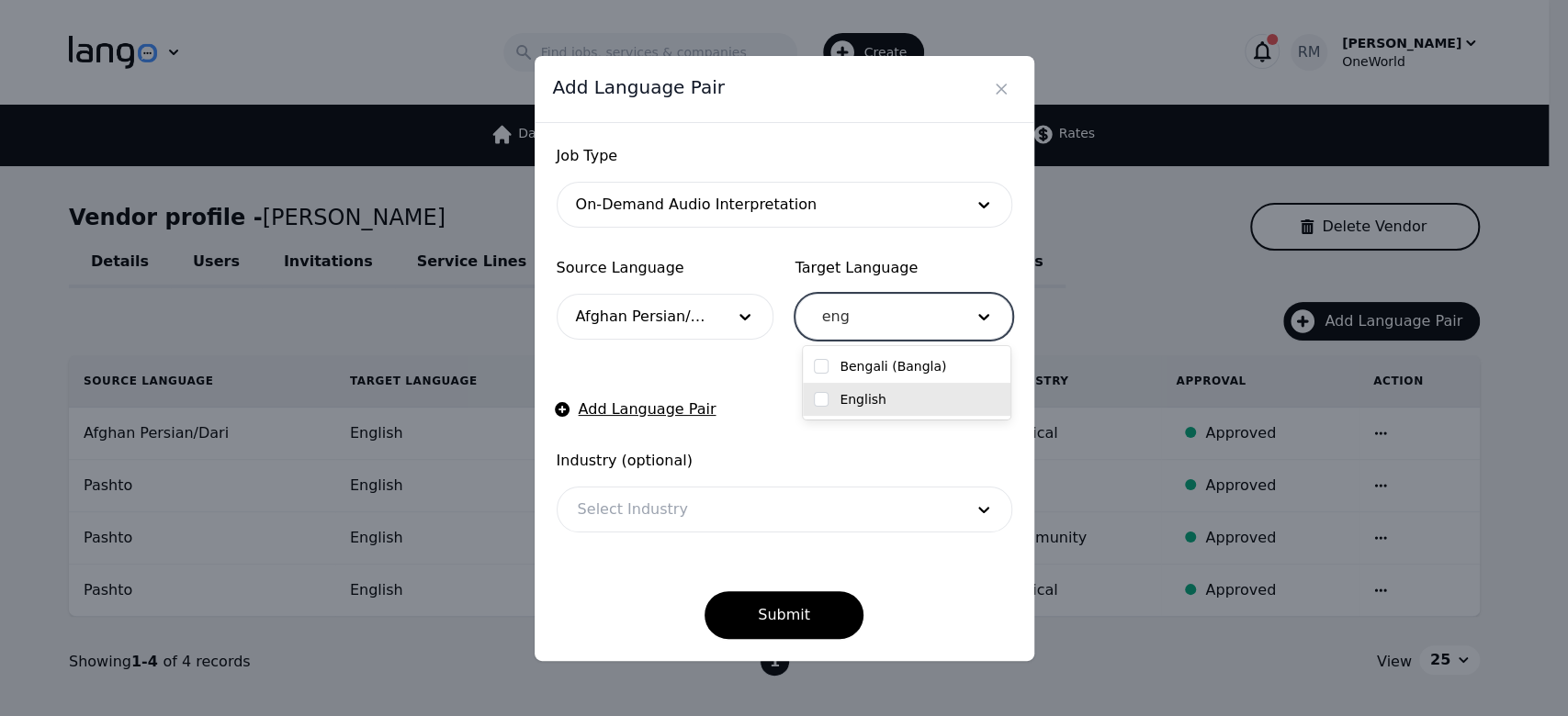
click at [884, 405] on div "English" at bounding box center [907, 399] width 185 height 19
checkbox input "true"
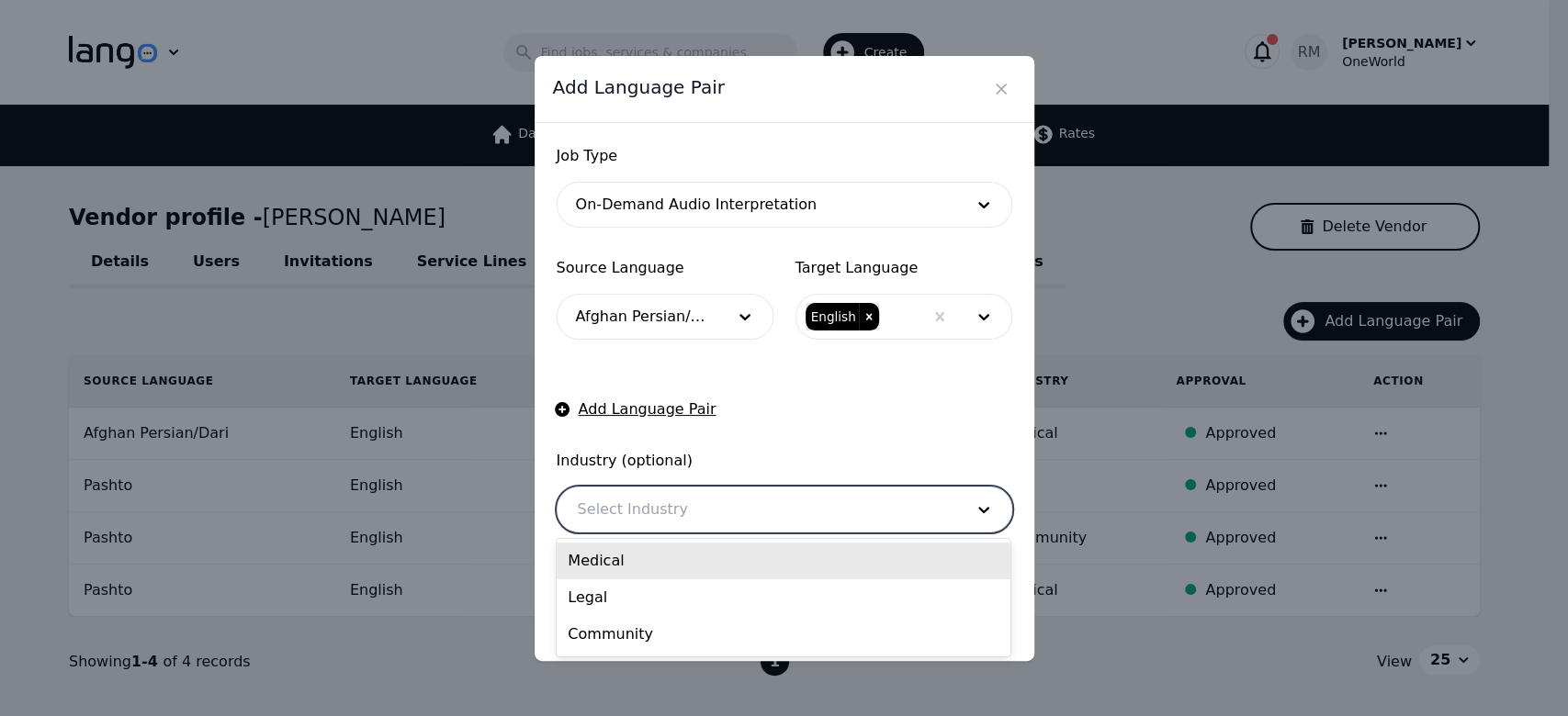
click at [646, 517] on div at bounding box center [757, 509] width 398 height 44
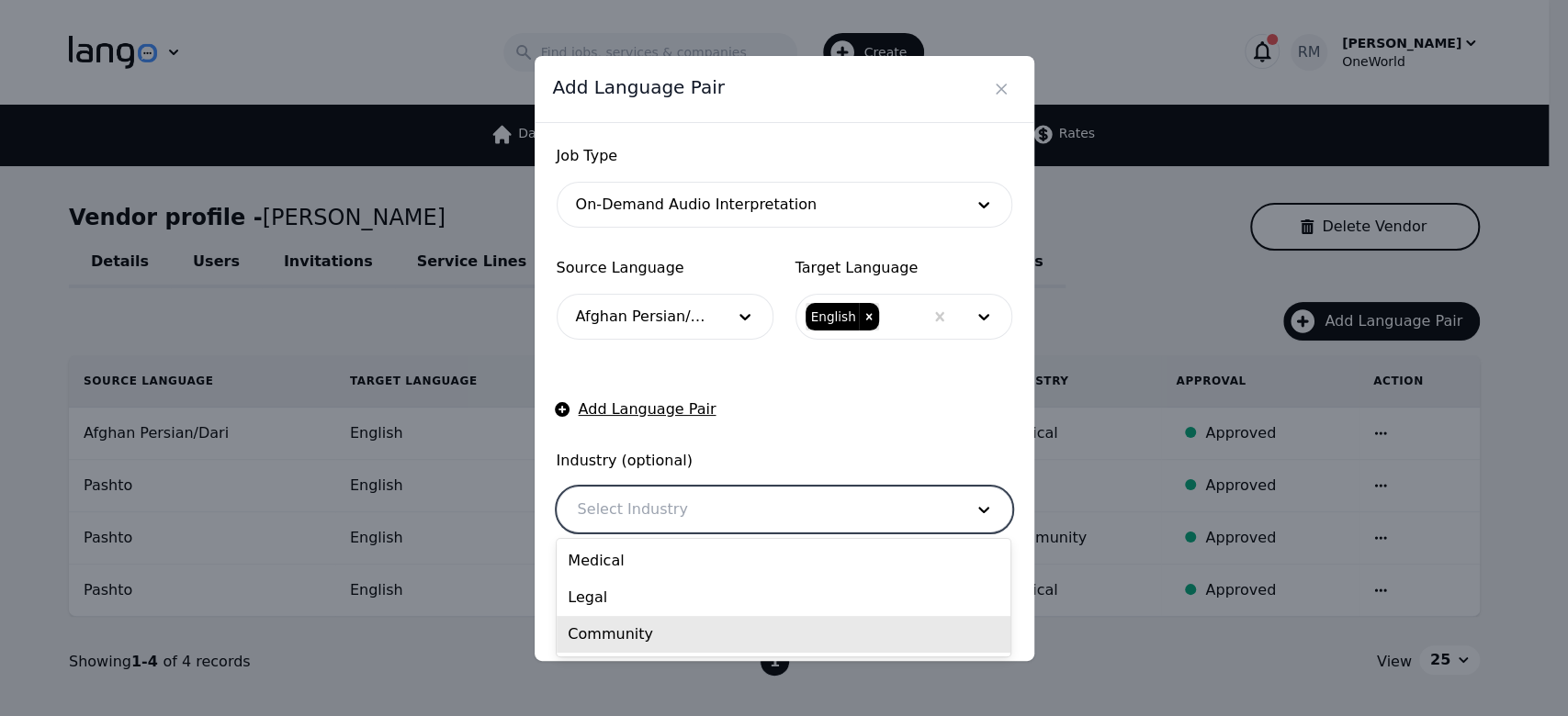
click at [641, 619] on div "Community" at bounding box center [784, 633] width 453 height 36
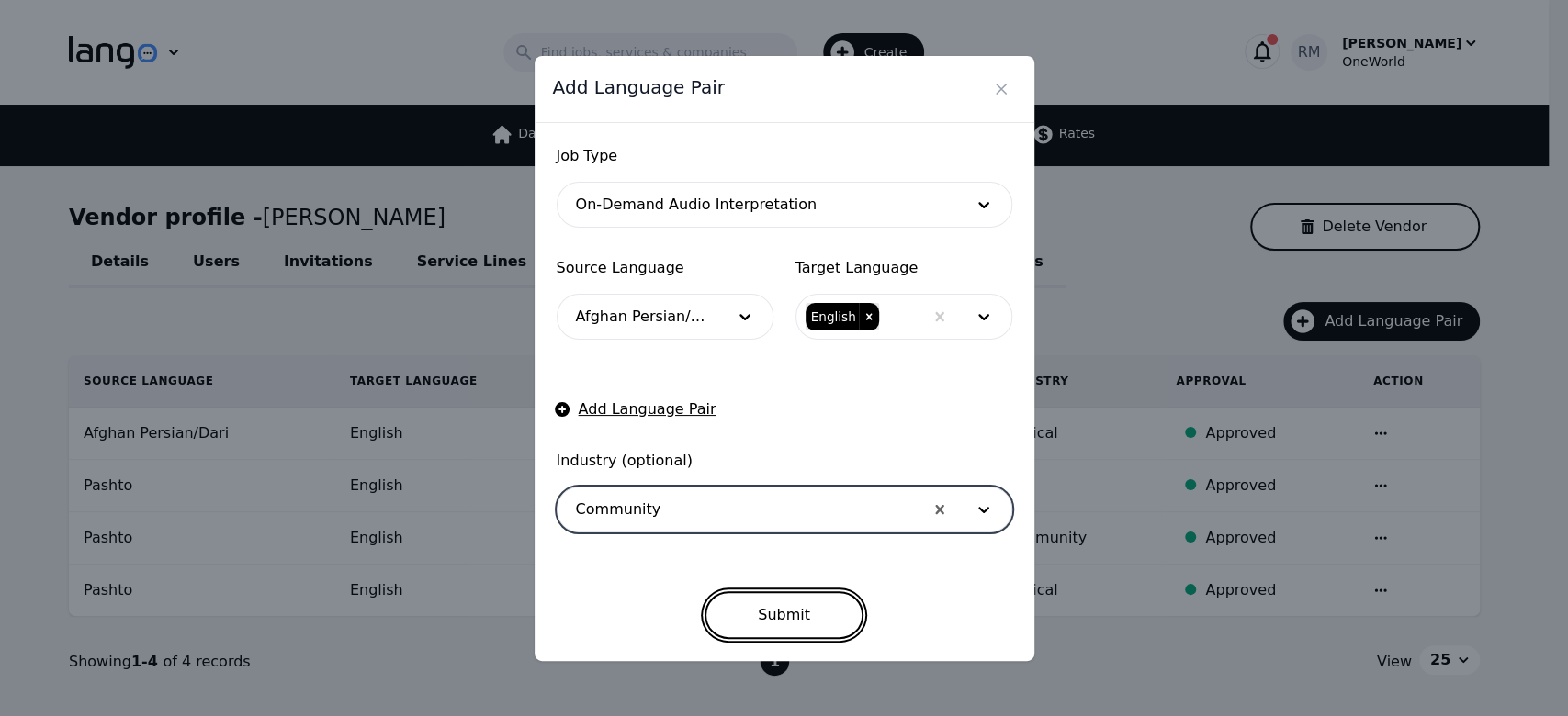
click at [786, 625] on button "Submit" at bounding box center [784, 615] width 159 height 47
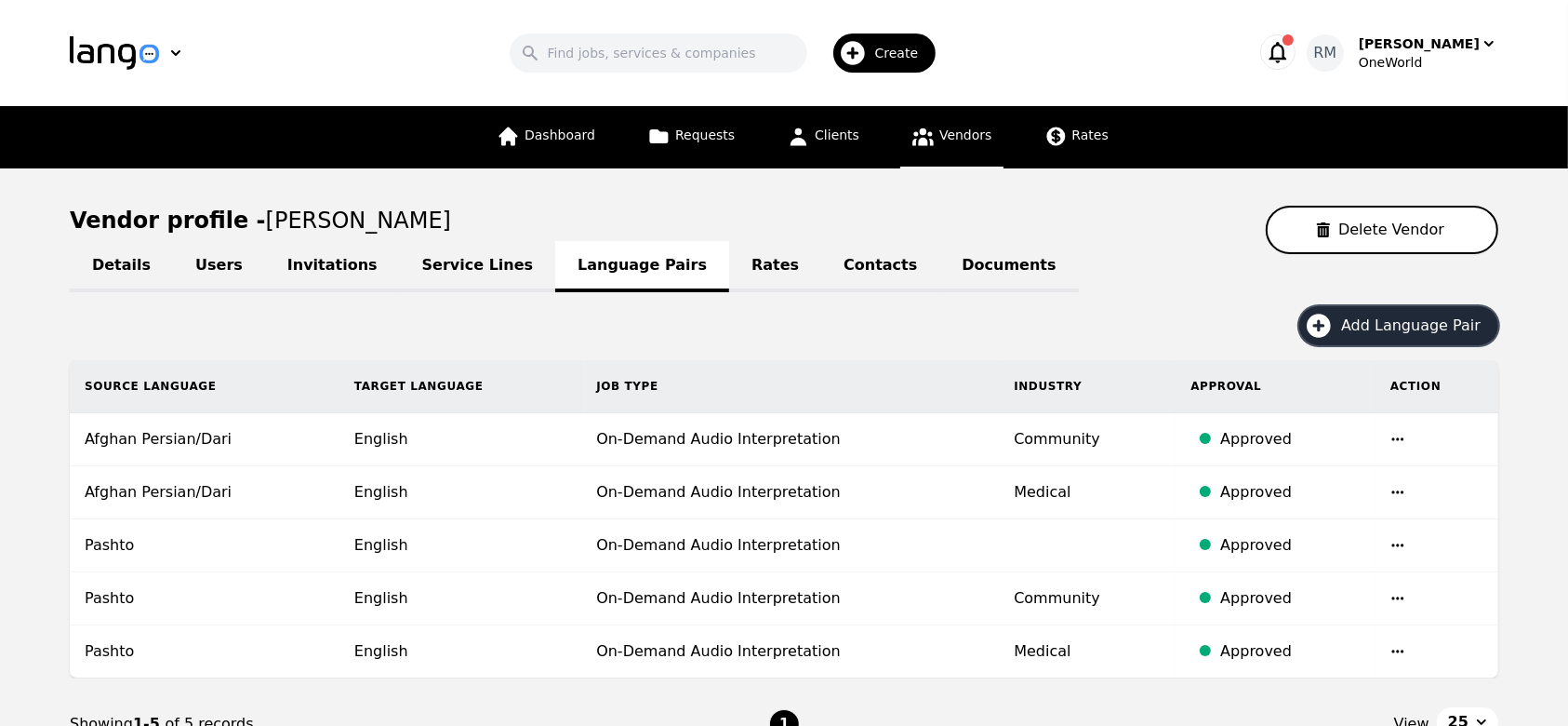
click at [1361, 319] on span "Add Language Pair" at bounding box center [1417, 326] width 153 height 22
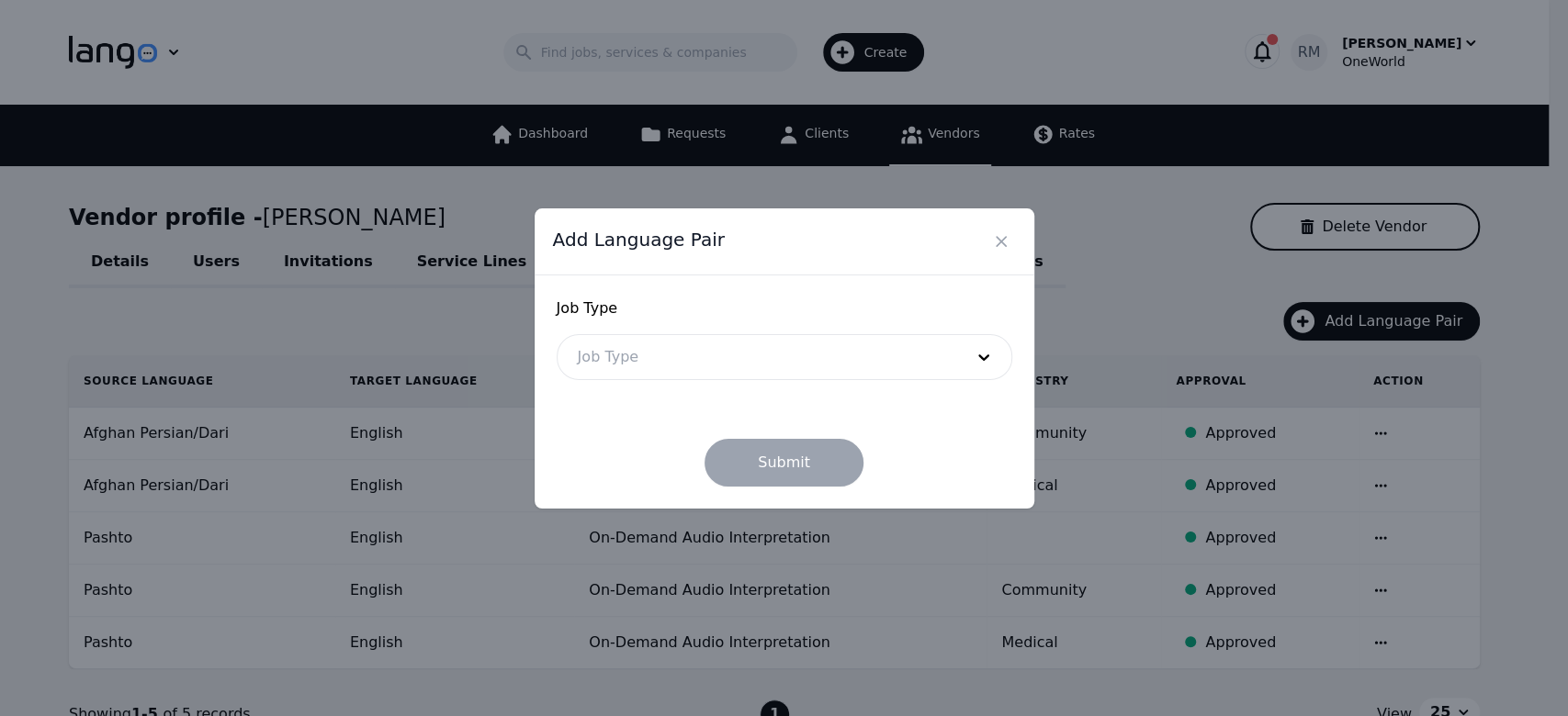
click at [948, 357] on div at bounding box center [757, 357] width 398 height 44
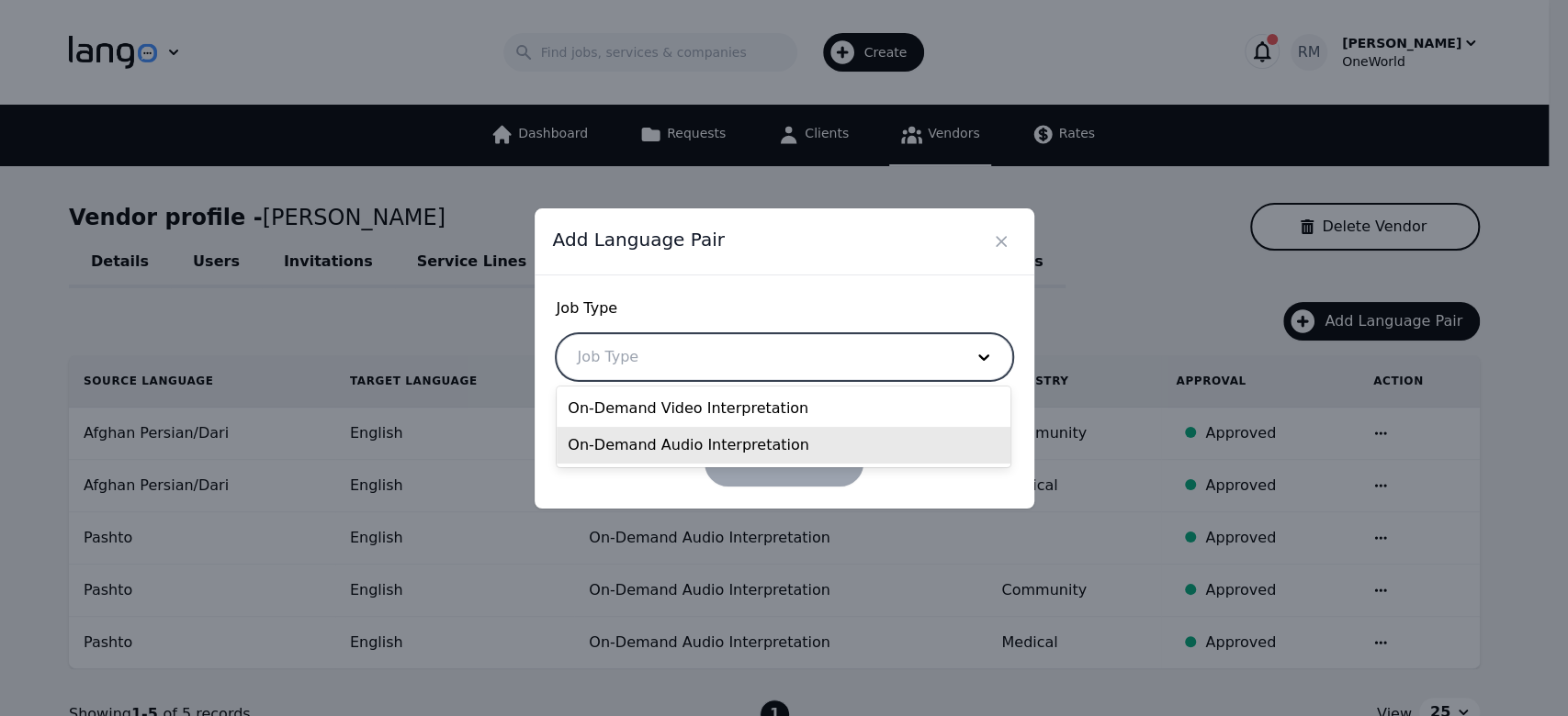
click at [859, 435] on div "On-Demand Audio Interpretation" at bounding box center [784, 444] width 453 height 36
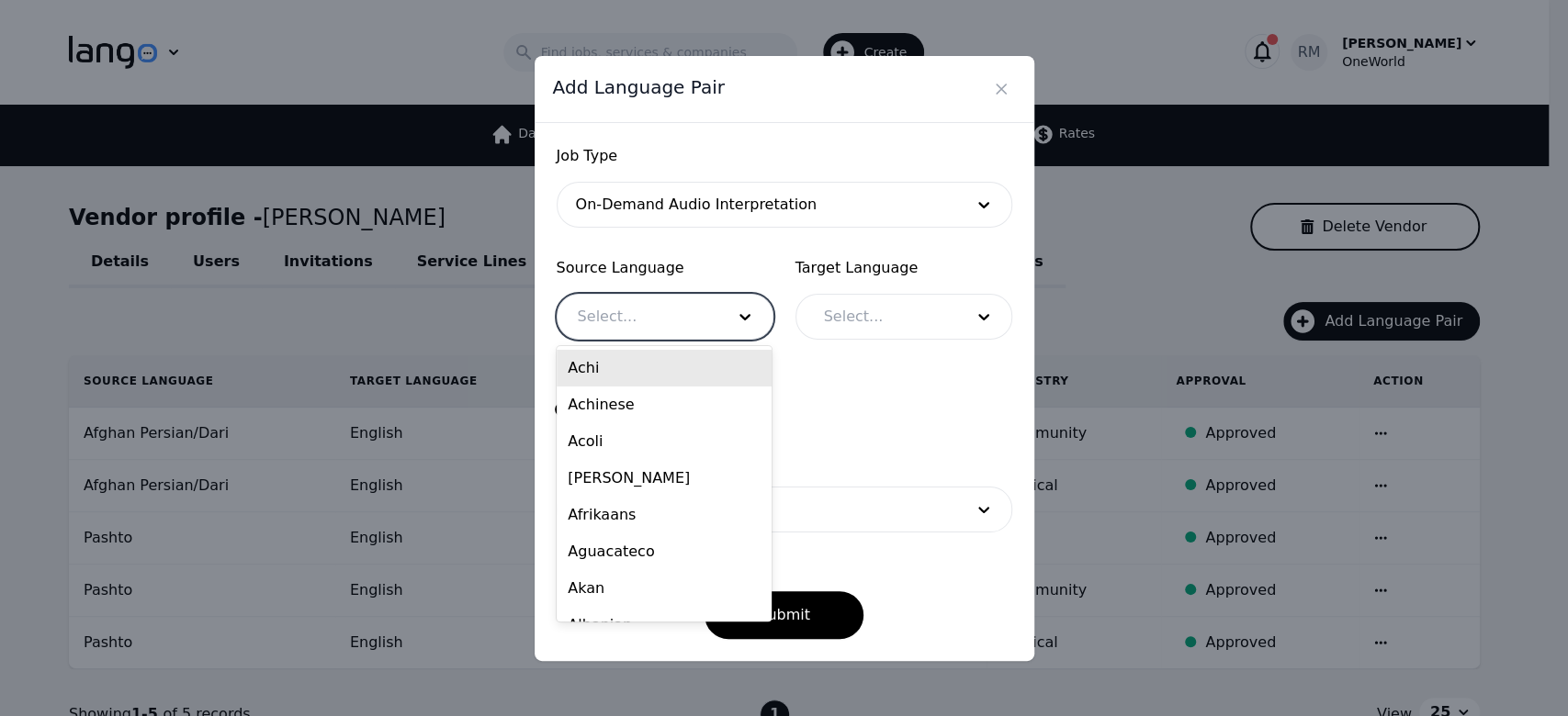
click at [701, 327] on div at bounding box center [638, 316] width 160 height 44
type input "af"
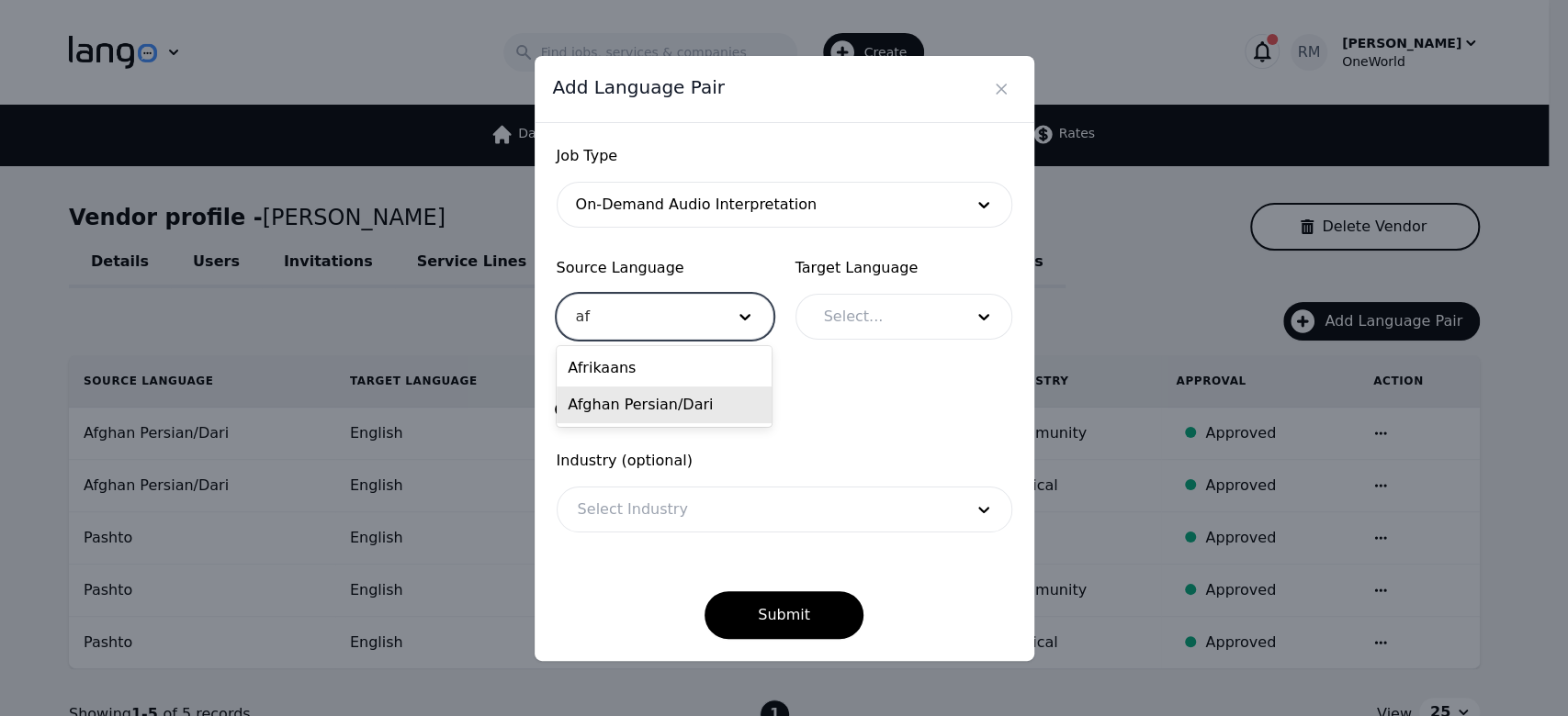
click at [663, 411] on div "Afghan Persian/Dari" at bounding box center [664, 404] width 215 height 36
click at [892, 305] on div at bounding box center [879, 316] width 153 height 44
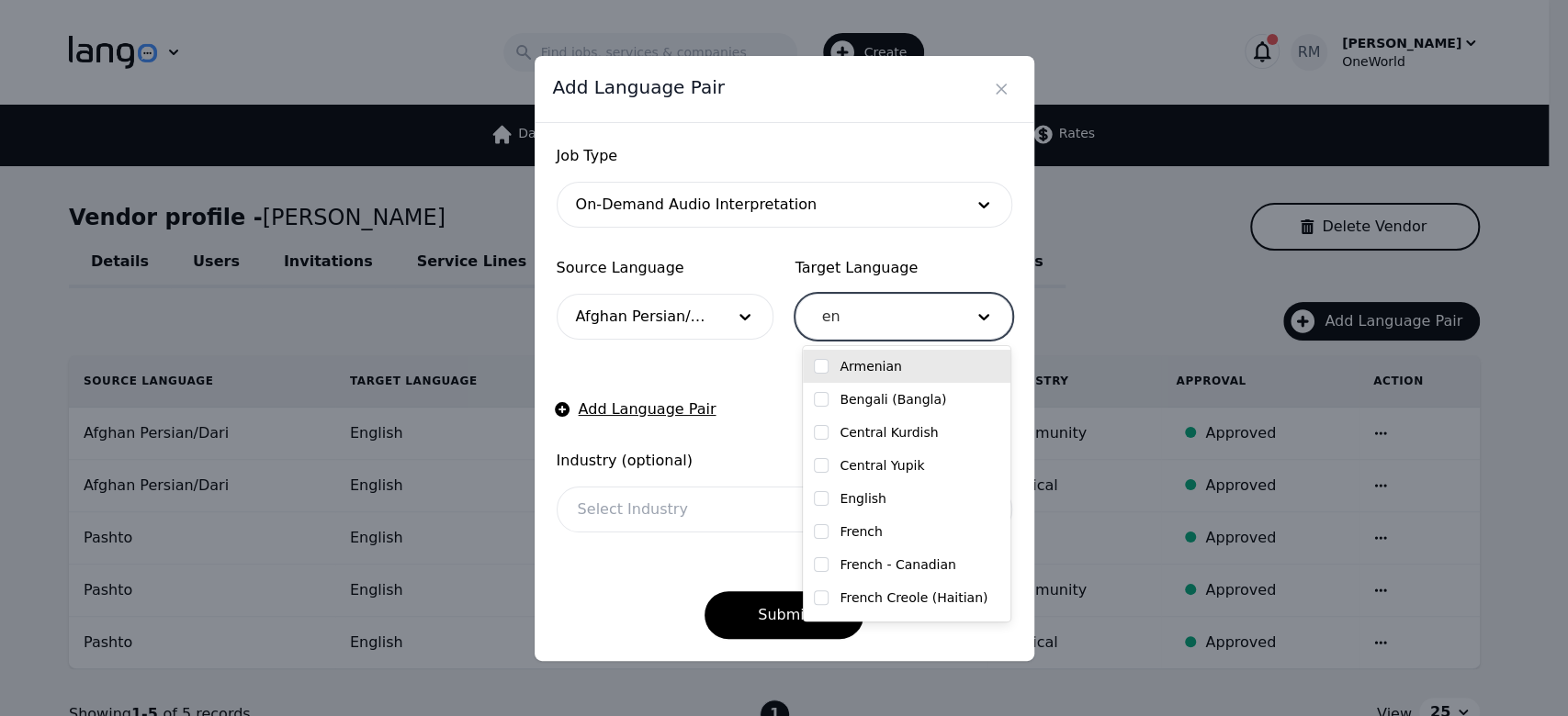
type input "eng"
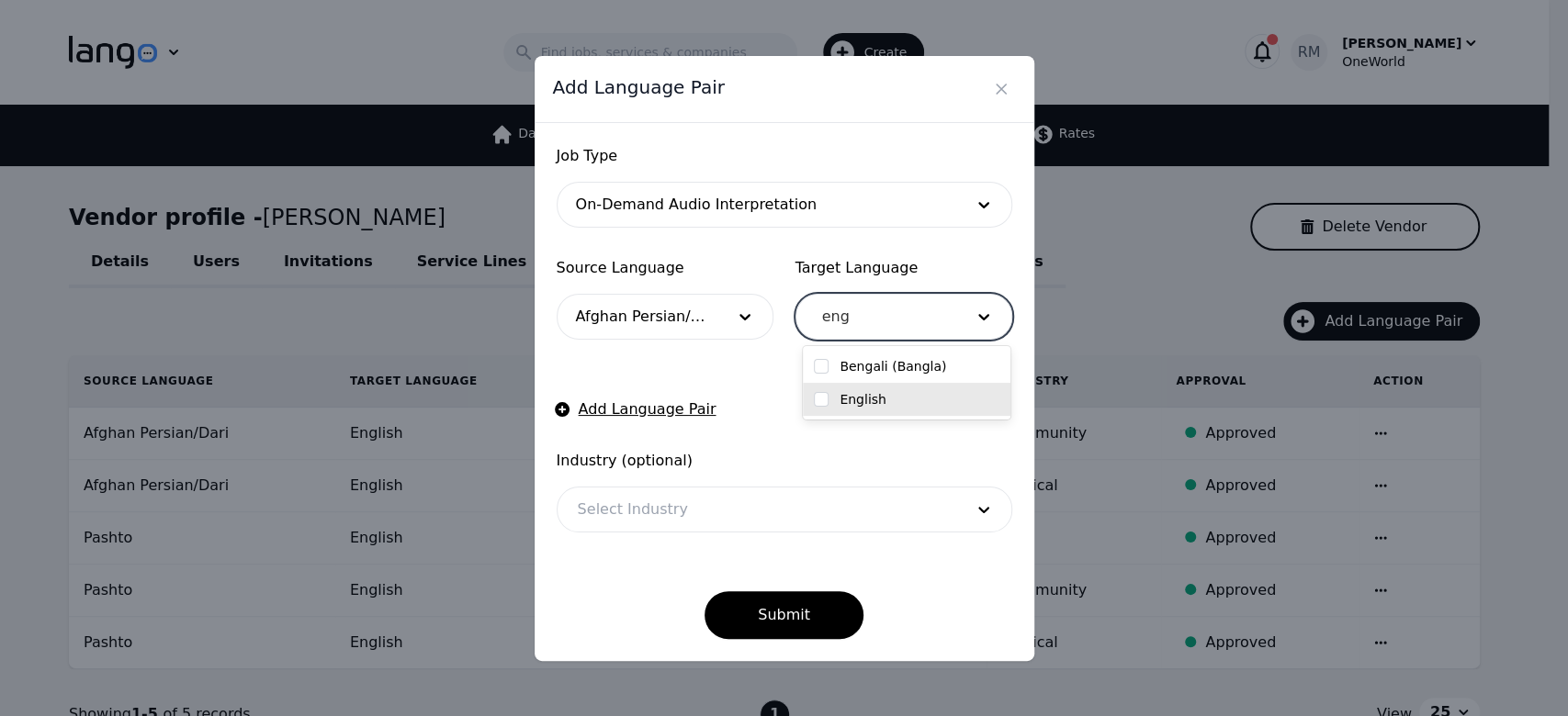
click at [856, 393] on label "English" at bounding box center [863, 399] width 47 height 19
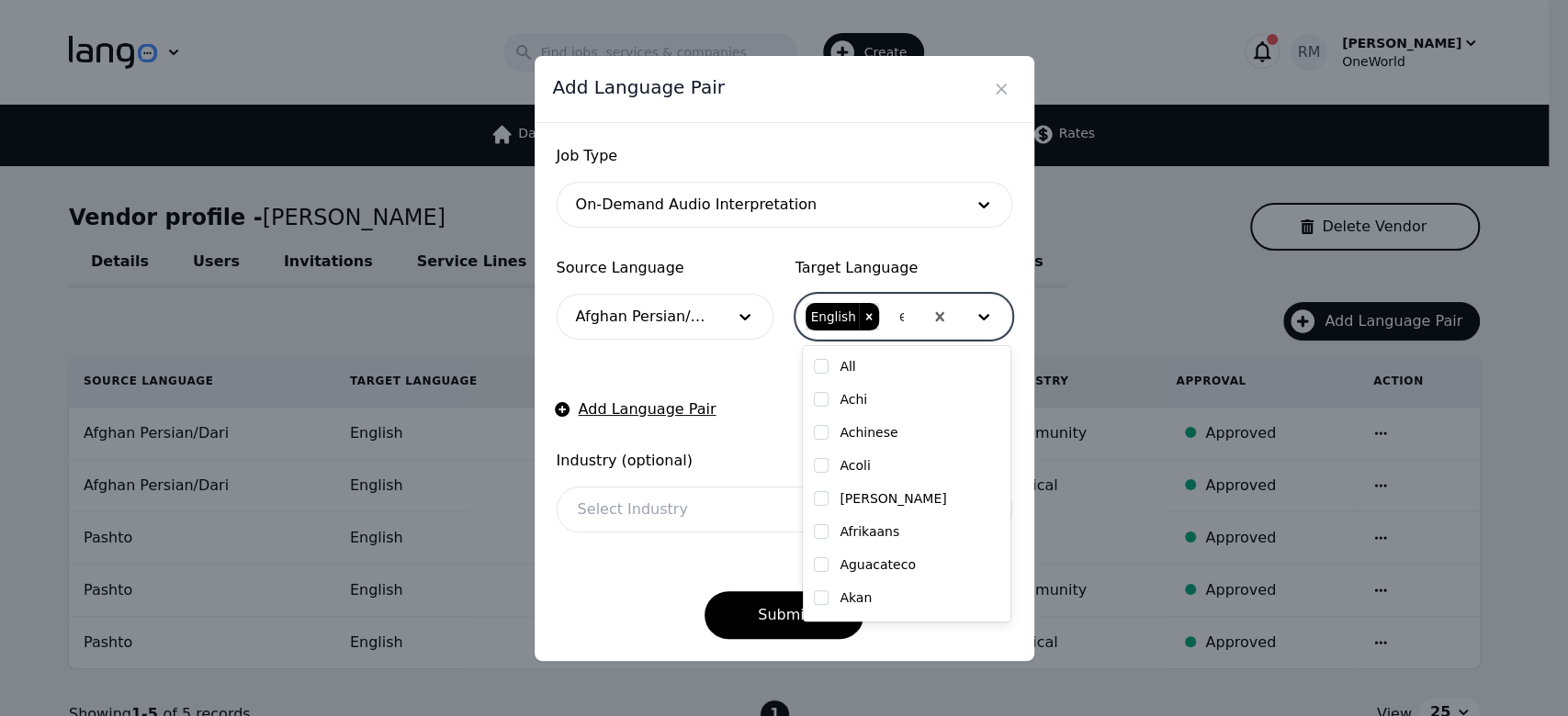
checkbox input "true"
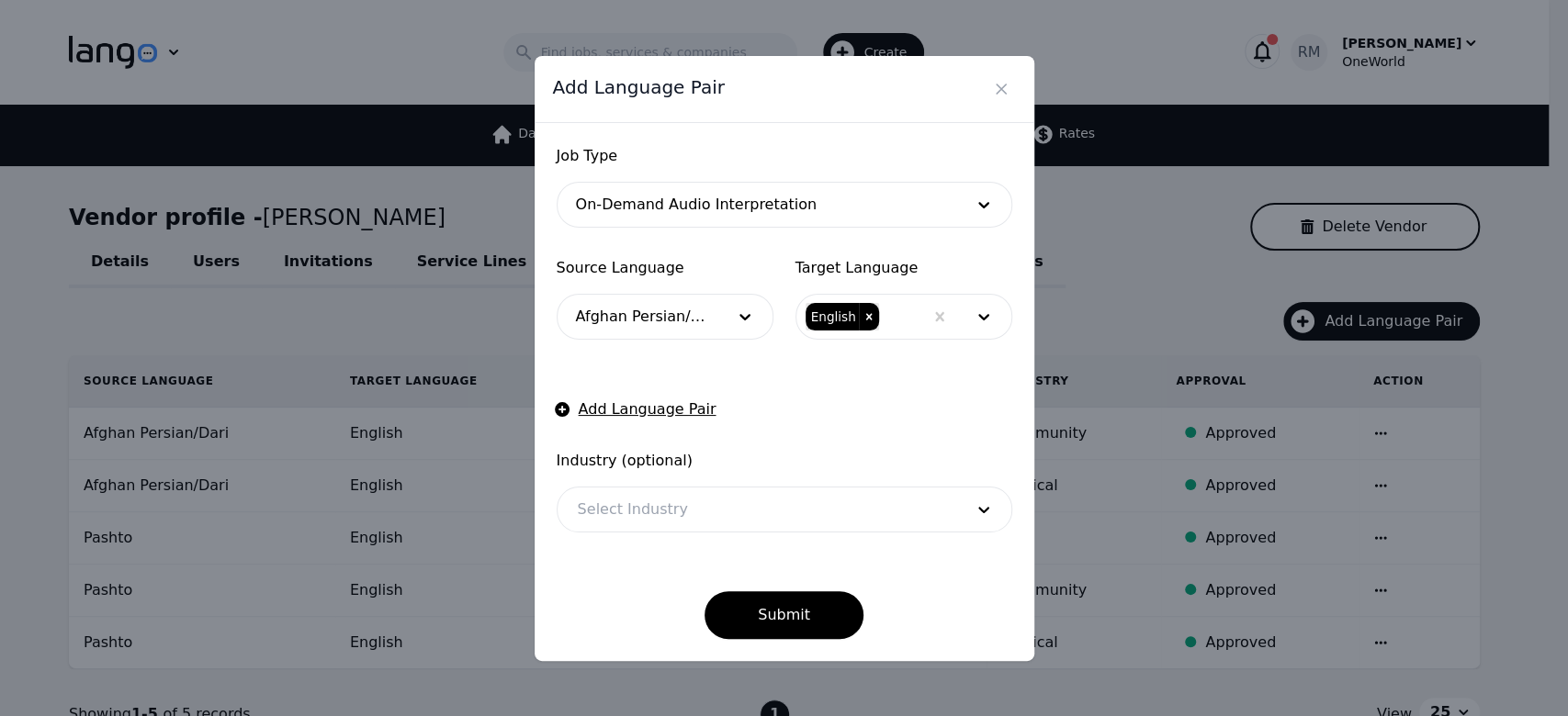
click at [756, 373] on form "Job Type On-Demand Audio Interpretation Source Language Afghan Persian/Dari Tar…" at bounding box center [784, 391] width 455 height 493
click at [776, 591] on button "Submit" at bounding box center [784, 615] width 159 height 47
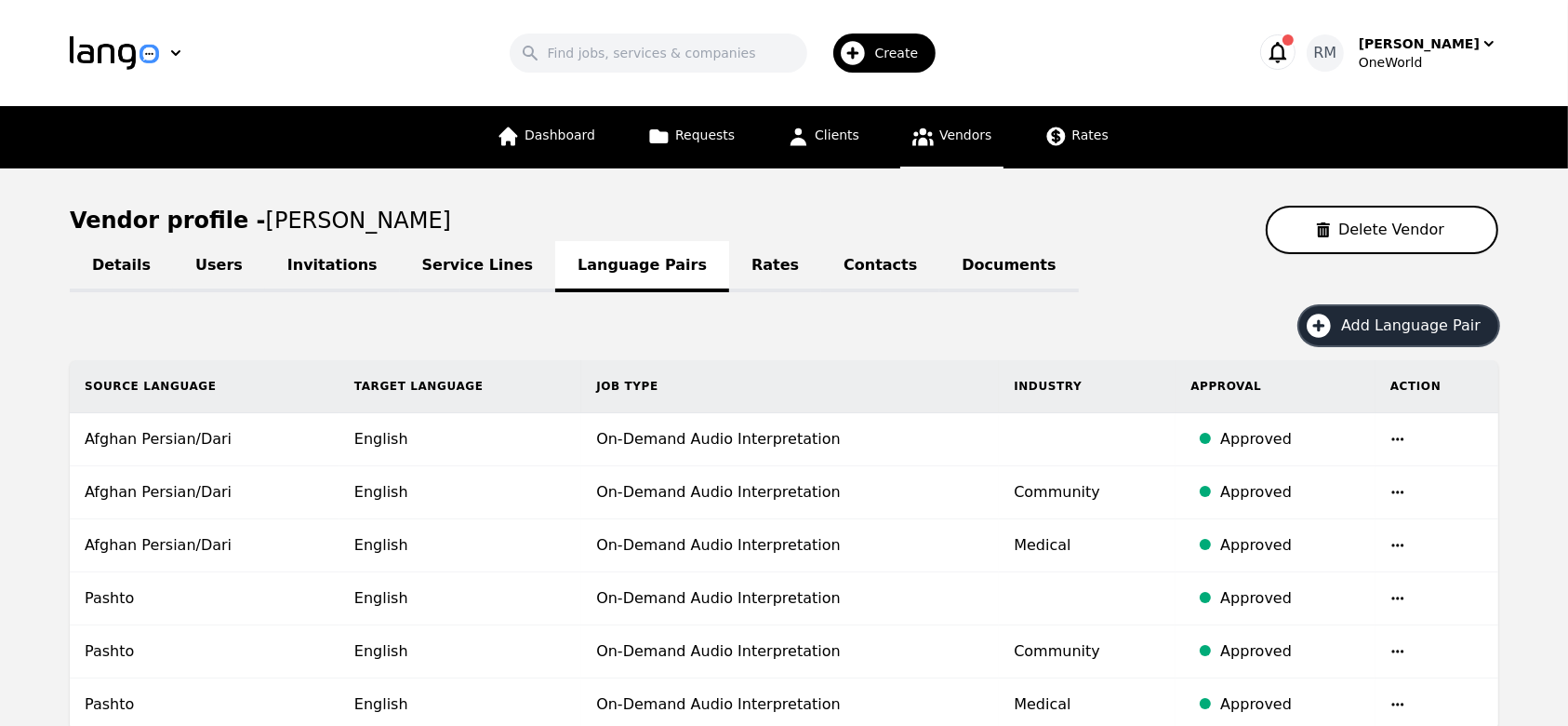
click at [1323, 335] on icon "button" at bounding box center [1319, 326] width 30 height 30
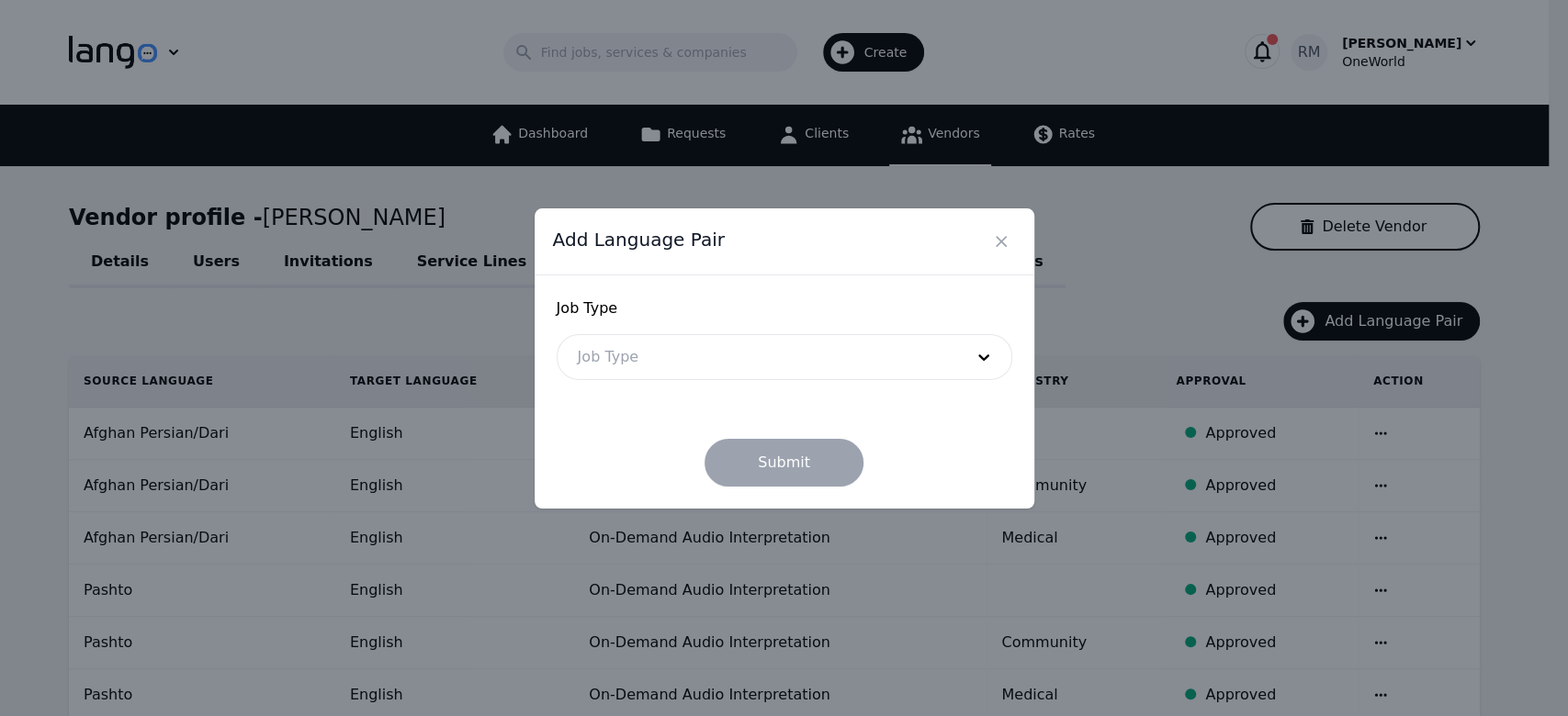
click at [756, 365] on div at bounding box center [757, 357] width 398 height 44
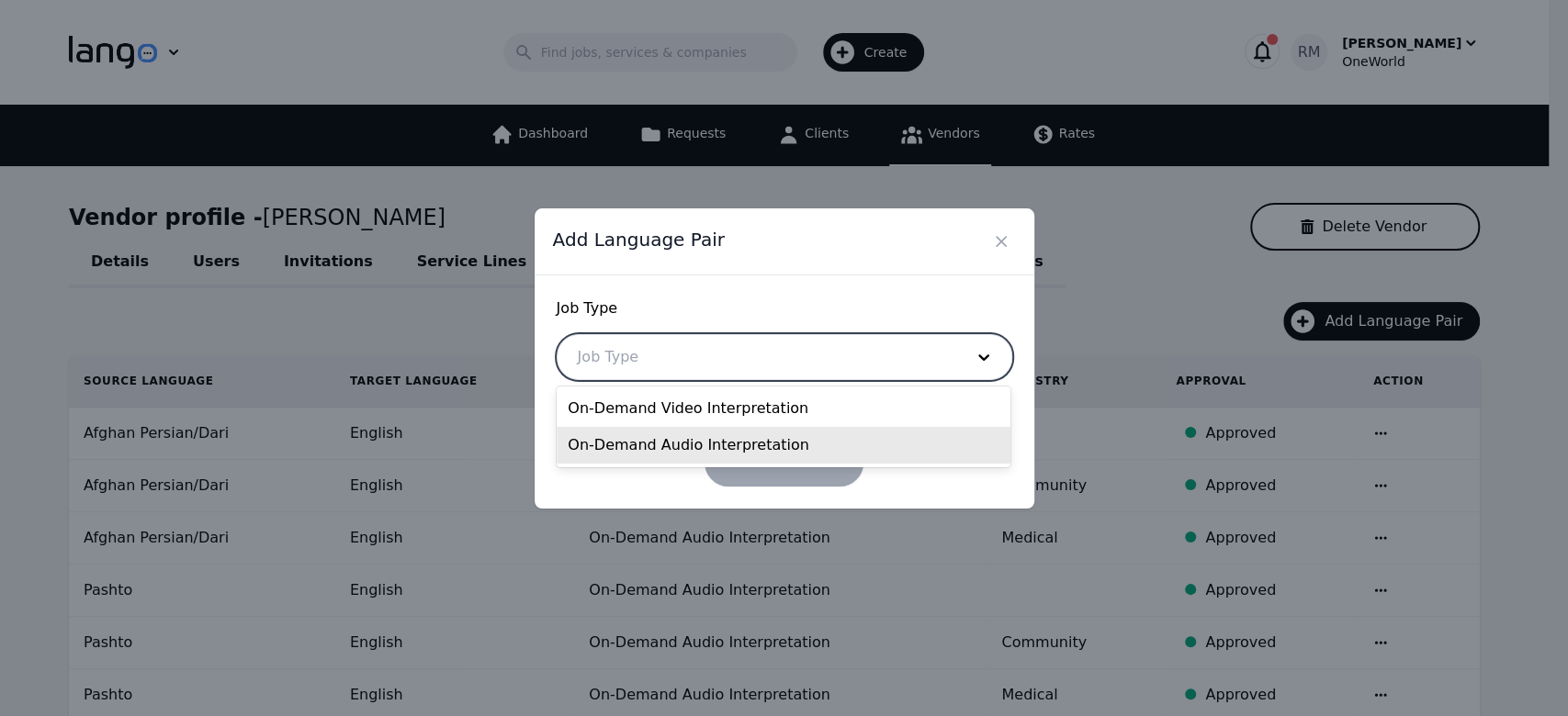
click at [710, 439] on div "On-Demand Audio Interpretation" at bounding box center [784, 444] width 453 height 36
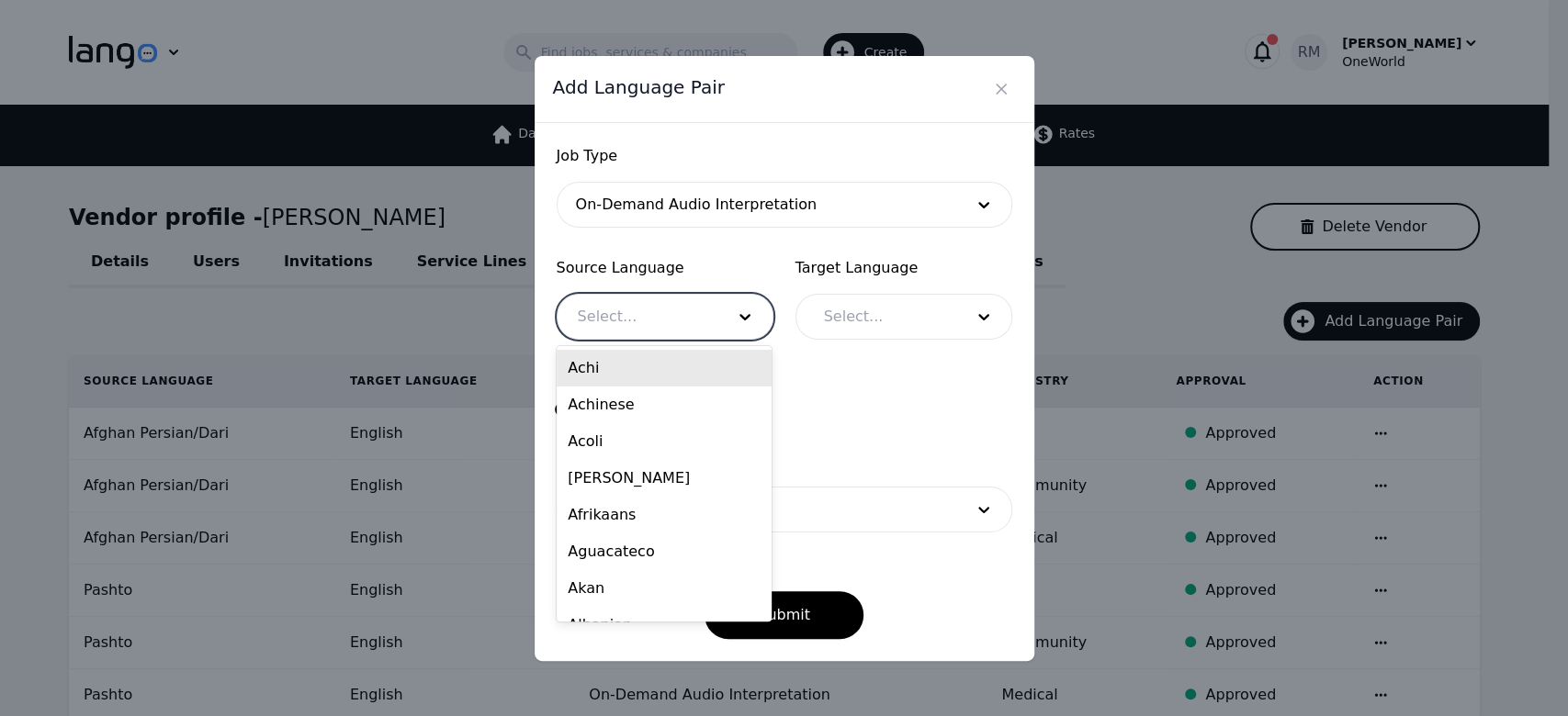
click at [706, 334] on div at bounding box center [638, 316] width 160 height 44
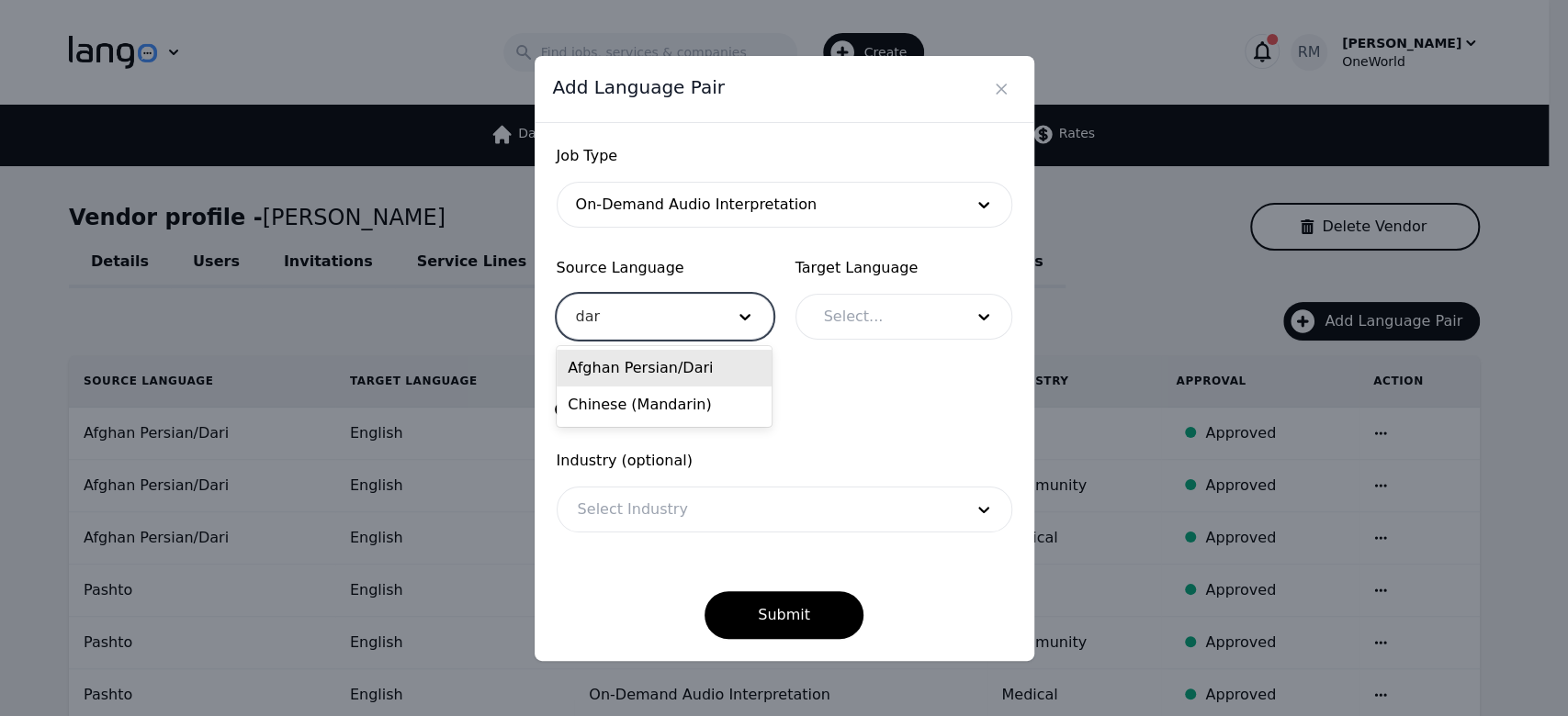
type input "dar"
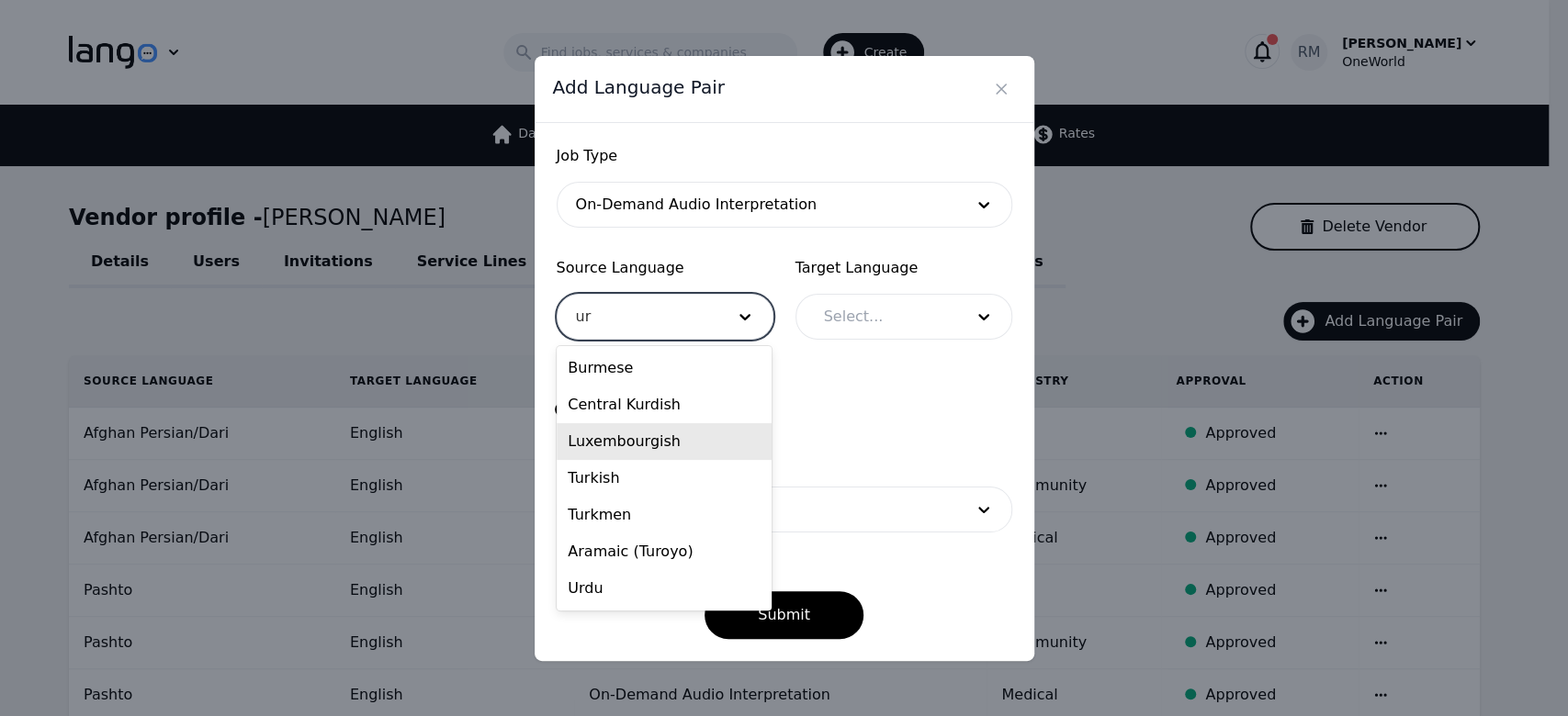
type input "urd"
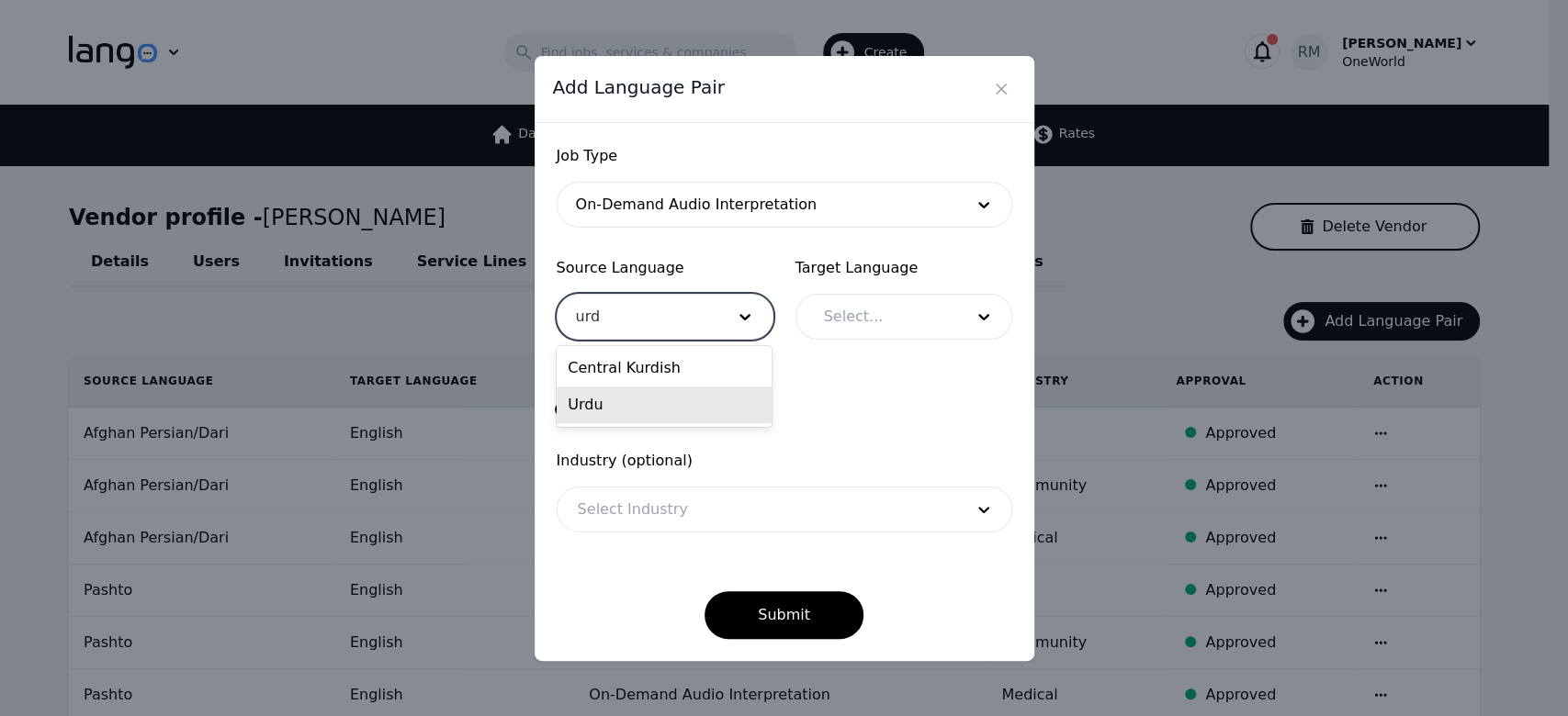
click at [621, 410] on div "Urdu" at bounding box center [664, 404] width 215 height 36
click at [891, 314] on div at bounding box center [879, 316] width 153 height 44
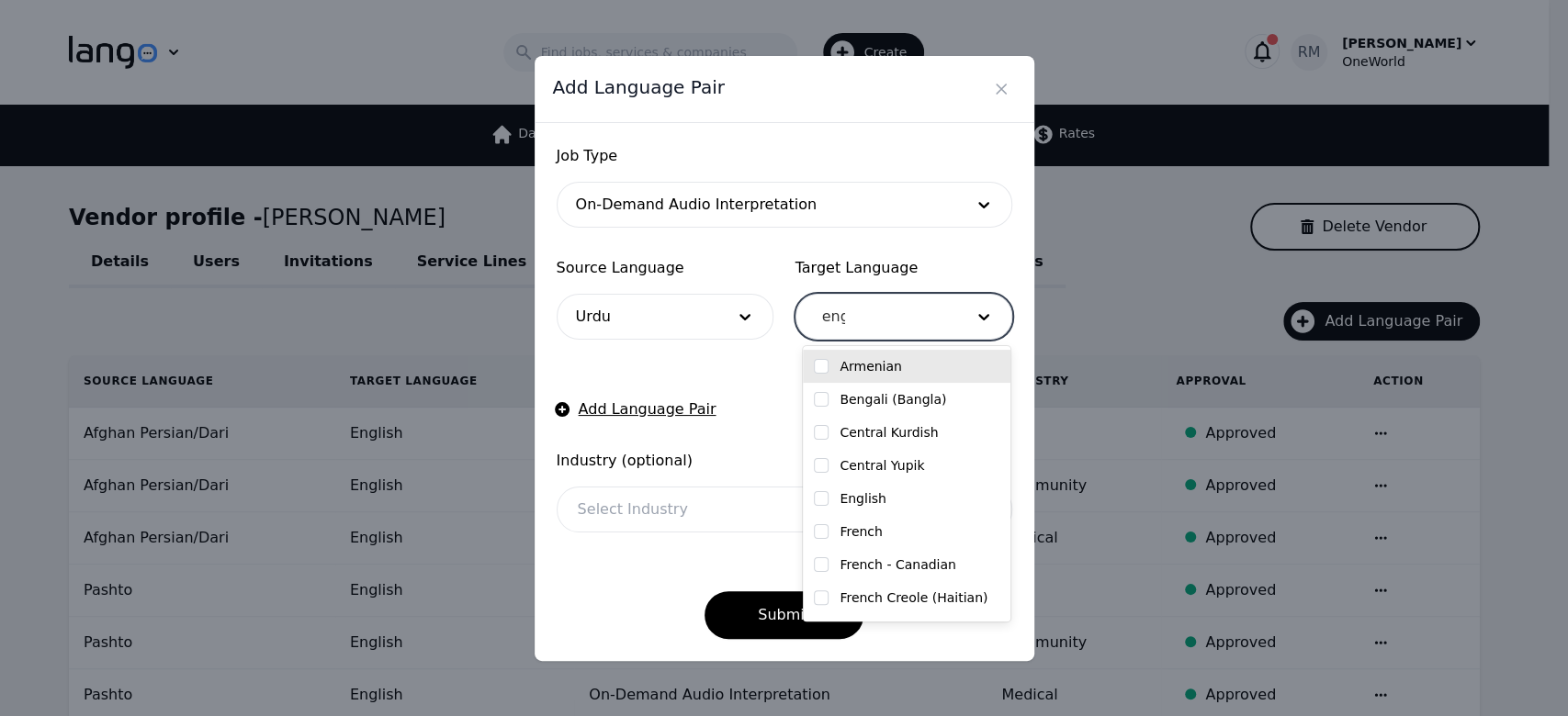
type input "engl"
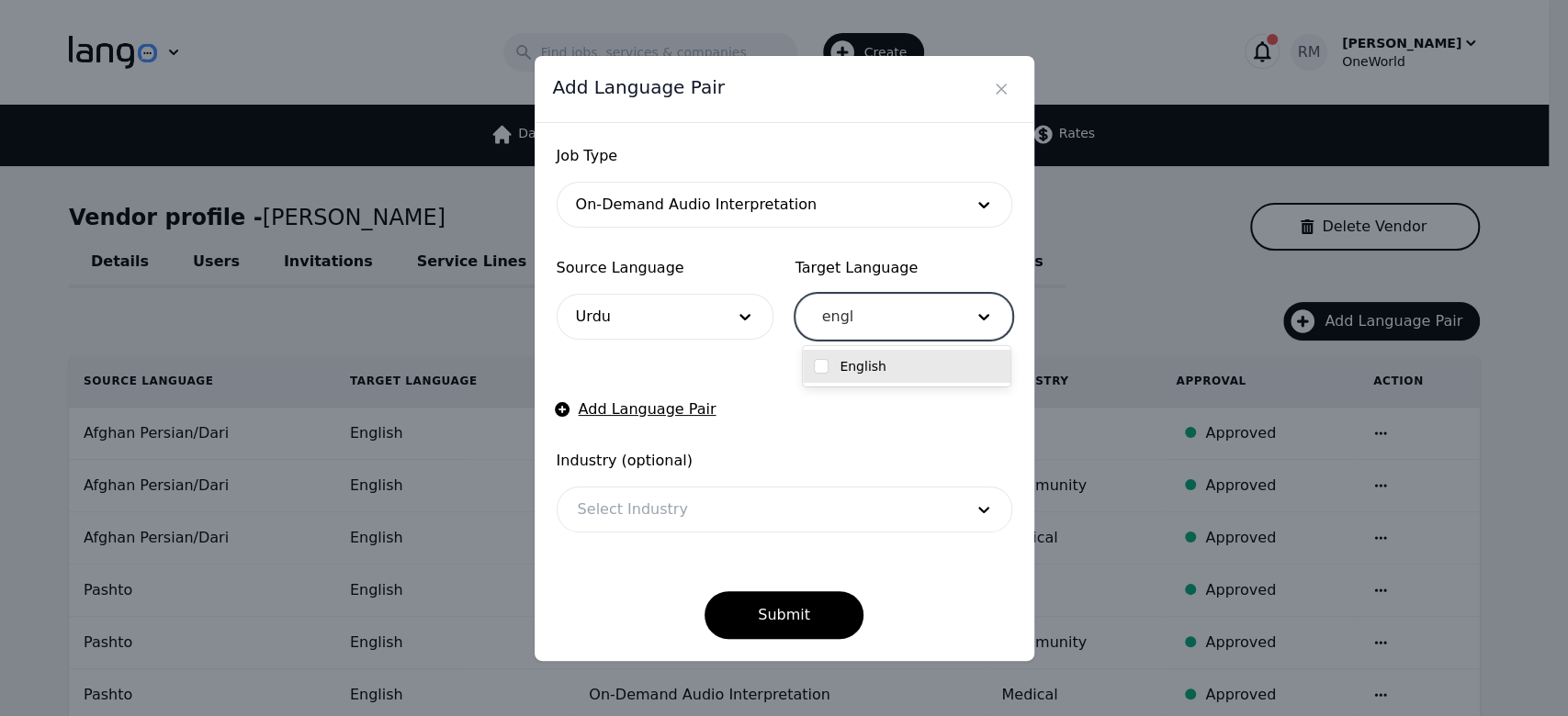
click at [857, 363] on label "English" at bounding box center [863, 366] width 47 height 19
checkbox input "true"
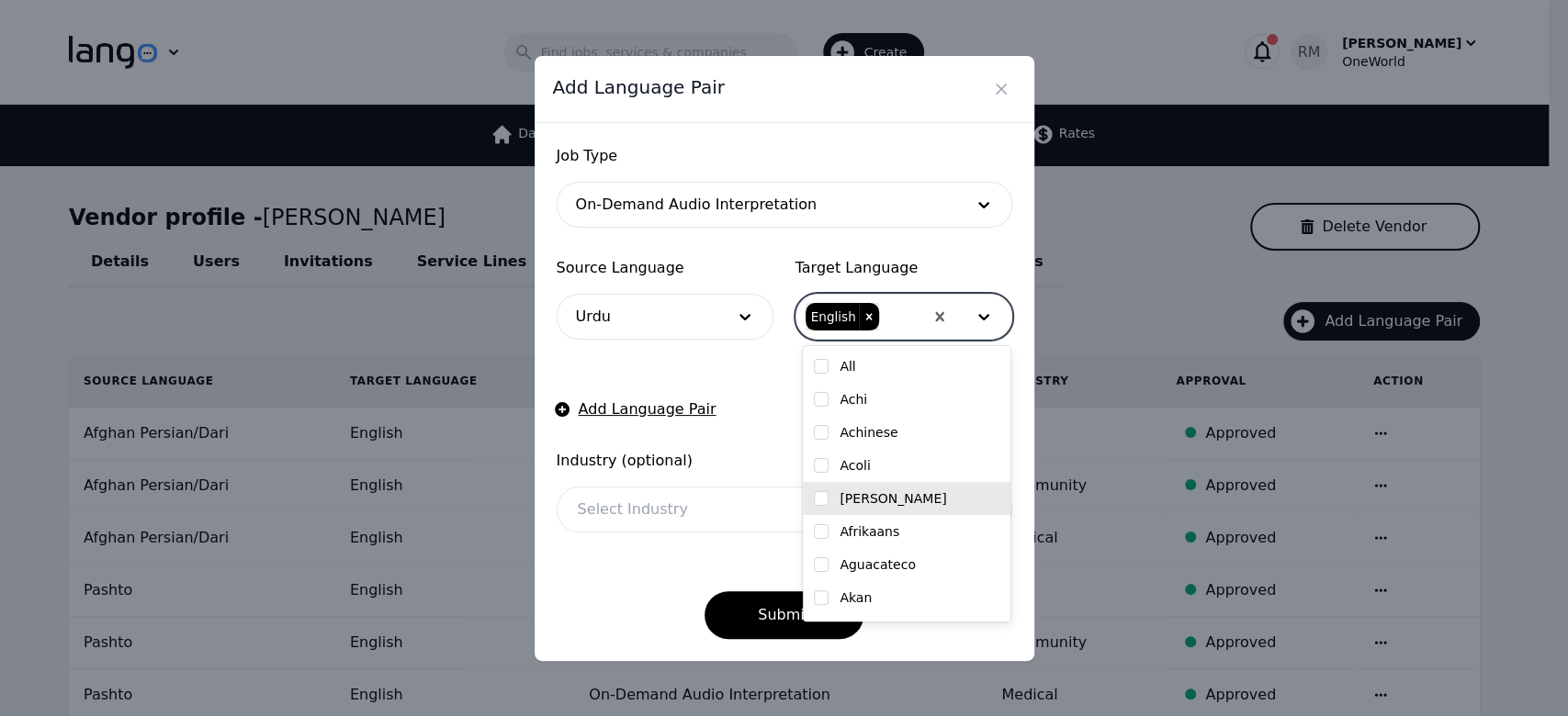
click at [716, 494] on div at bounding box center [757, 509] width 398 height 44
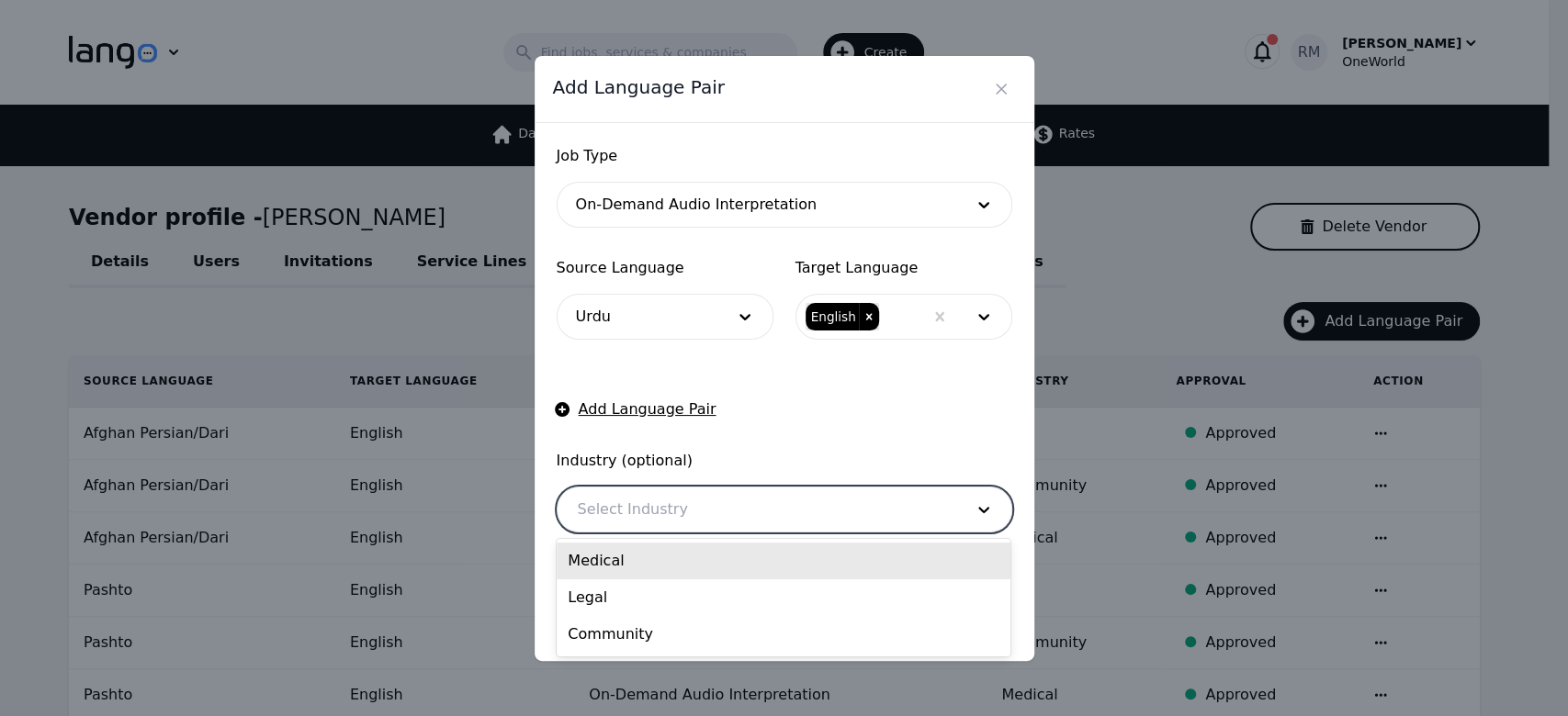
click at [655, 569] on div "Medical" at bounding box center [784, 560] width 453 height 36
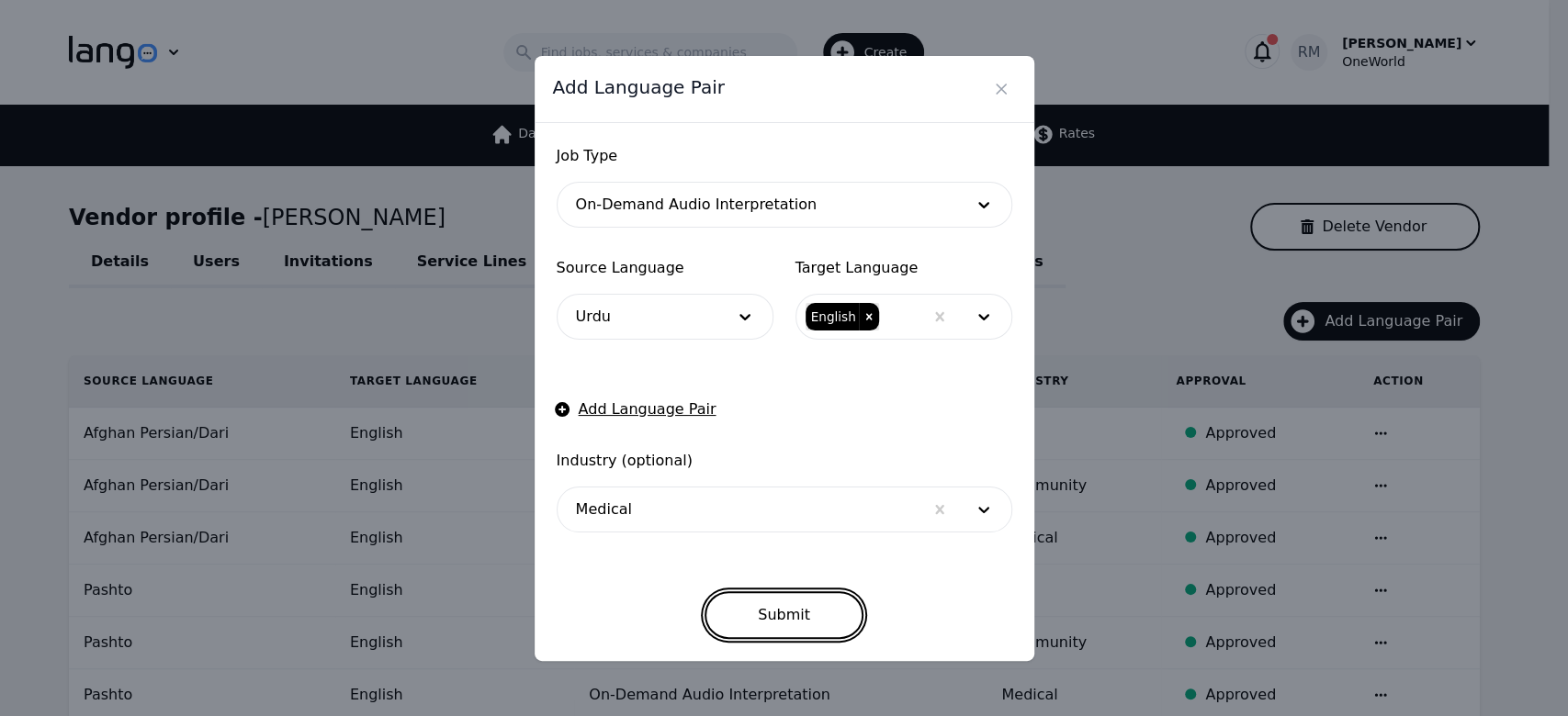
click at [792, 636] on button "Submit" at bounding box center [784, 615] width 159 height 47
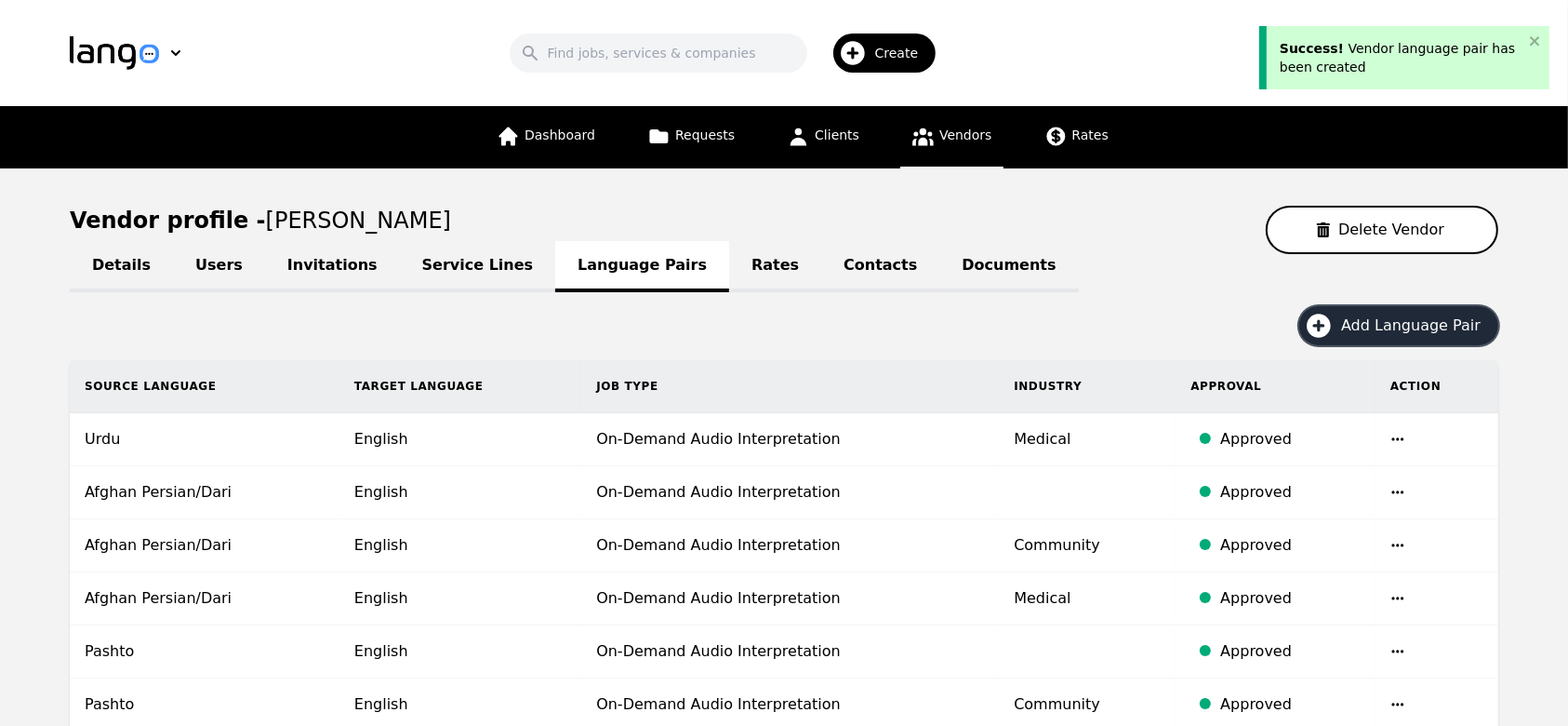
click at [1333, 335] on icon "button" at bounding box center [1319, 326] width 30 height 30
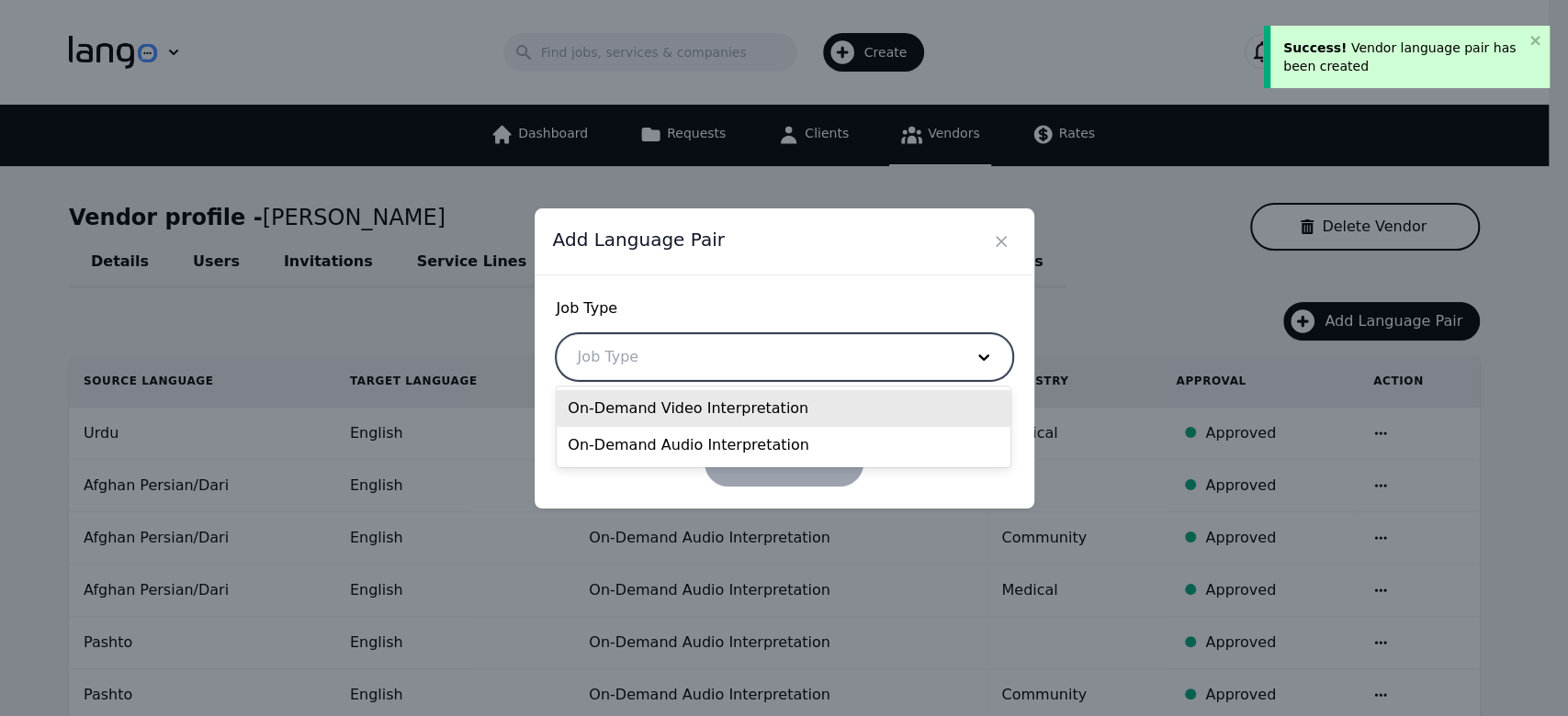
click at [764, 373] on div at bounding box center [757, 357] width 398 height 44
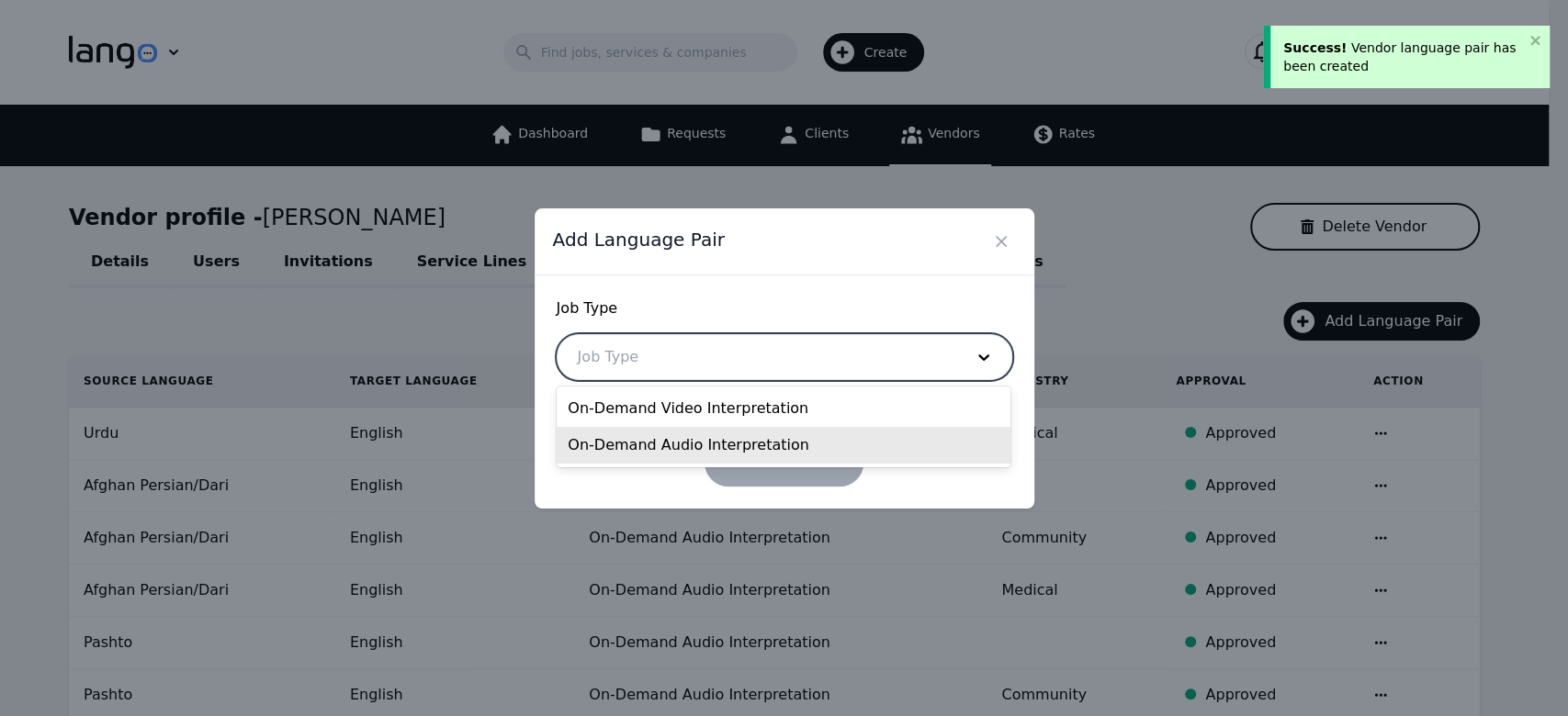
click at [697, 452] on div "On-Demand Audio Interpretation" at bounding box center [784, 444] width 453 height 36
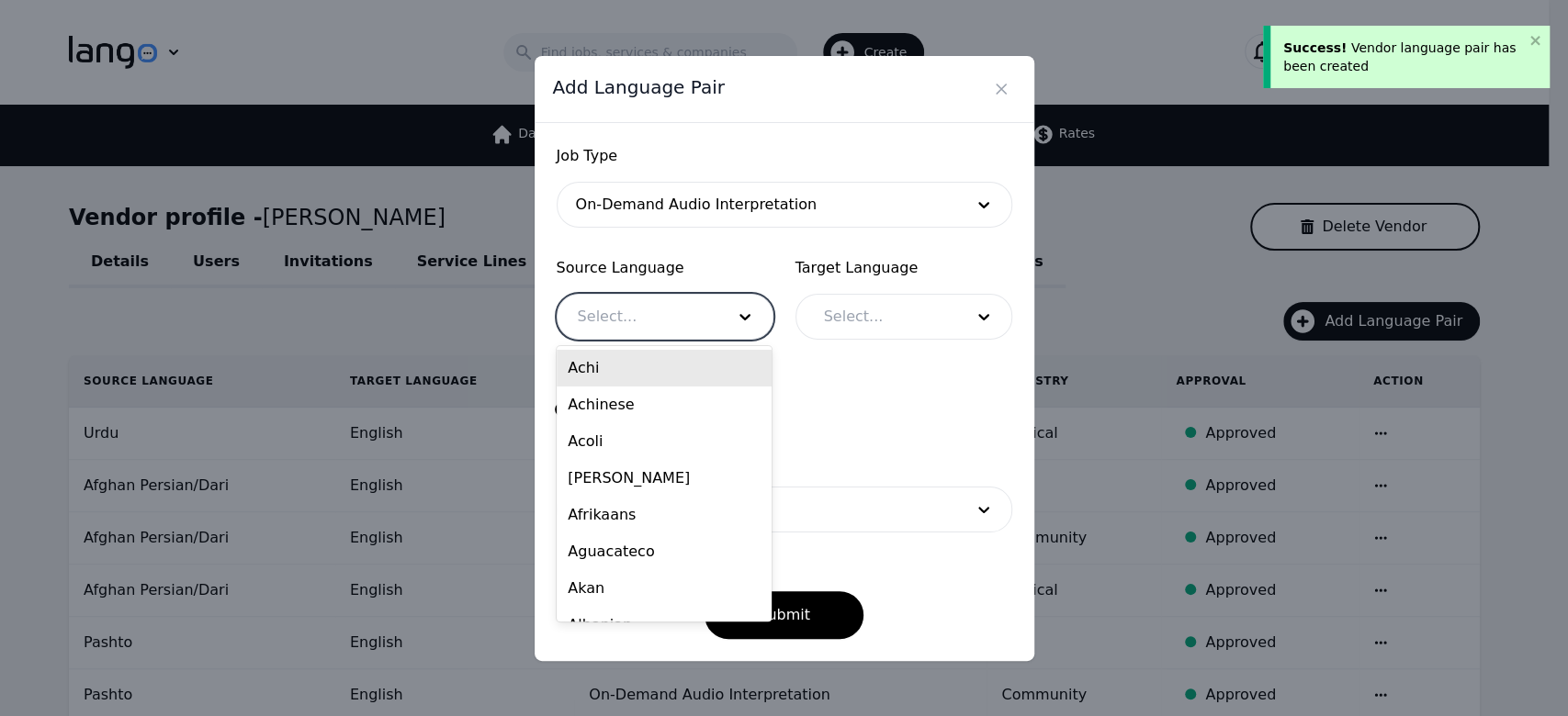
click at [676, 300] on div at bounding box center [638, 316] width 160 height 44
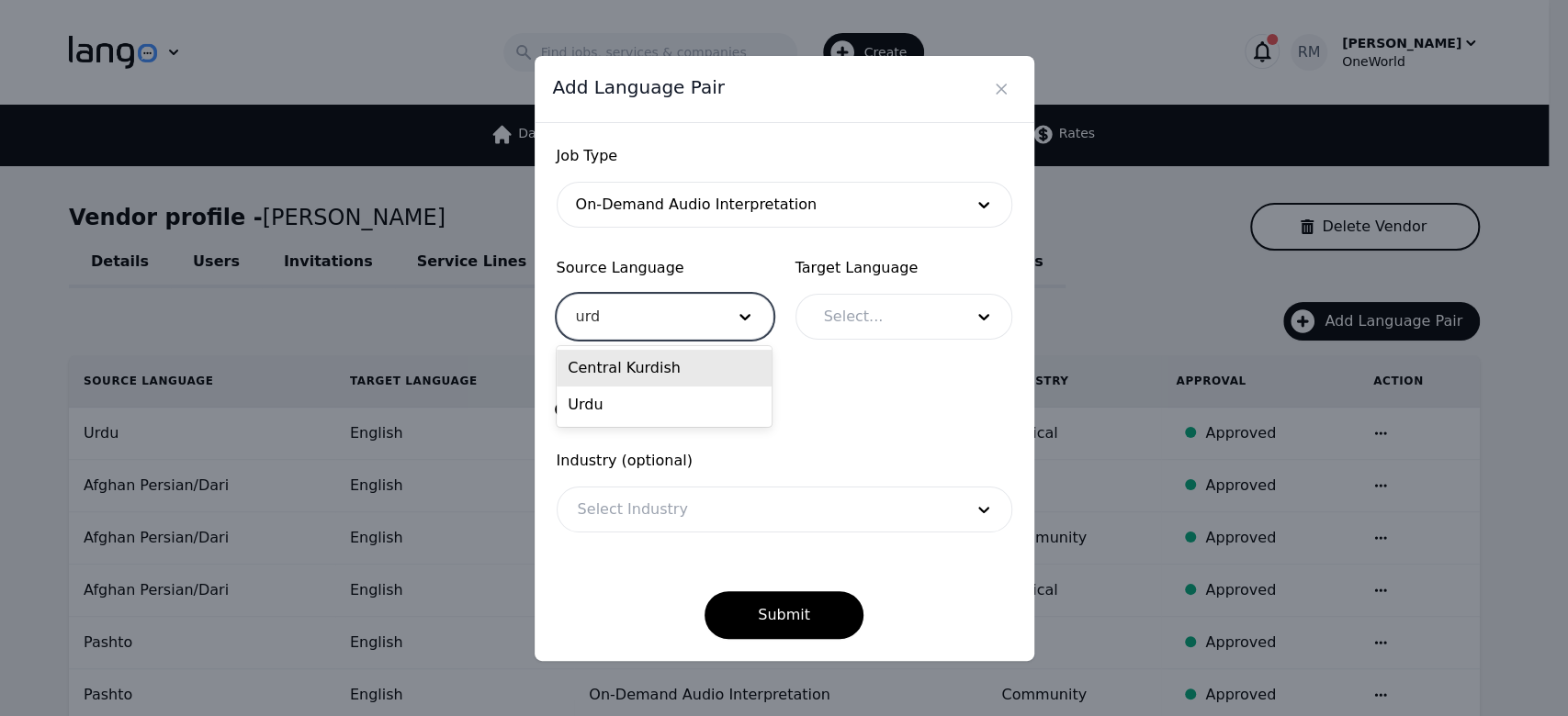
type input "urdu"
click at [622, 354] on div "Urdu" at bounding box center [664, 367] width 215 height 36
click at [854, 327] on div at bounding box center [879, 316] width 153 height 44
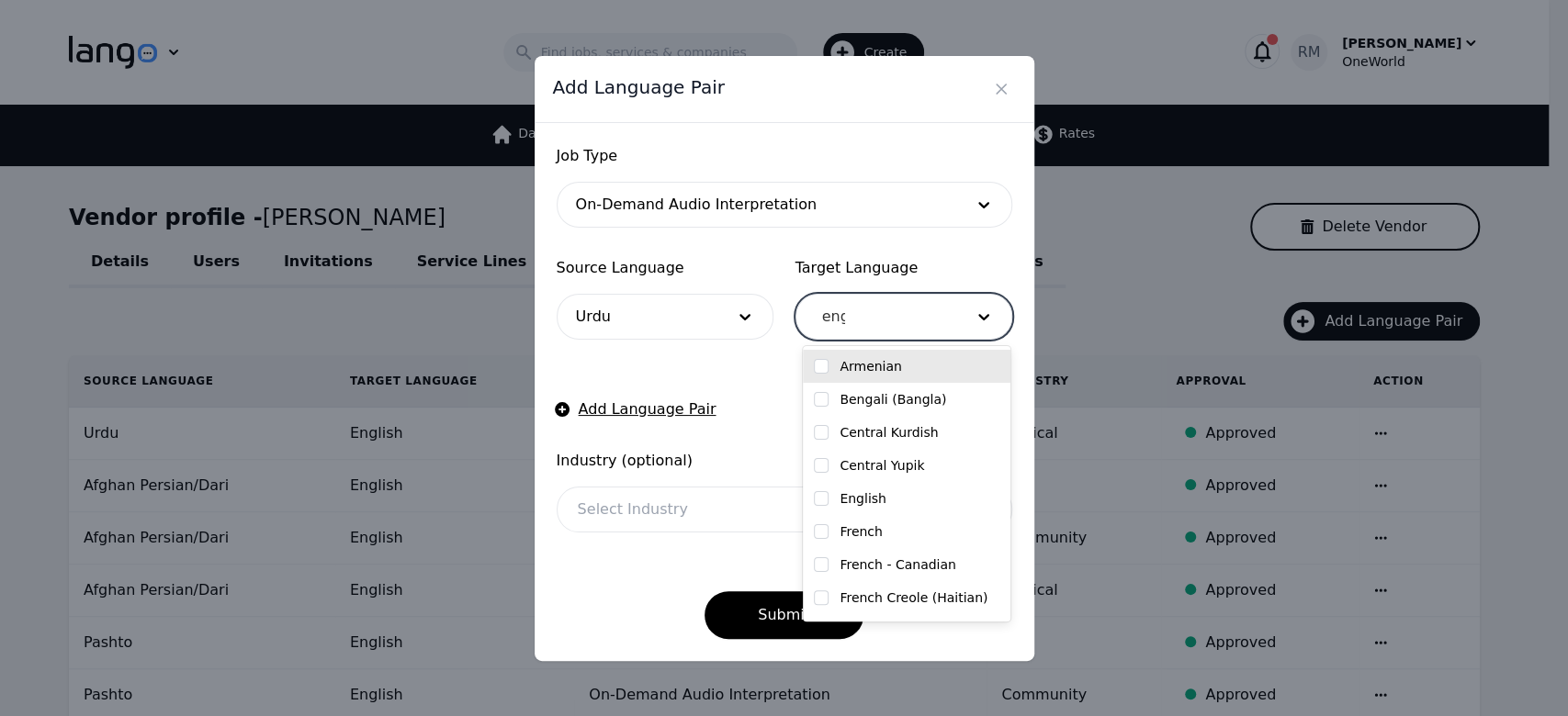
type input "engl"
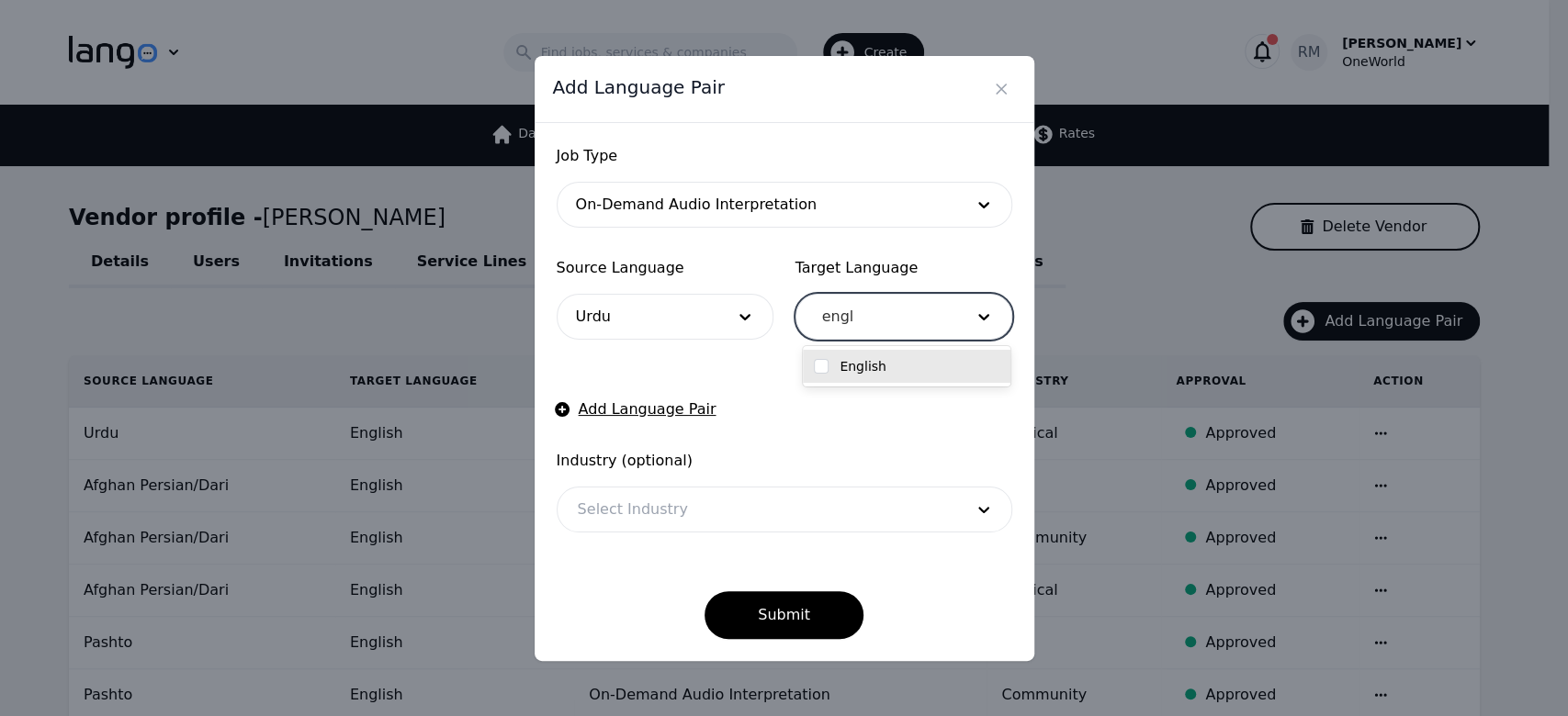
click at [845, 367] on label "English" at bounding box center [863, 366] width 47 height 19
checkbox input "true"
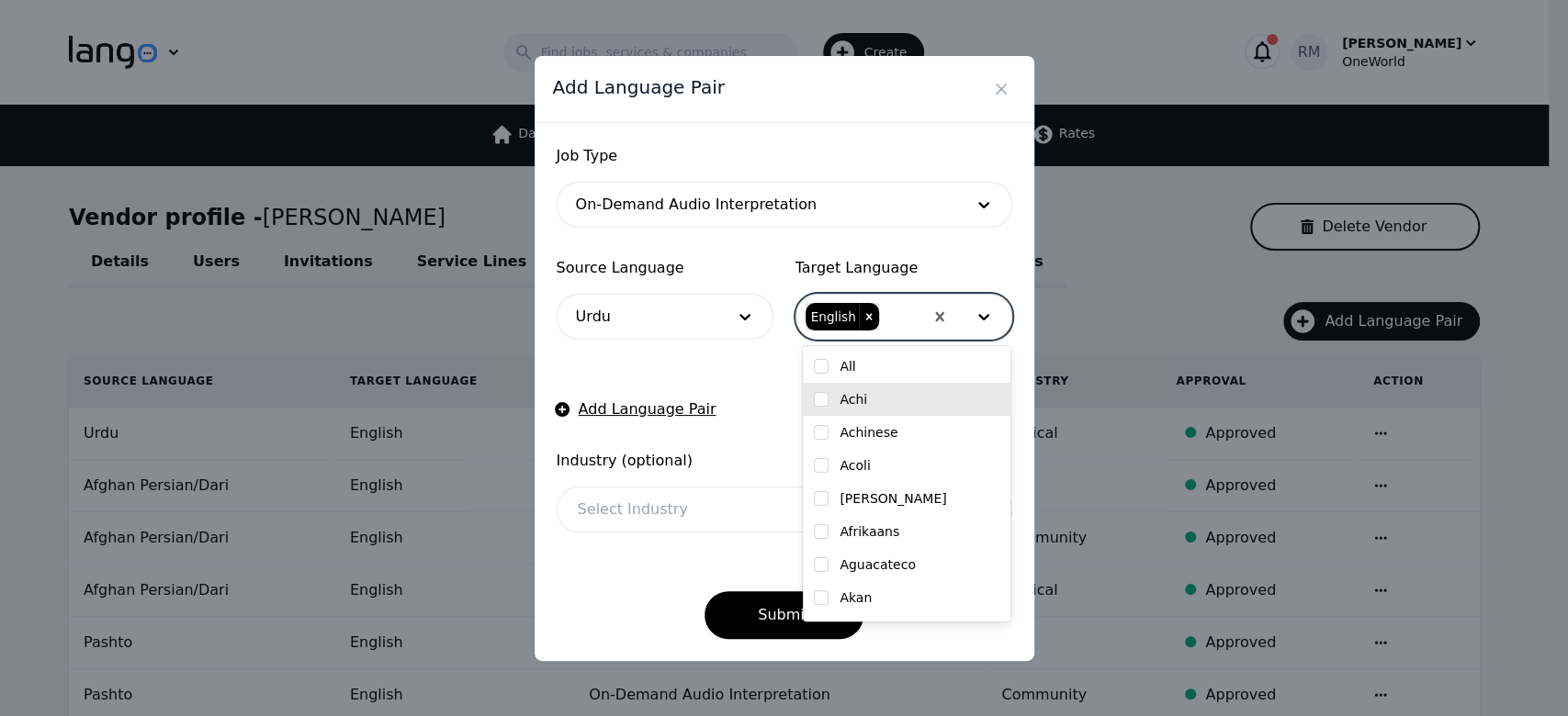
click at [692, 510] on div at bounding box center [757, 509] width 398 height 44
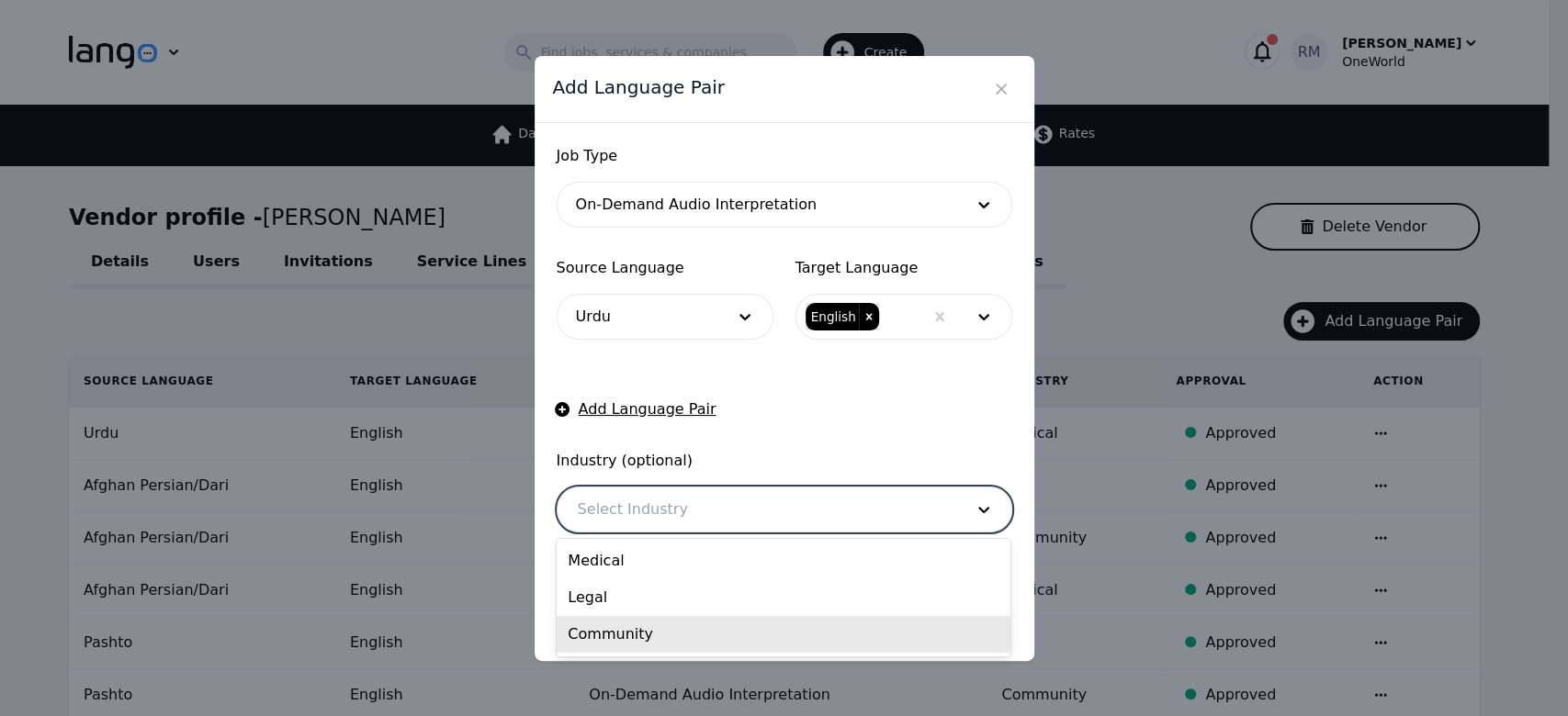
click at [654, 626] on div "Community" at bounding box center [784, 633] width 453 height 36
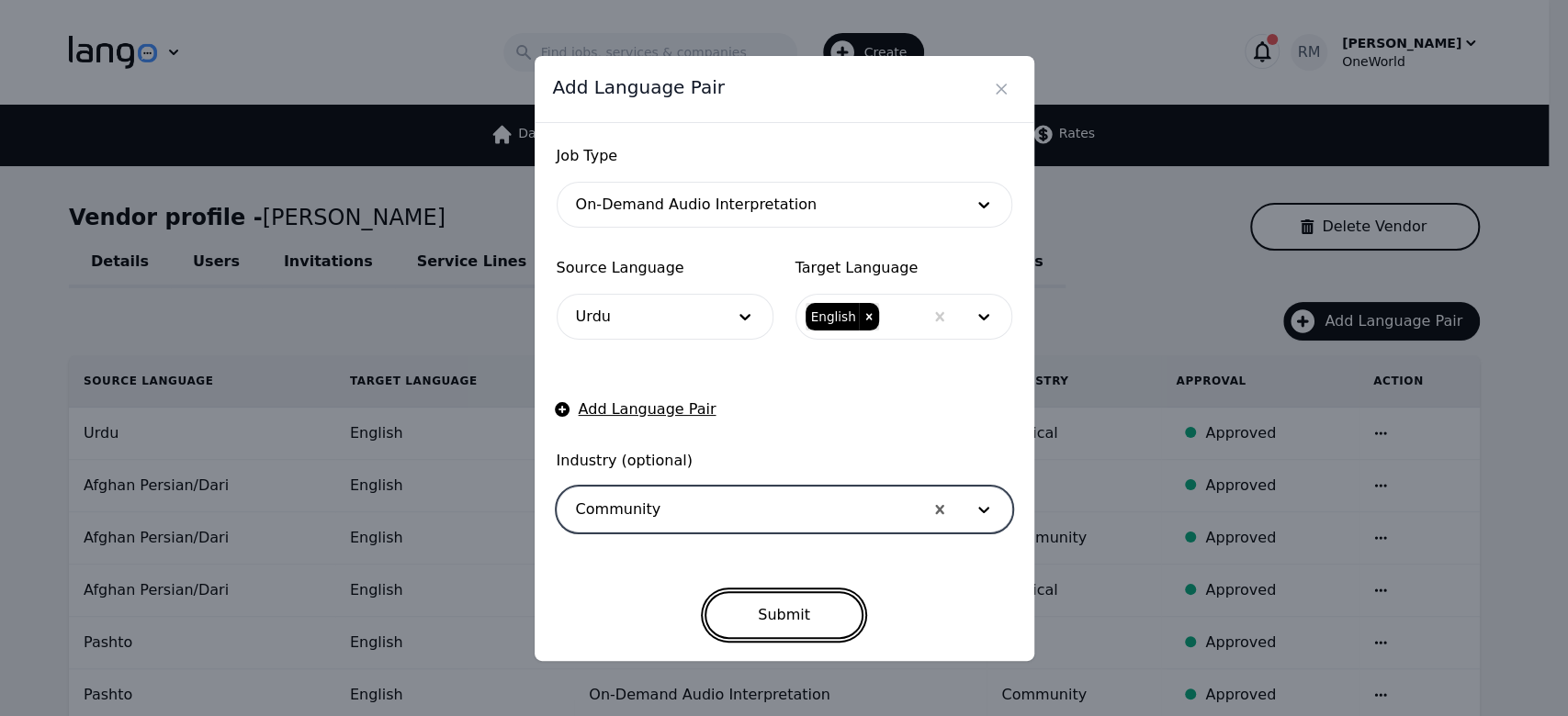
click at [772, 617] on button "Submit" at bounding box center [784, 615] width 159 height 47
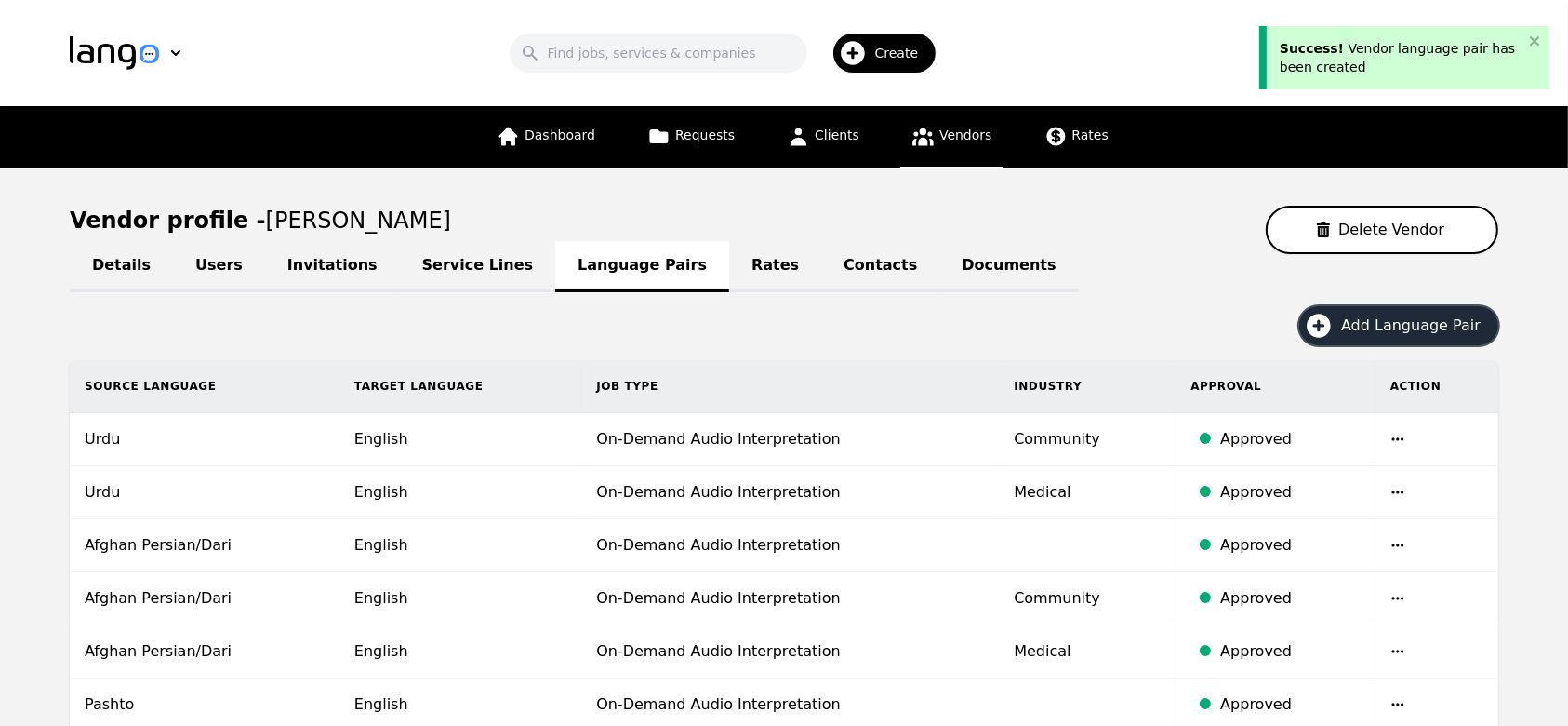
click at [1361, 311] on button "Add Language Pair" at bounding box center [1398, 326] width 199 height 39
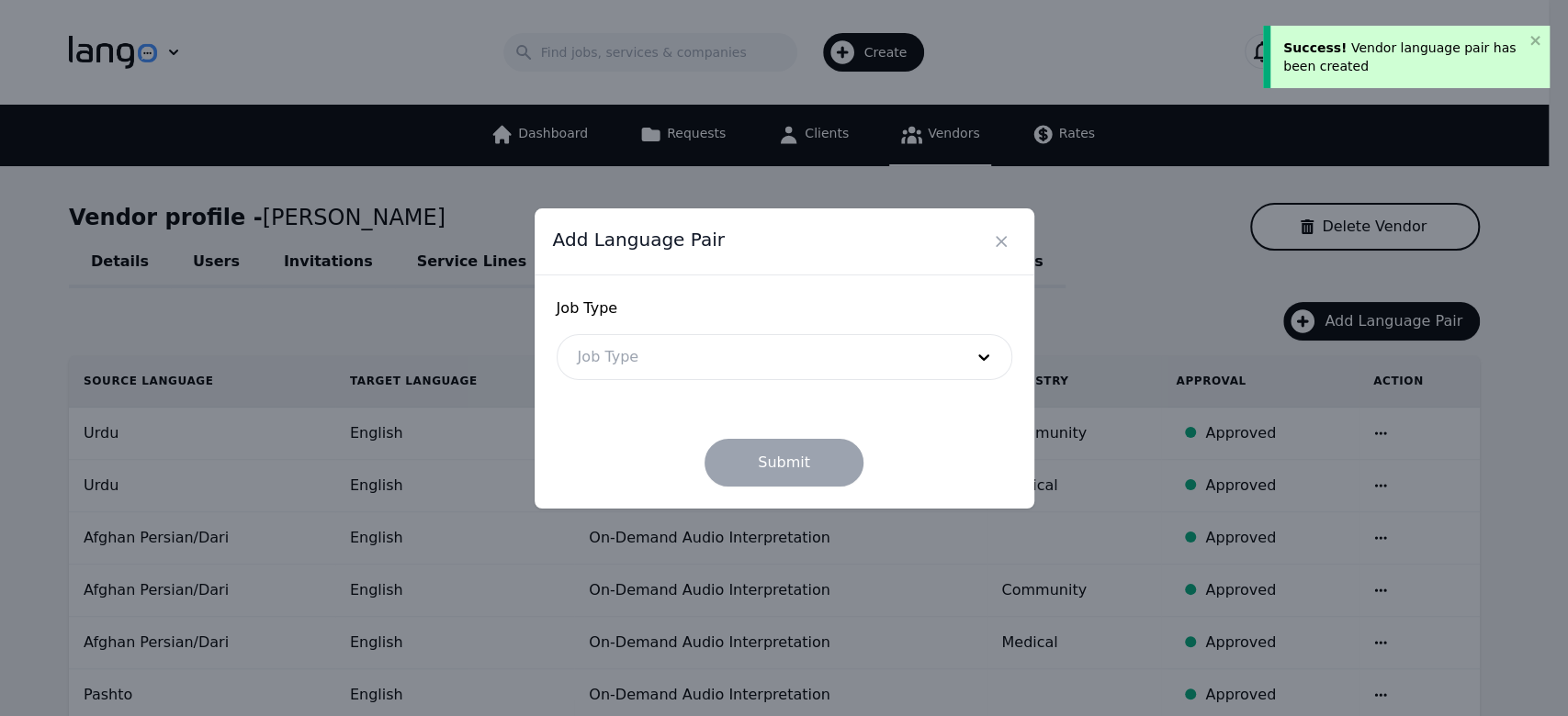
click at [758, 325] on div "Job Type Job Type" at bounding box center [784, 339] width 455 height 83
click at [742, 353] on div at bounding box center [757, 357] width 398 height 44
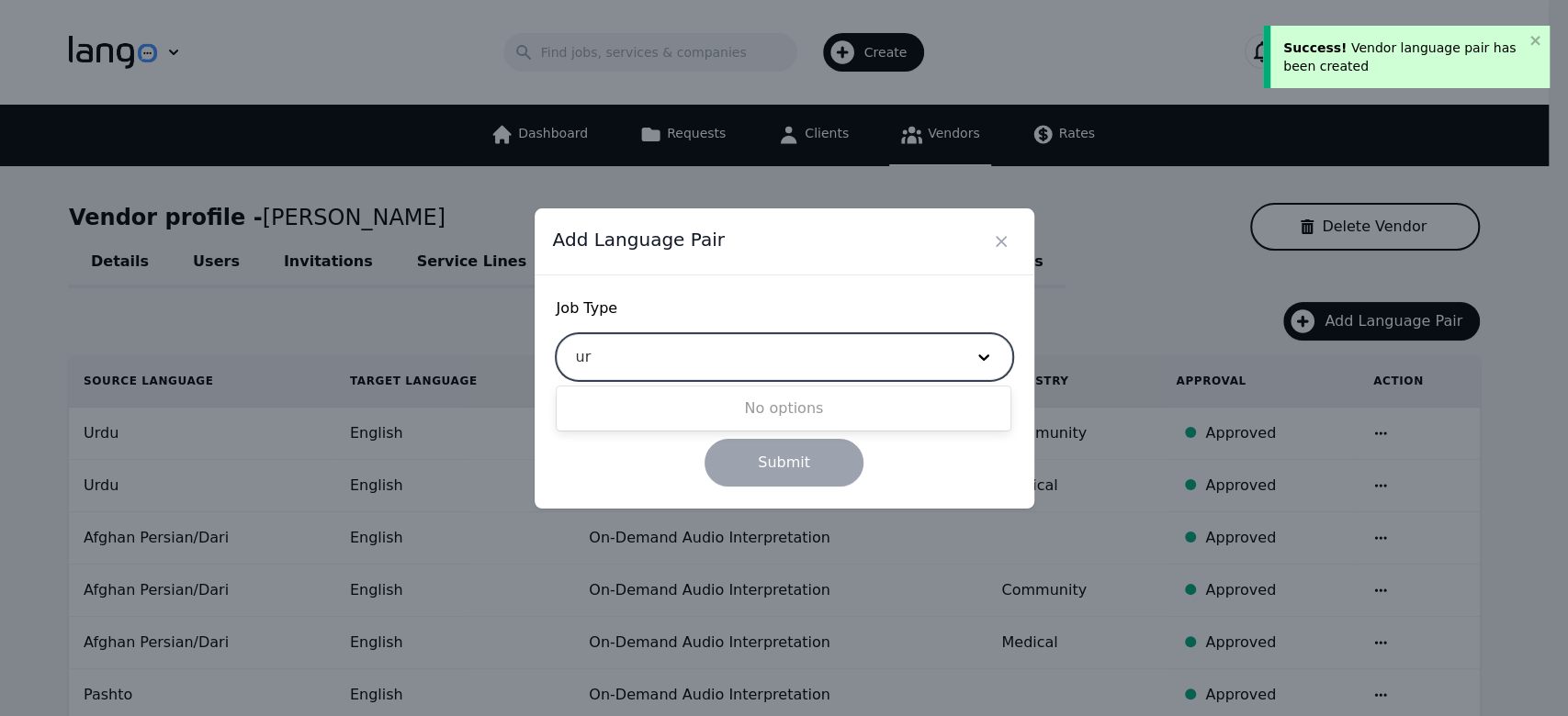
type input "u"
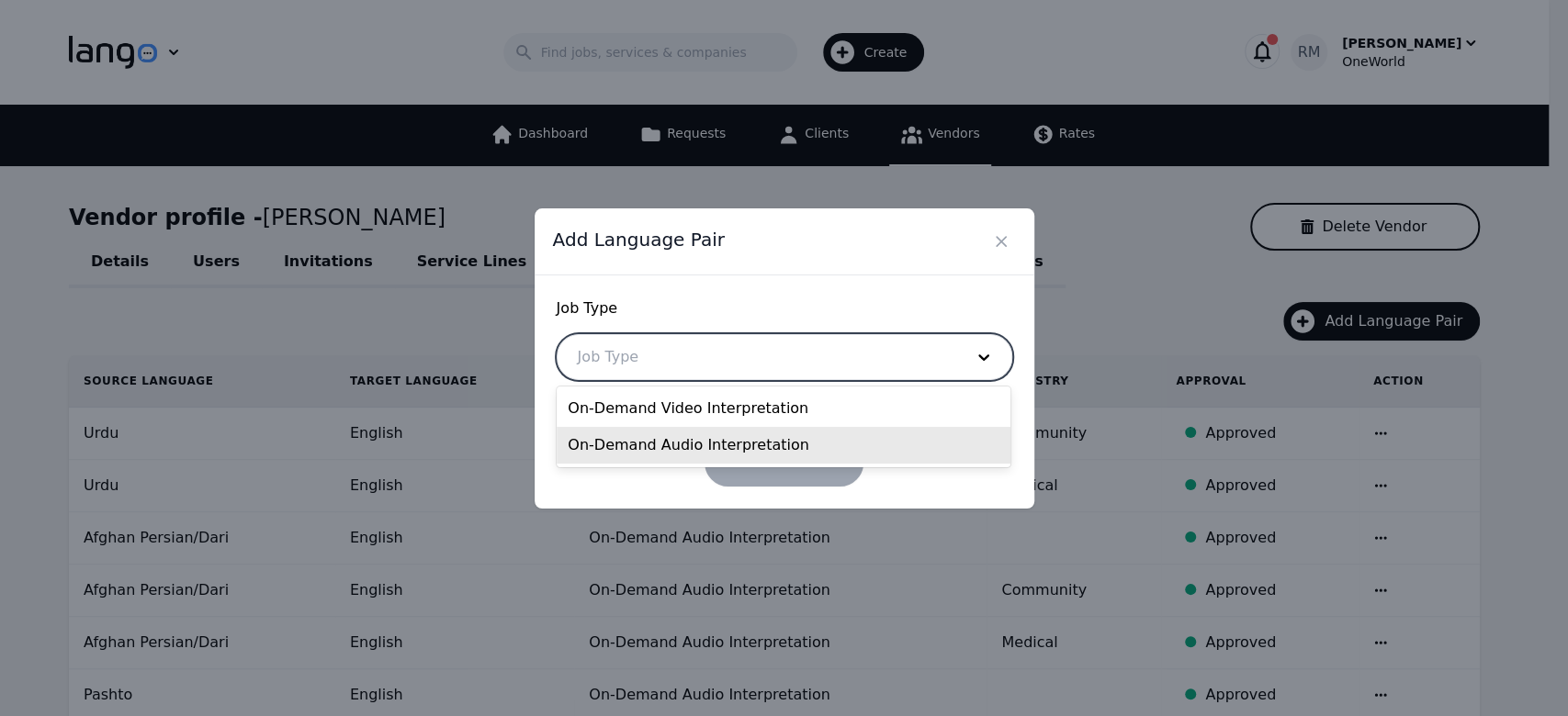
click at [712, 465] on div "On-Demand Video Interpretation On-Demand Audio Interpretation" at bounding box center [784, 426] width 453 height 81
click at [711, 453] on div "On-Demand Audio Interpretation" at bounding box center [784, 444] width 453 height 36
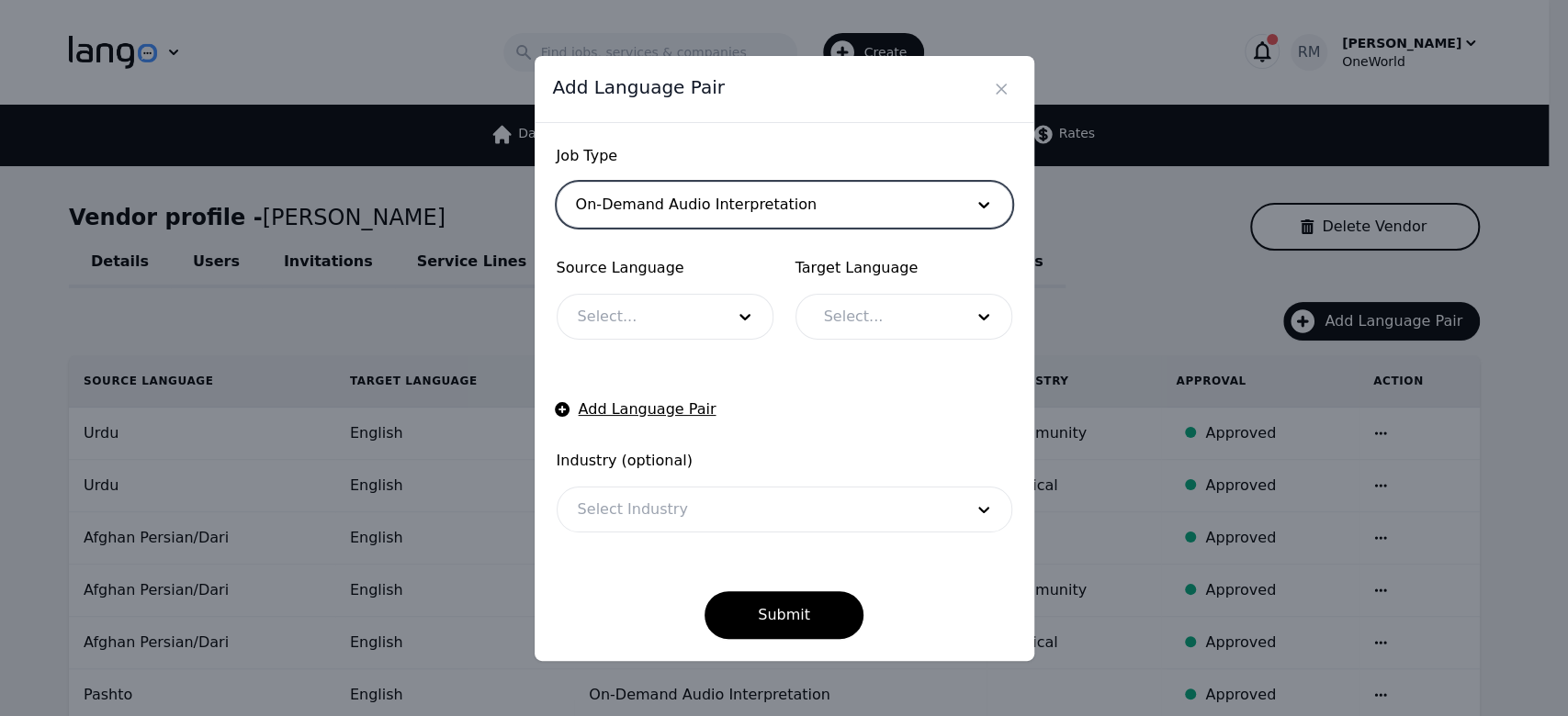
click at [612, 315] on div at bounding box center [638, 316] width 160 height 44
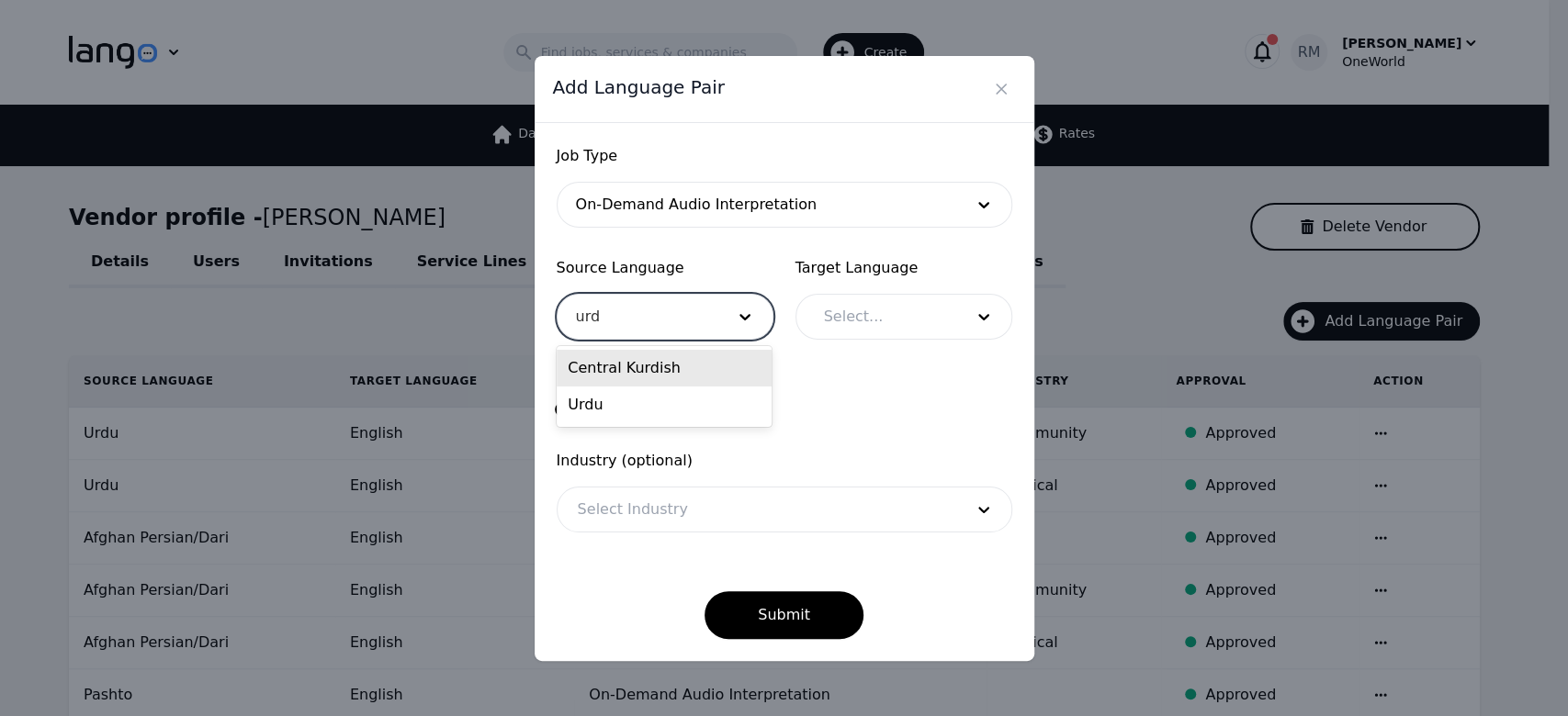
type input "urdu"
click at [592, 359] on div "Urdu" at bounding box center [664, 367] width 215 height 36
click at [884, 323] on div at bounding box center [879, 316] width 153 height 44
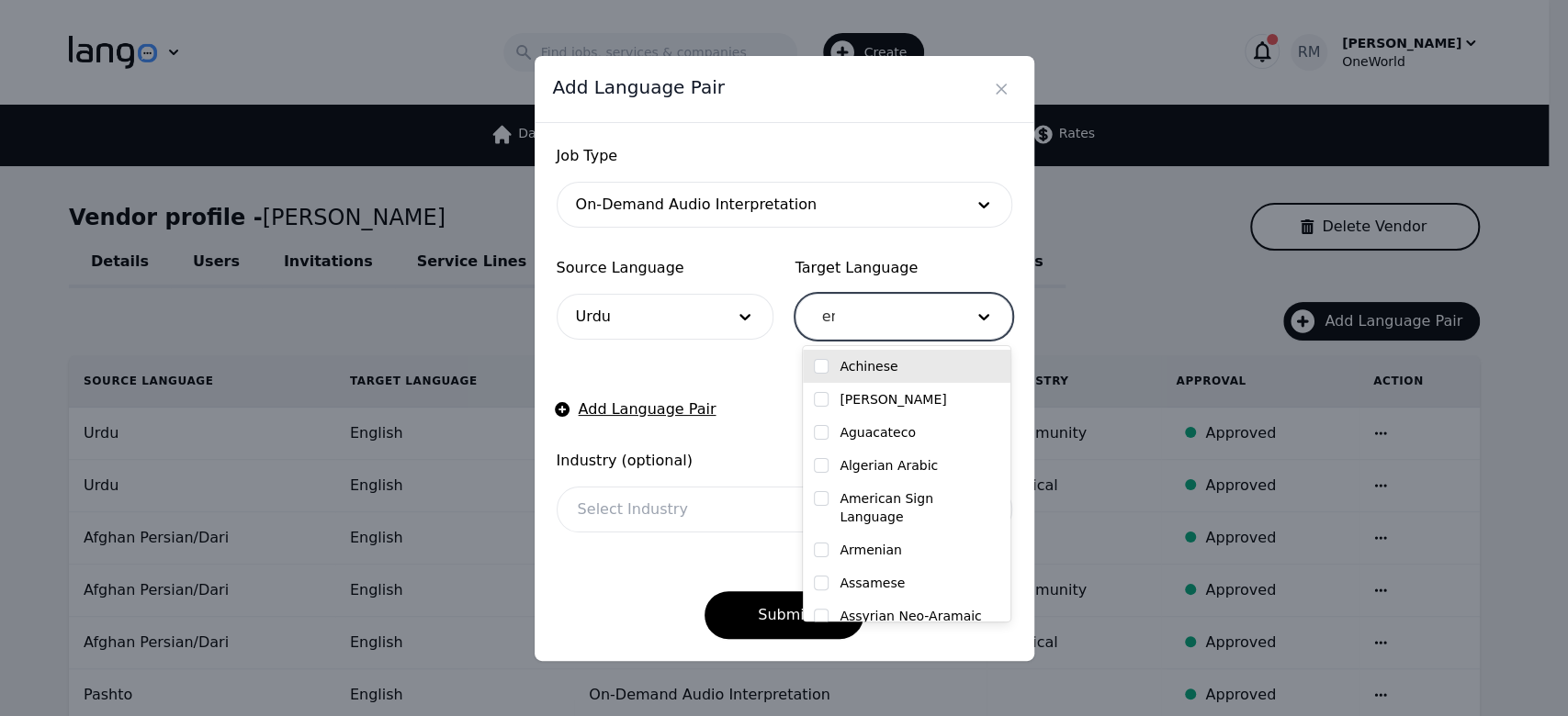
type input "eng"
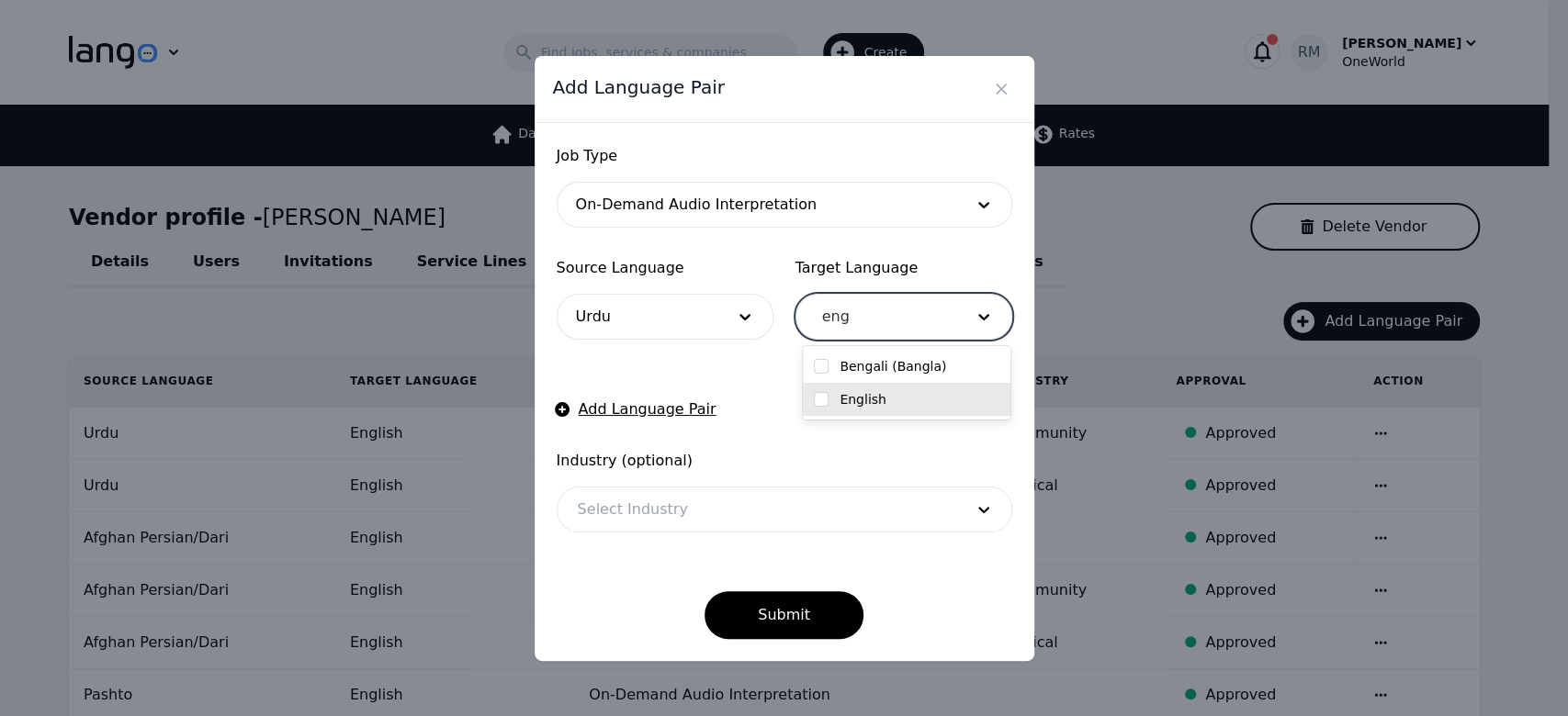
click at [859, 392] on label "English" at bounding box center [863, 399] width 47 height 19
checkbox input "true"
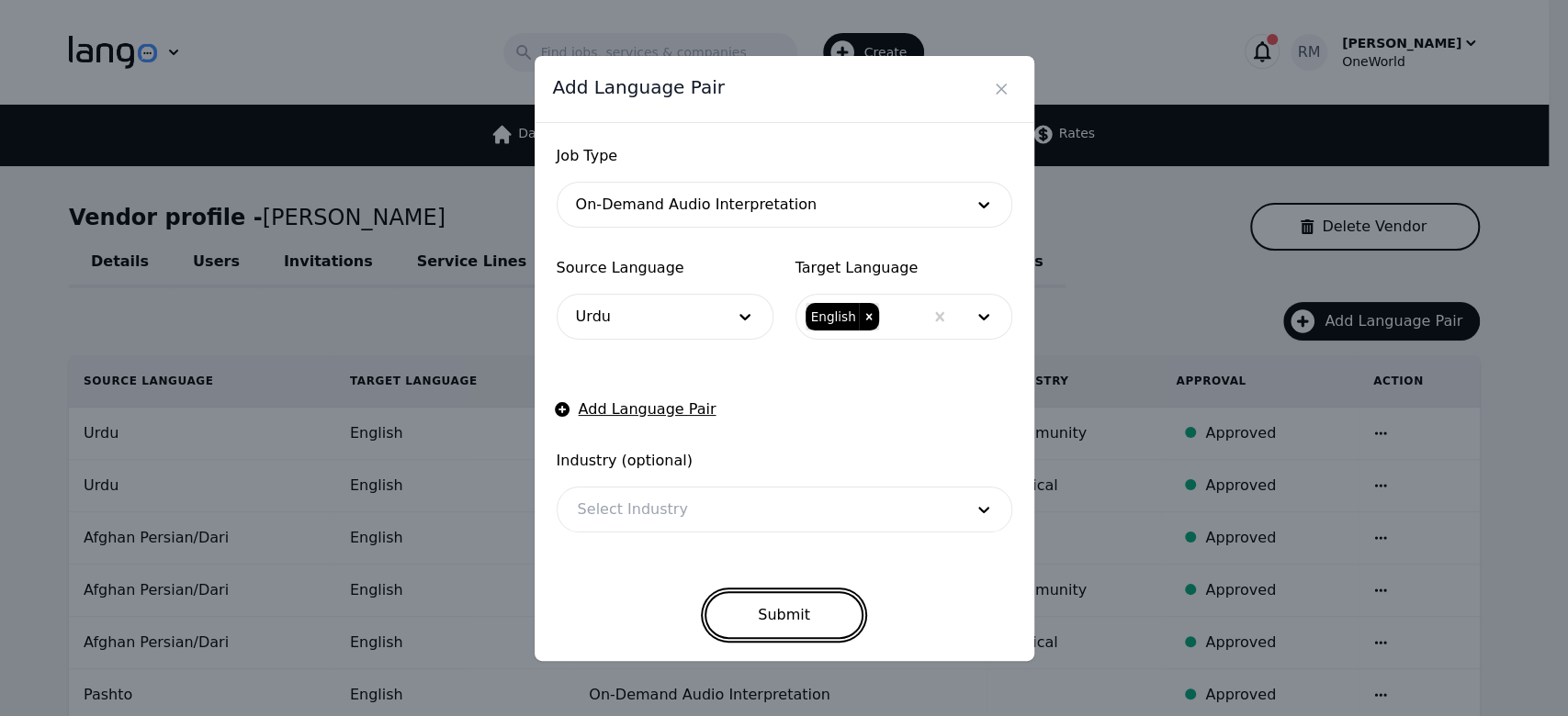
click at [782, 614] on button "Submit" at bounding box center [784, 615] width 159 height 47
